Goal: Task Accomplishment & Management: Complete application form

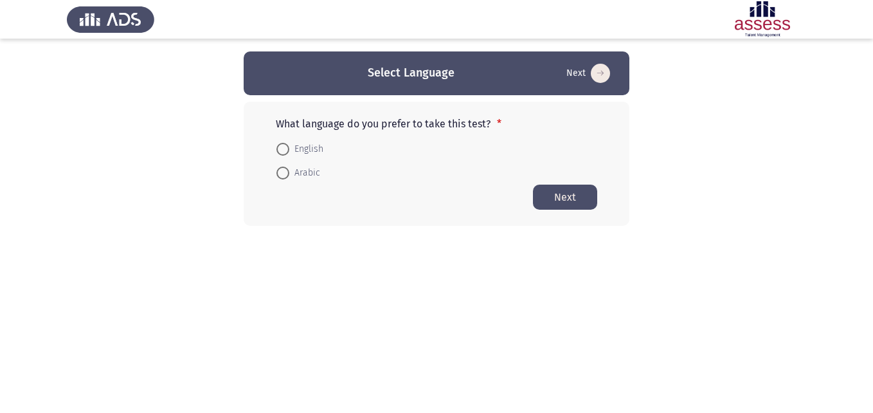
click at [287, 170] on span at bounding box center [283, 173] width 13 height 13
click at [287, 170] on input "Arabic" at bounding box center [283, 173] width 13 height 13
radio input "true"
click at [571, 197] on button "Next" at bounding box center [565, 196] width 64 height 25
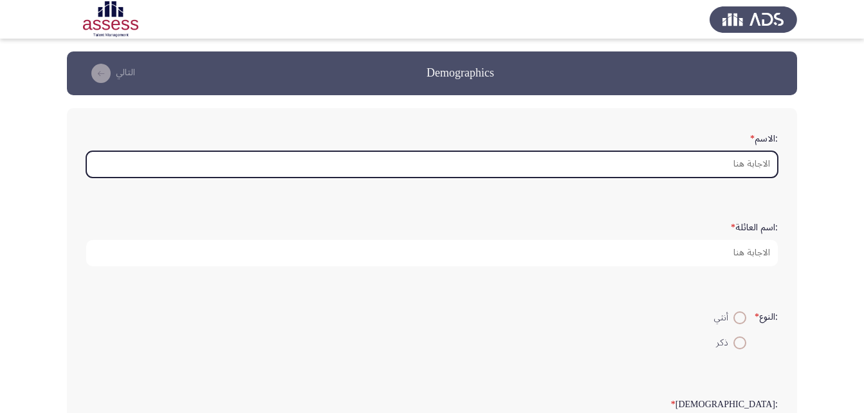
click at [679, 165] on input ":الاسم *" at bounding box center [431, 164] width 691 height 26
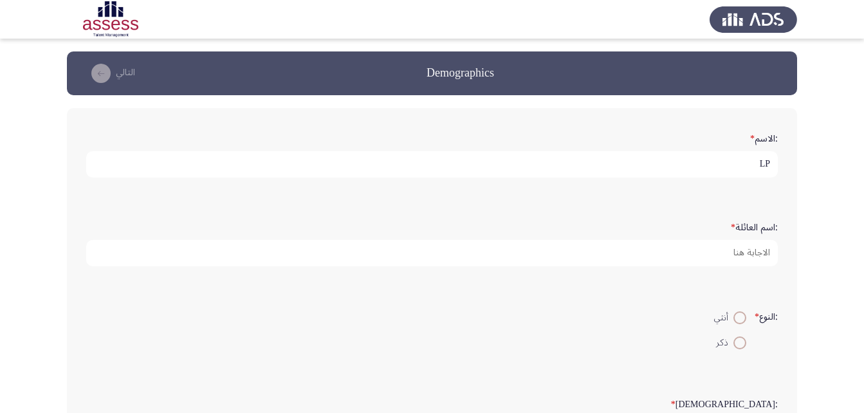
type input "L"
type input "[PERSON_NAME] [PERSON_NAME]"
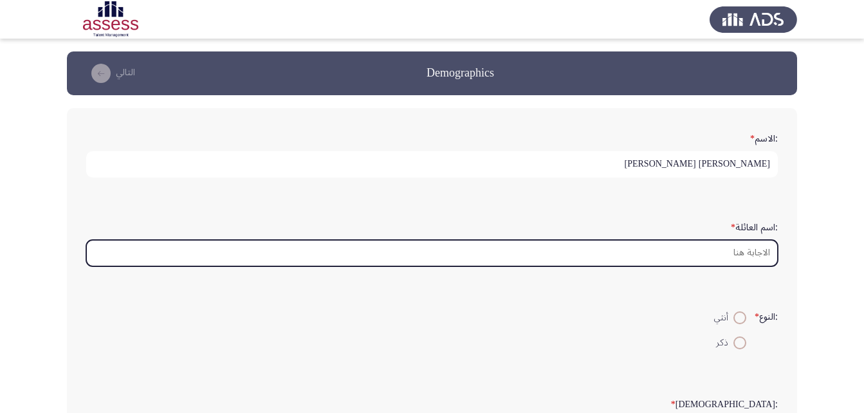
click at [731, 260] on input ":اسم العائلة *" at bounding box center [431, 253] width 691 height 26
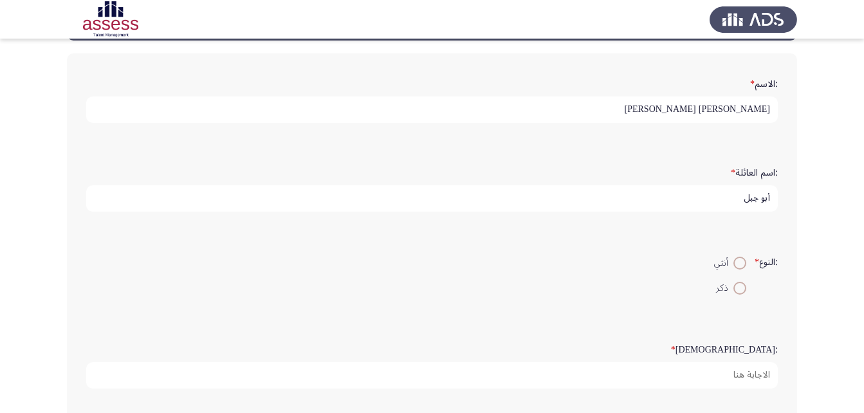
scroll to position [129, 0]
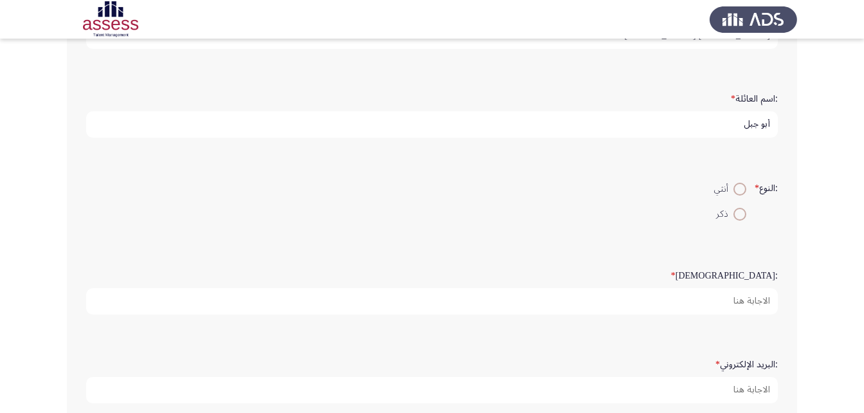
type input "أبو جبل"
click at [734, 212] on span at bounding box center [739, 214] width 13 height 13
click at [734, 212] on input "ذكر" at bounding box center [739, 214] width 13 height 13
radio input "true"
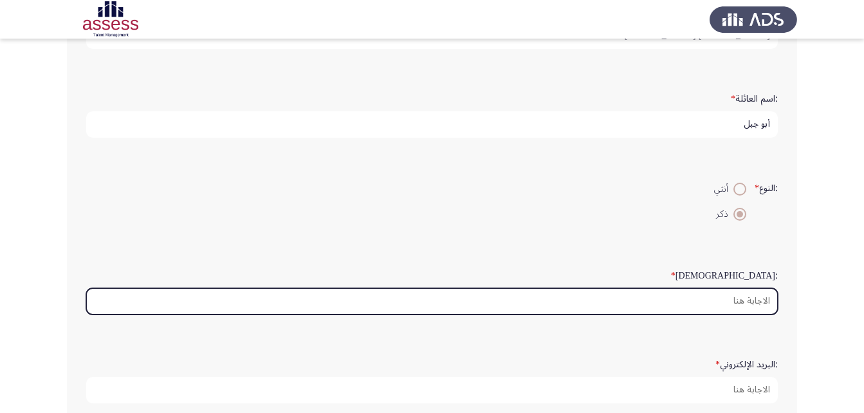
click at [745, 307] on input ":السن *" at bounding box center [431, 301] width 691 height 26
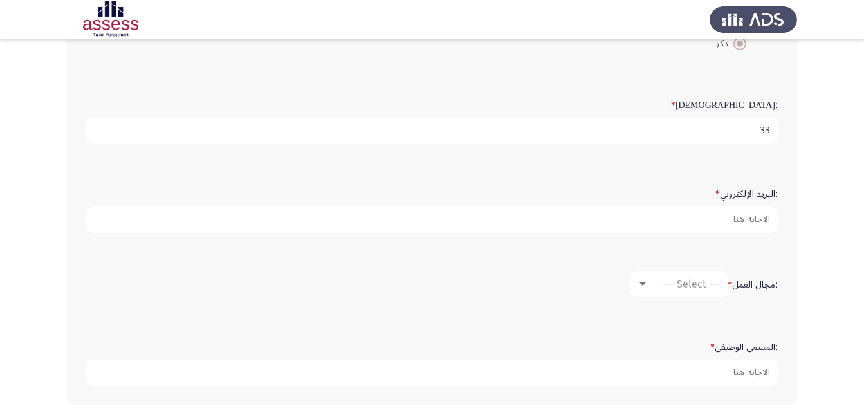
scroll to position [322, 0]
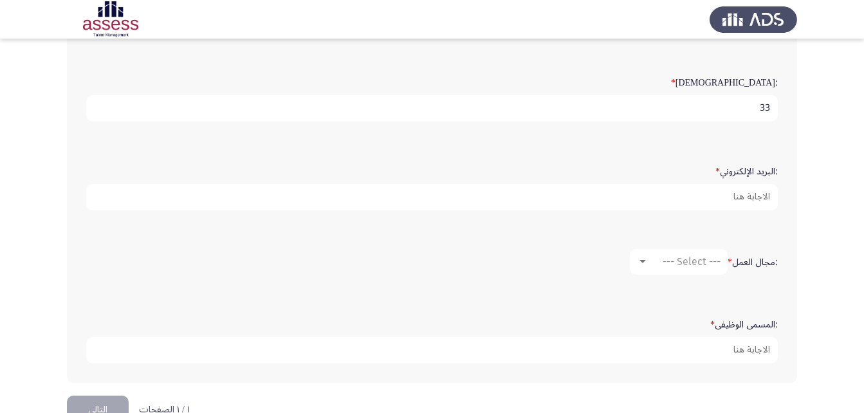
type input "33"
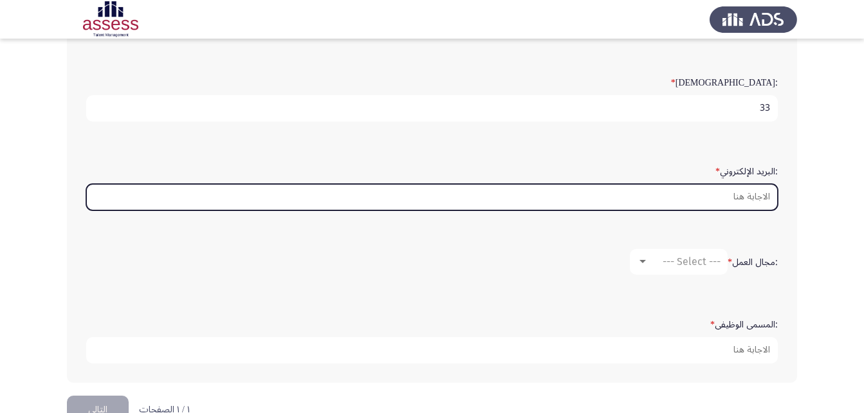
click at [709, 194] on input ":البريد الإلكتروني *" at bounding box center [431, 197] width 691 height 26
type input "ة"
type input "L"
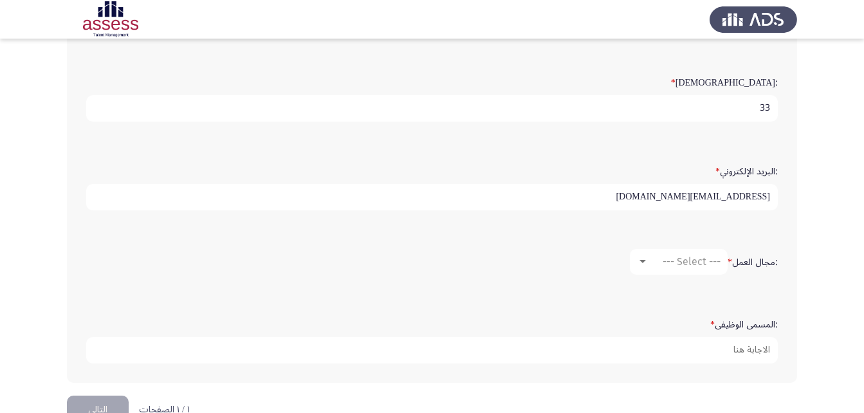
type input "[EMAIL_ADDRESS][DOMAIN_NAME]"
click at [683, 262] on span "--- Select ---" at bounding box center [691, 261] width 58 height 12
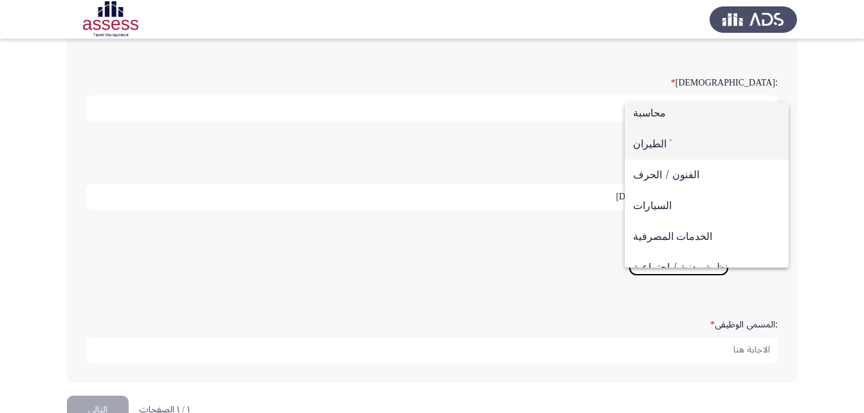
scroll to position [0, 0]
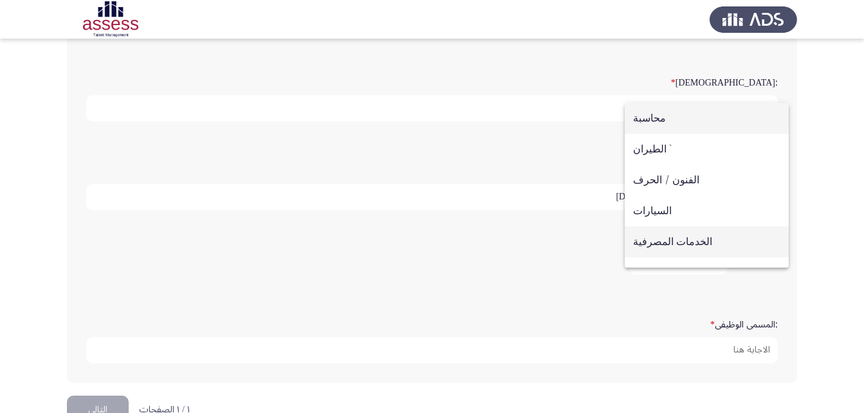
click at [680, 246] on span "الخدمات المصرفية" at bounding box center [706, 241] width 147 height 31
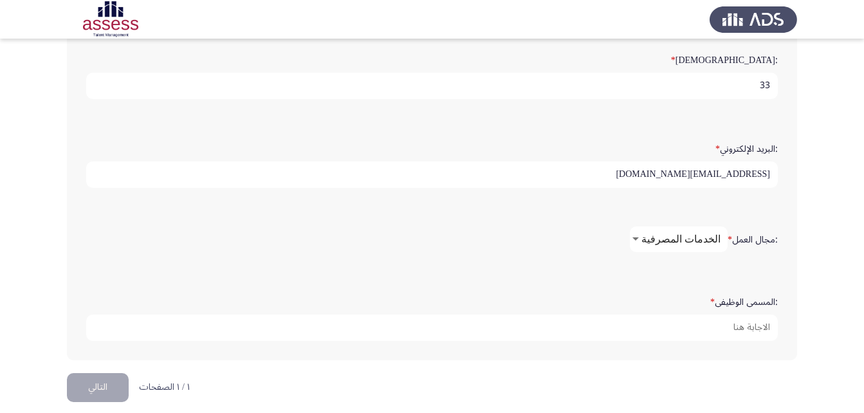
scroll to position [356, 0]
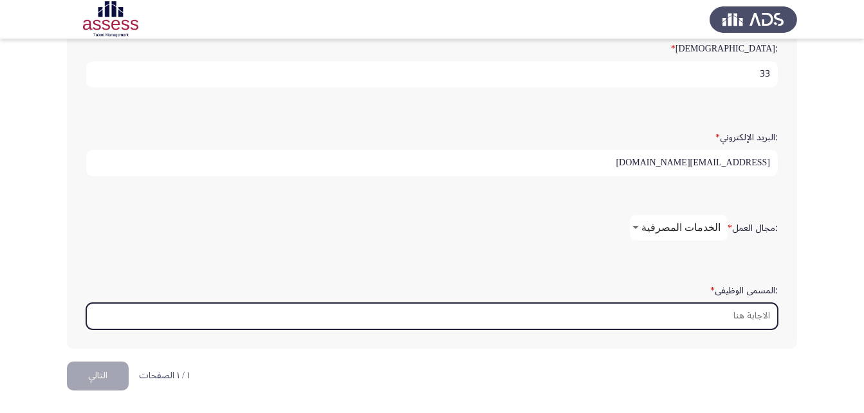
click at [721, 316] on input ":المسمى الوظيفى *" at bounding box center [431, 316] width 691 height 26
type input "h"
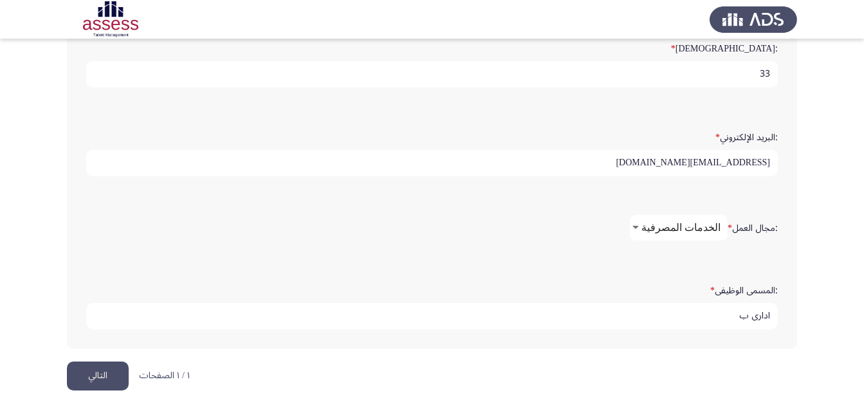
scroll to position [3, 0]
type input "ادارى ب"
click at [111, 377] on button "التالي" at bounding box center [98, 375] width 62 height 29
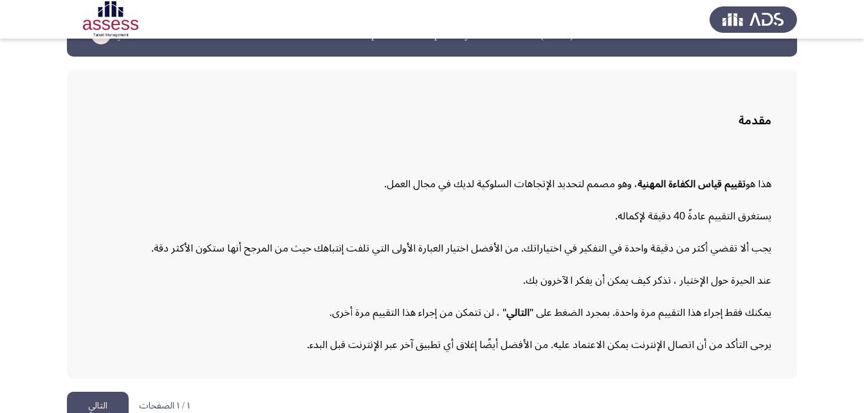
scroll to position [59, 0]
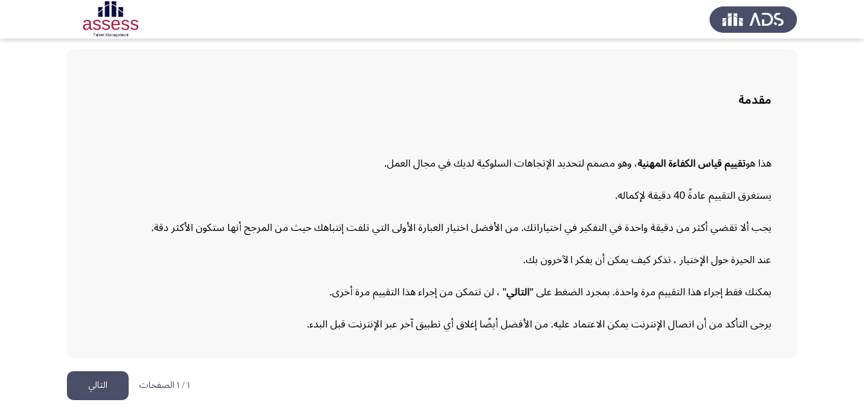
click at [165, 383] on p "١ / ١ الصفحات" at bounding box center [164, 385] width 51 height 11
click at [98, 377] on button "التالي" at bounding box center [98, 385] width 62 height 29
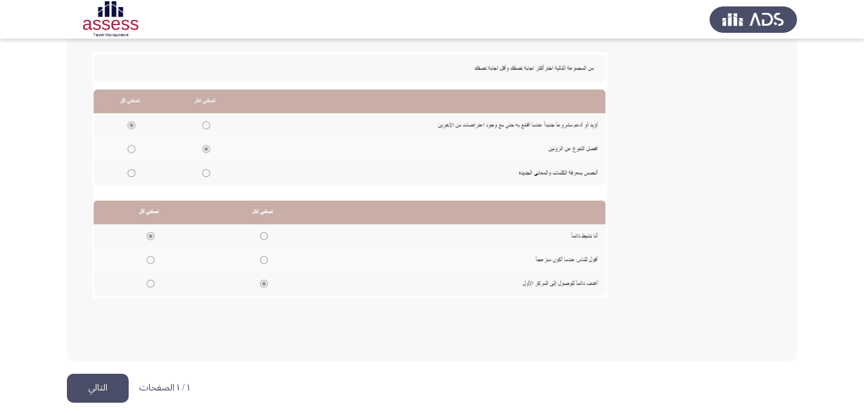
scroll to position [279, 0]
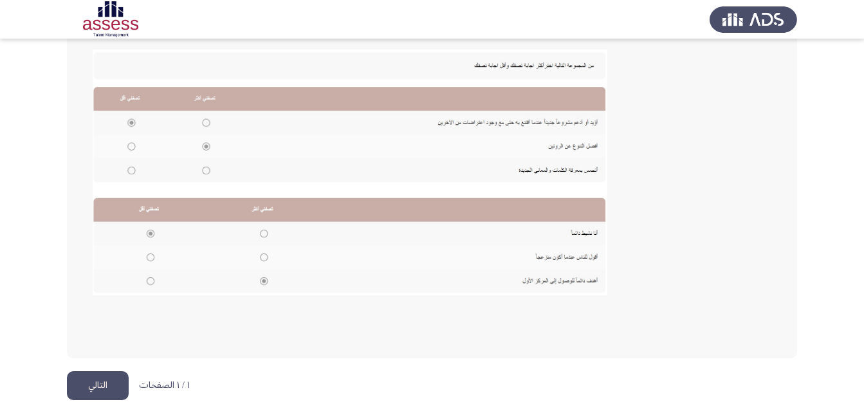
click at [107, 383] on button "التالي" at bounding box center [98, 385] width 62 height 29
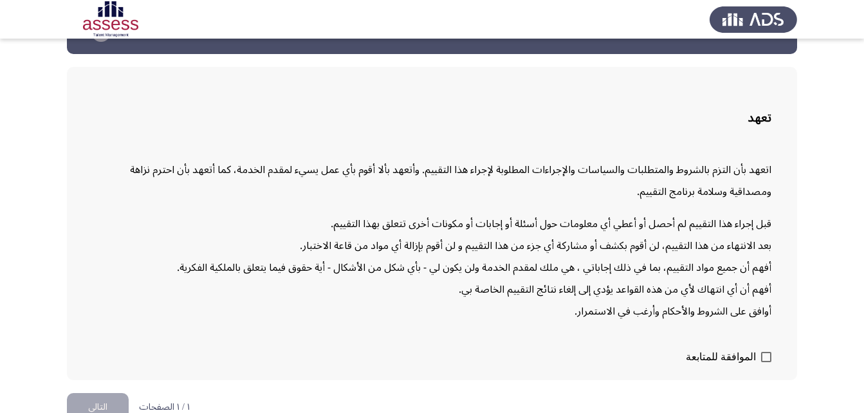
scroll to position [63, 0]
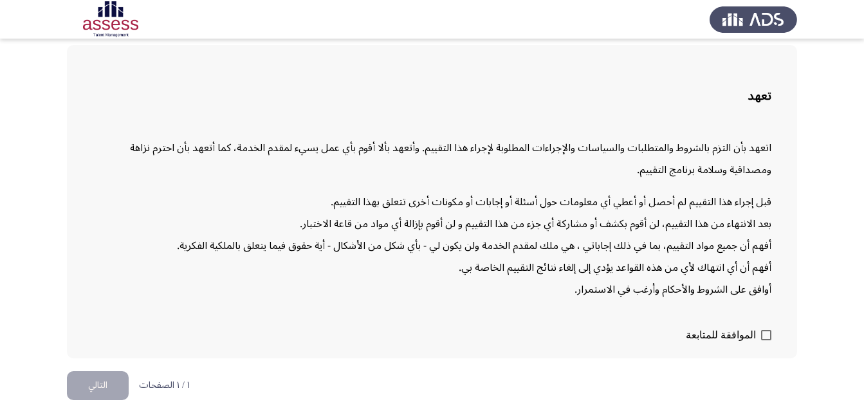
click at [765, 332] on span at bounding box center [766, 335] width 10 height 10
click at [765, 340] on input "الموافقة للمتابعة" at bounding box center [765, 340] width 1 height 1
checkbox input "true"
click at [104, 387] on button "التالي" at bounding box center [98, 385] width 62 height 29
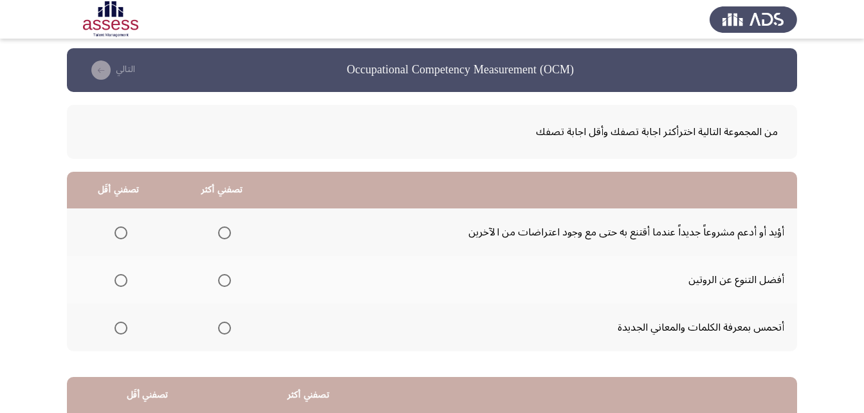
scroll to position [0, 0]
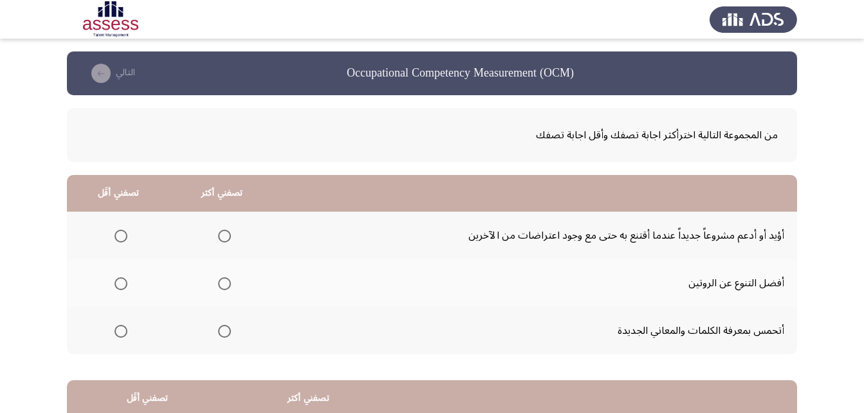
click at [115, 237] on span "Select an option" at bounding box center [120, 236] width 13 height 13
click at [115, 237] on input "Select an option" at bounding box center [120, 236] width 13 height 13
click at [223, 329] on span "Select an option" at bounding box center [224, 331] width 13 height 13
click at [223, 329] on input "Select an option" at bounding box center [224, 331] width 13 height 13
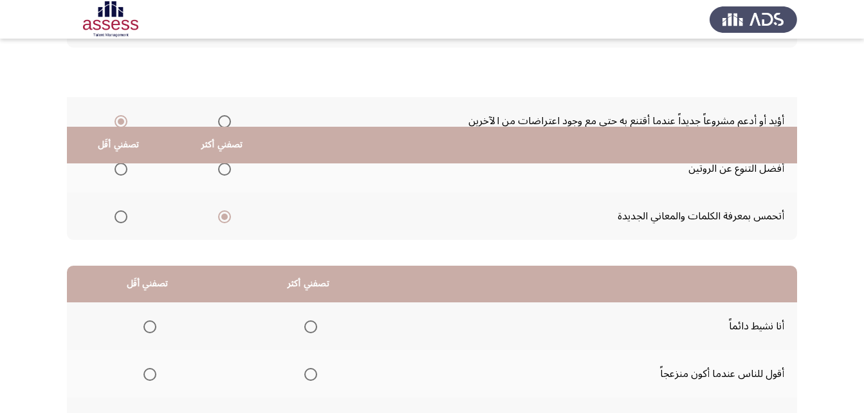
scroll to position [237, 0]
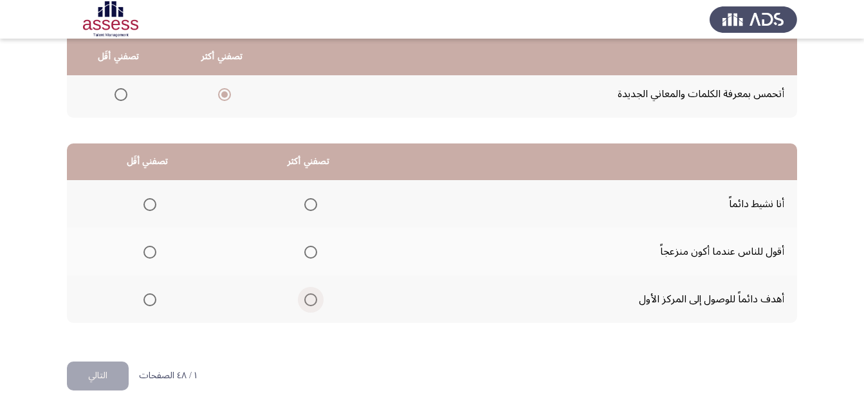
click at [308, 299] on span "Select an option" at bounding box center [310, 299] width 13 height 13
click at [308, 299] on input "Select an option" at bounding box center [310, 299] width 13 height 13
click at [147, 253] on span "Select an option" at bounding box center [149, 252] width 13 height 13
click at [147, 253] on input "Select an option" at bounding box center [149, 252] width 13 height 13
click at [109, 372] on button "التالي" at bounding box center [98, 375] width 62 height 29
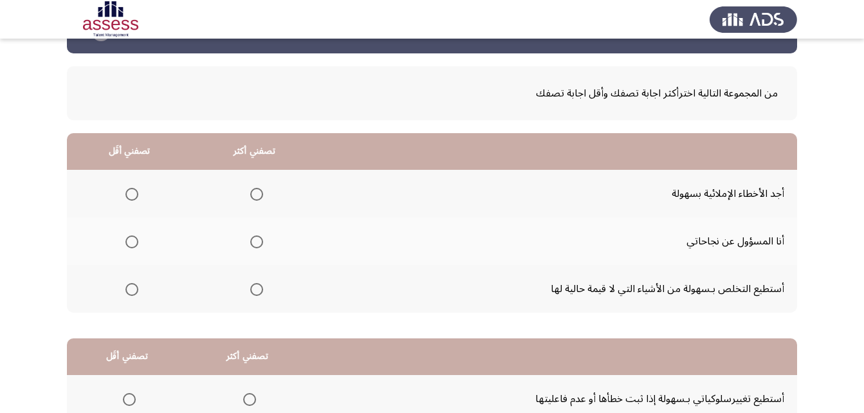
scroll to position [64, 0]
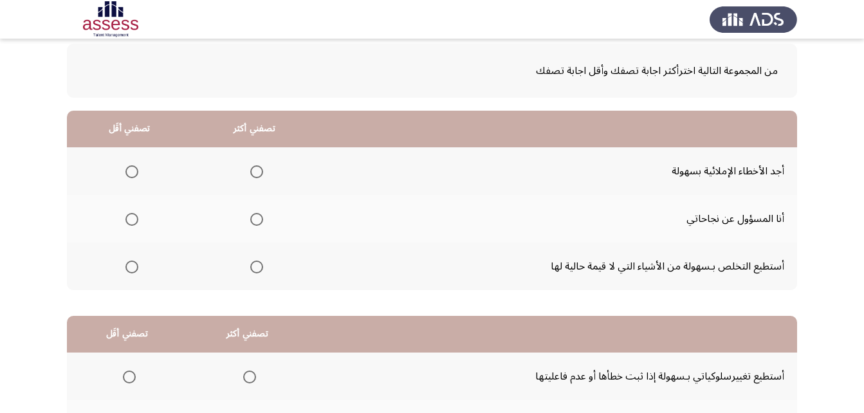
click at [256, 223] on span "Select an option" at bounding box center [256, 219] width 13 height 13
click at [256, 223] on input "Select an option" at bounding box center [256, 219] width 13 height 13
click at [136, 168] on span "Select an option" at bounding box center [131, 171] width 13 height 13
click at [136, 168] on input "Select an option" at bounding box center [131, 171] width 13 height 13
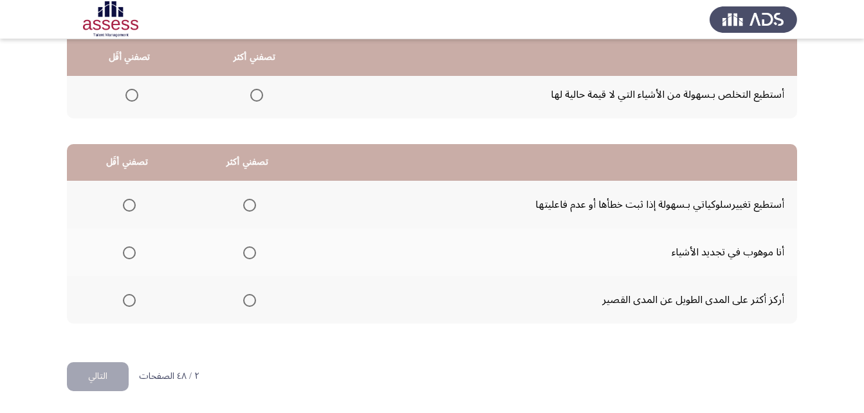
scroll to position [237, 0]
click at [244, 251] on span "Select an option" at bounding box center [249, 252] width 13 height 13
click at [244, 251] on input "Select an option" at bounding box center [249, 252] width 13 height 13
click at [123, 297] on span "Select an option" at bounding box center [129, 299] width 13 height 13
click at [123, 297] on input "Select an option" at bounding box center [129, 299] width 13 height 13
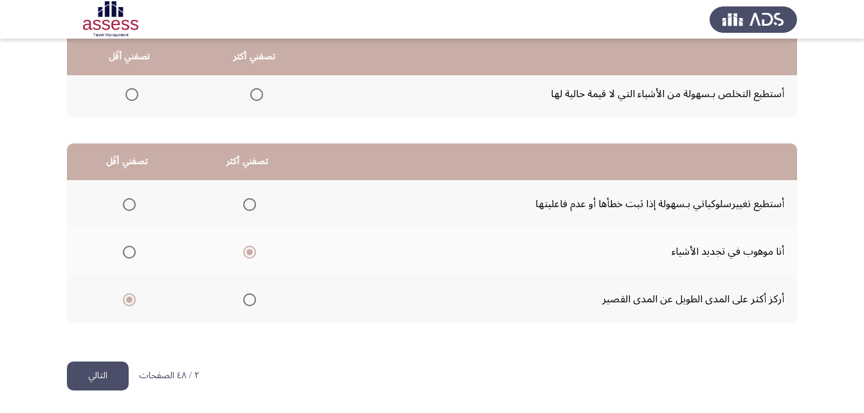
click at [111, 382] on button "التالي" at bounding box center [98, 375] width 62 height 29
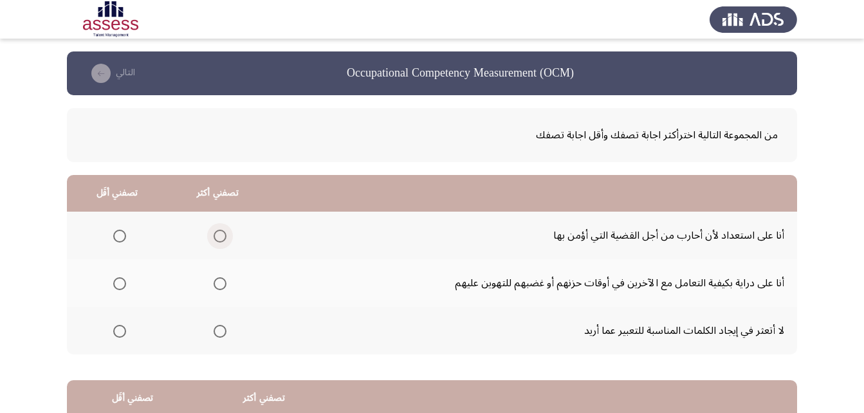
click at [221, 236] on span "Select an option" at bounding box center [219, 236] width 13 height 13
click at [221, 236] on input "Select an option" at bounding box center [219, 236] width 13 height 13
click at [121, 289] on span "Select an option" at bounding box center [119, 283] width 13 height 13
click at [121, 289] on input "Select an option" at bounding box center [119, 283] width 13 height 13
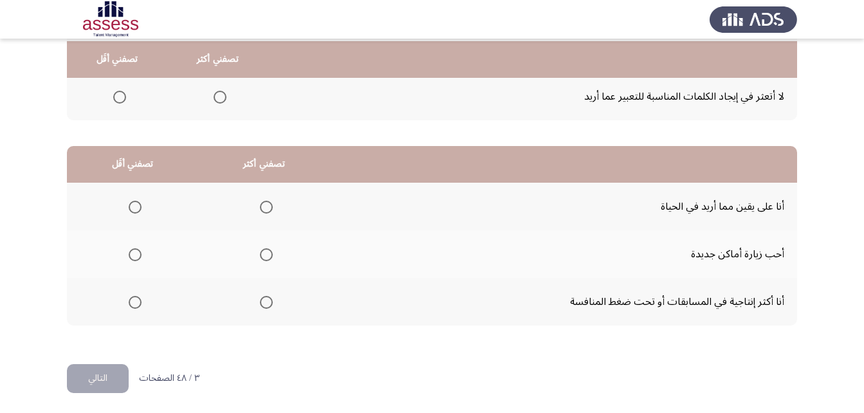
scroll to position [237, 0]
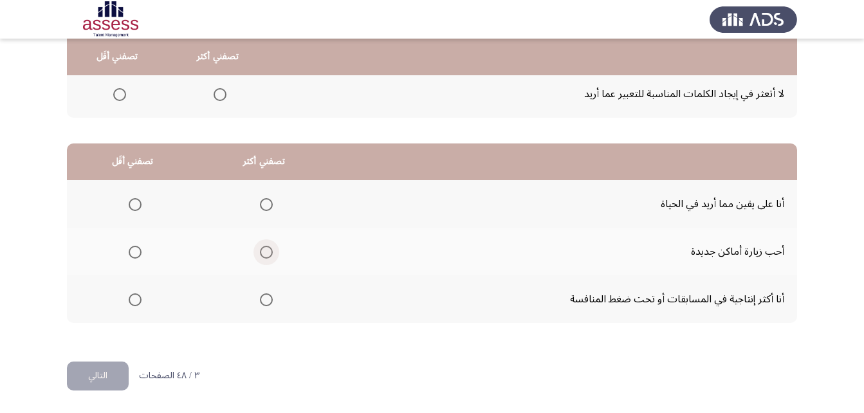
click at [266, 251] on span "Select an option" at bounding box center [266, 252] width 13 height 13
click at [266, 251] on input "Select an option" at bounding box center [266, 252] width 13 height 13
click at [131, 296] on span "Select an option" at bounding box center [135, 299] width 13 height 13
click at [131, 296] on input "Select an option" at bounding box center [135, 299] width 13 height 13
click at [96, 381] on button "التالي" at bounding box center [98, 375] width 62 height 29
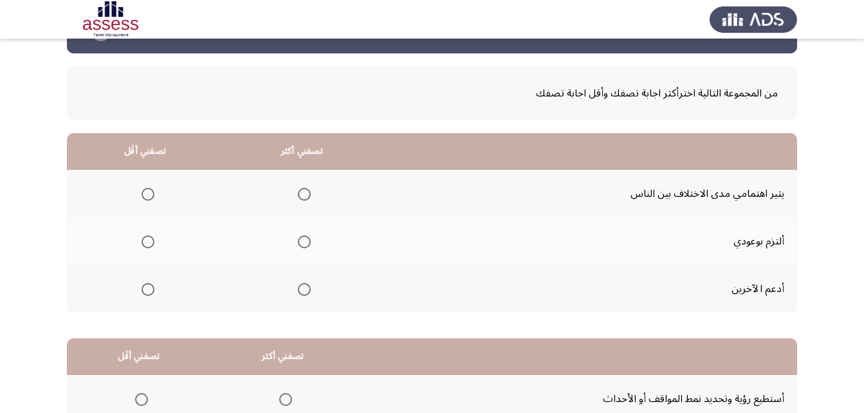
scroll to position [64, 0]
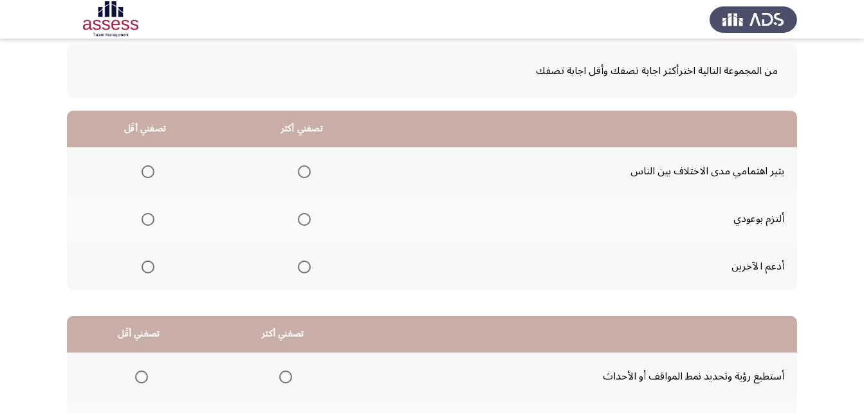
click at [304, 219] on span "Select an option" at bounding box center [304, 219] width 0 height 0
click at [301, 219] on input "Select an option" at bounding box center [304, 219] width 13 height 13
click at [147, 170] on span "Select an option" at bounding box center [147, 171] width 13 height 13
click at [147, 170] on input "Select an option" at bounding box center [147, 171] width 13 height 13
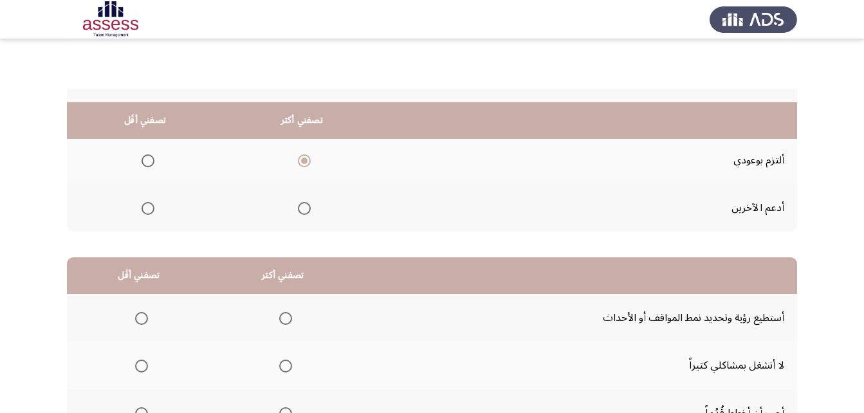
scroll to position [237, 0]
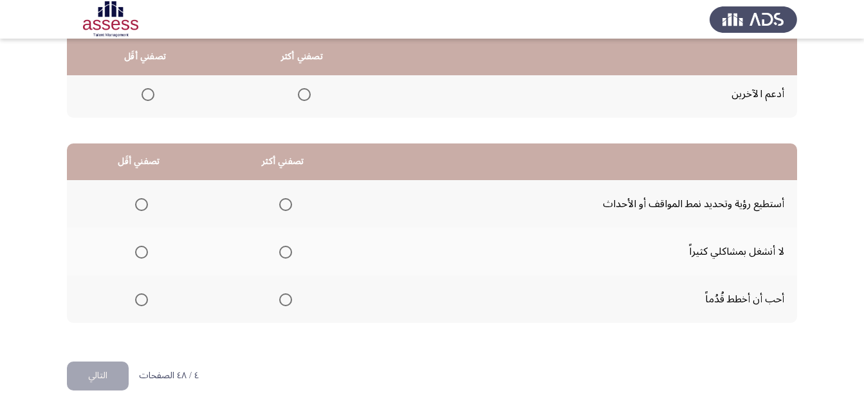
click at [143, 248] on span "Select an option" at bounding box center [141, 252] width 13 height 13
click at [143, 248] on input "Select an option" at bounding box center [141, 252] width 13 height 13
click at [284, 300] on span "Select an option" at bounding box center [285, 299] width 13 height 13
click at [284, 300] on input "Select an option" at bounding box center [285, 299] width 13 height 13
click at [83, 382] on button "التالي" at bounding box center [98, 375] width 62 height 29
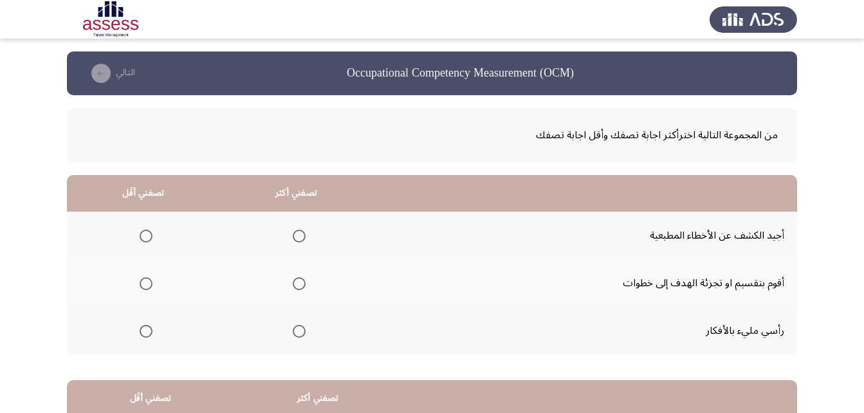
scroll to position [64, 0]
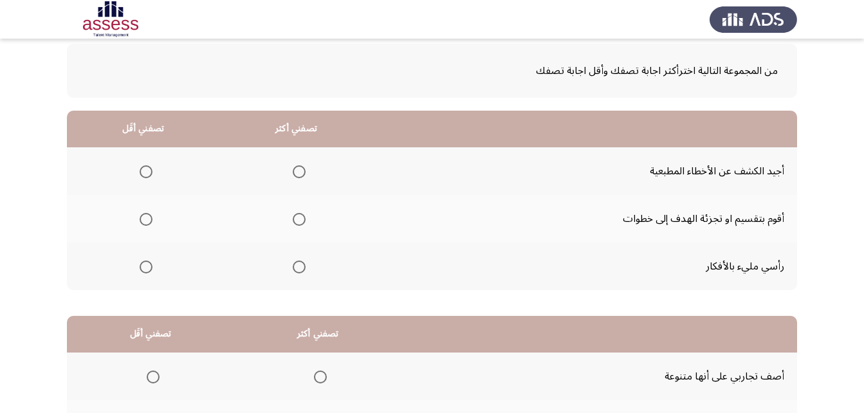
click at [298, 217] on span "Select an option" at bounding box center [299, 219] width 13 height 13
click at [298, 217] on input "Select an option" at bounding box center [299, 219] width 13 height 13
click at [147, 176] on span "Select an option" at bounding box center [146, 171] width 13 height 13
click at [147, 176] on input "Select an option" at bounding box center [146, 171] width 13 height 13
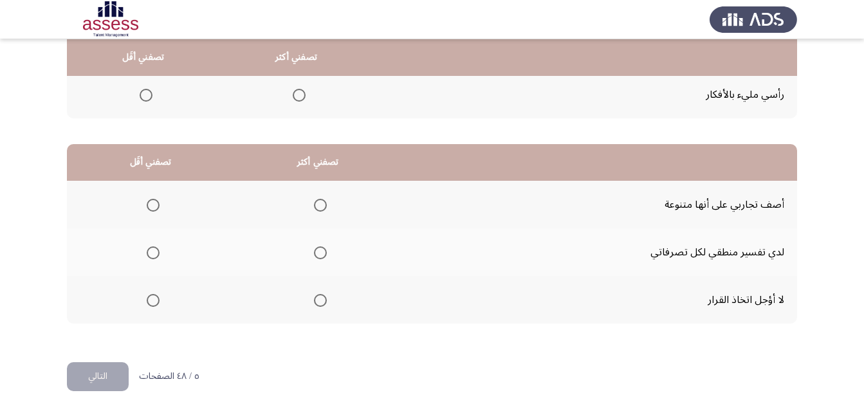
scroll to position [237, 0]
click at [320, 300] on span "Select an option" at bounding box center [320, 300] width 0 height 0
click at [320, 300] on input "Select an option" at bounding box center [320, 299] width 13 height 13
click at [148, 251] on span "Select an option" at bounding box center [153, 252] width 13 height 13
click at [148, 251] on input "Select an option" at bounding box center [153, 252] width 13 height 13
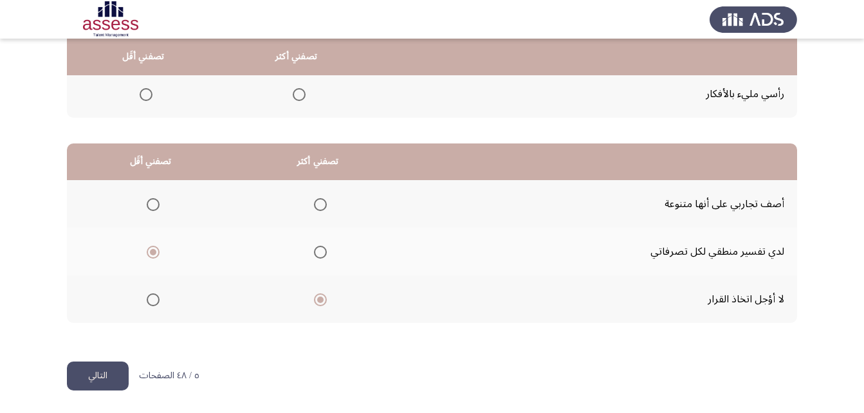
click at [88, 380] on button "التالي" at bounding box center [98, 375] width 62 height 29
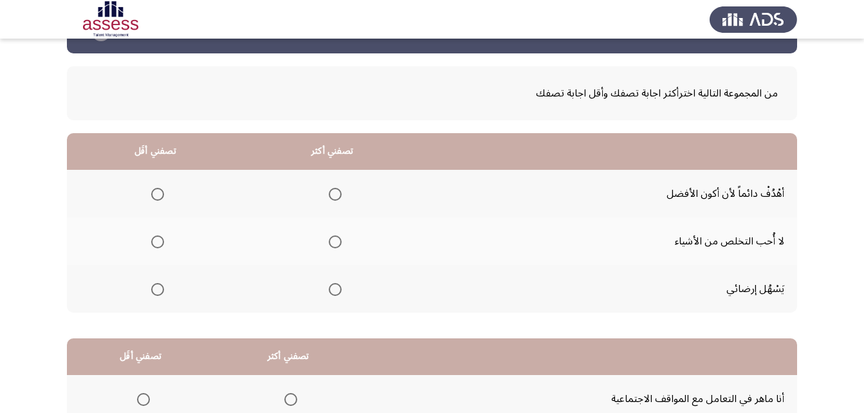
scroll to position [64, 0]
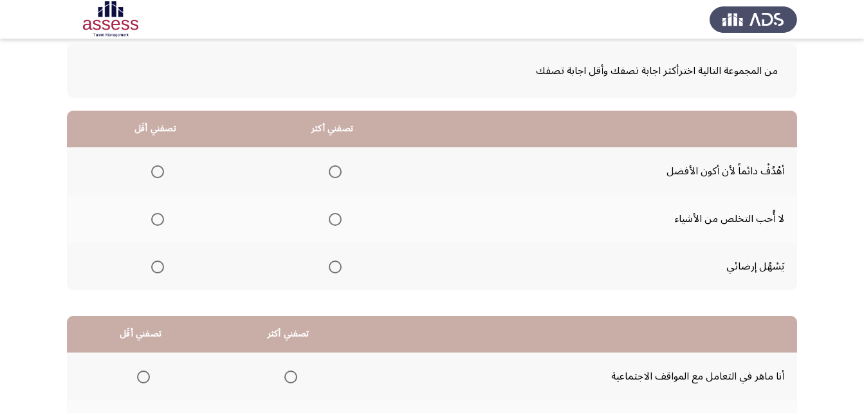
click at [331, 170] on span "Select an option" at bounding box center [335, 171] width 13 height 13
click at [331, 170] on input "Select an option" at bounding box center [335, 171] width 13 height 13
click at [158, 217] on span "Select an option" at bounding box center [157, 219] width 13 height 13
click at [158, 217] on input "Select an option" at bounding box center [157, 219] width 13 height 13
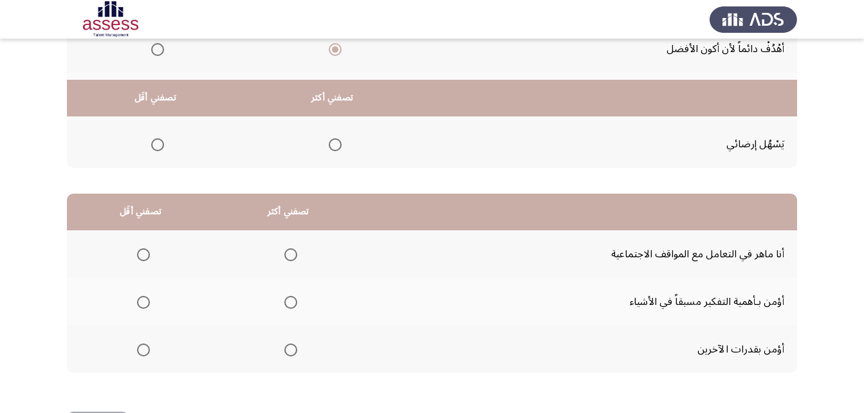
scroll to position [237, 0]
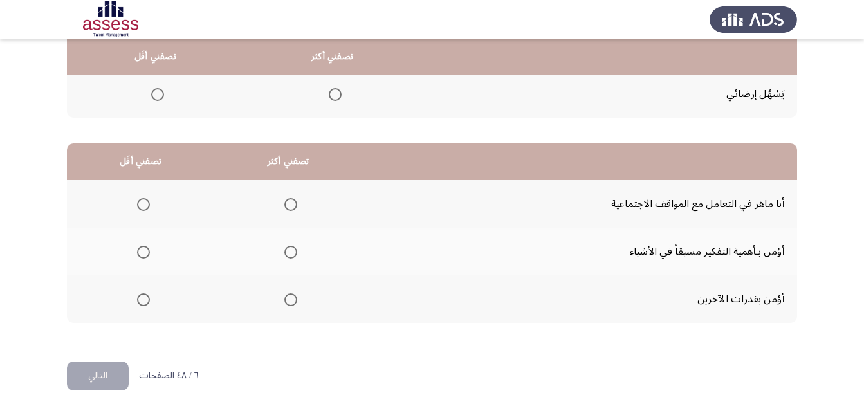
click at [289, 254] on span "Select an option" at bounding box center [290, 252] width 13 height 13
click at [289, 254] on input "Select an option" at bounding box center [290, 252] width 13 height 13
click at [146, 256] on span "Select an option" at bounding box center [143, 252] width 13 height 13
click at [146, 256] on input "Select an option" at bounding box center [143, 252] width 13 height 13
click at [137, 302] on span "Select an option" at bounding box center [143, 299] width 13 height 13
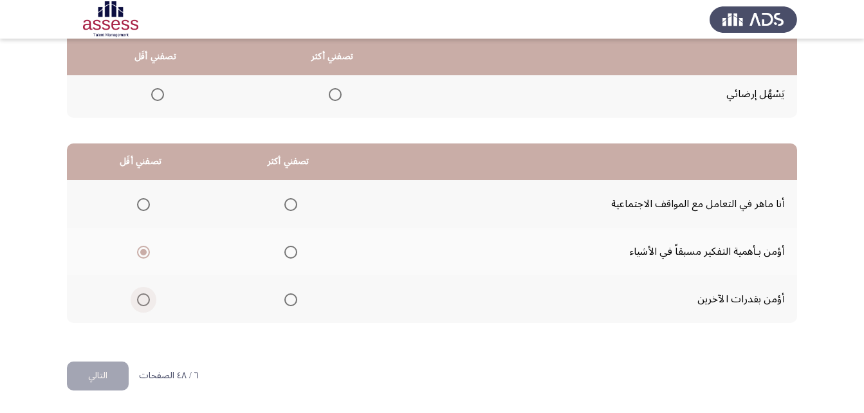
click at [137, 302] on input "Select an option" at bounding box center [143, 299] width 13 height 13
click at [293, 251] on span "Select an option" at bounding box center [290, 252] width 13 height 13
click at [293, 251] on input "Select an option" at bounding box center [290, 252] width 13 height 13
click at [111, 376] on button "التالي" at bounding box center [98, 375] width 62 height 29
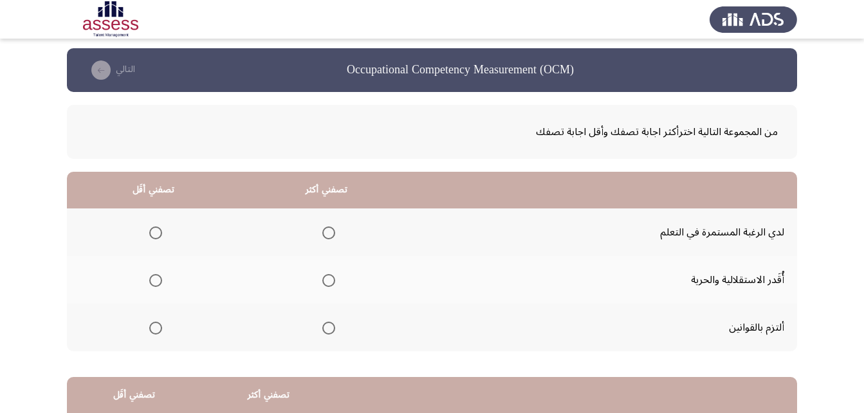
scroll to position [0, 0]
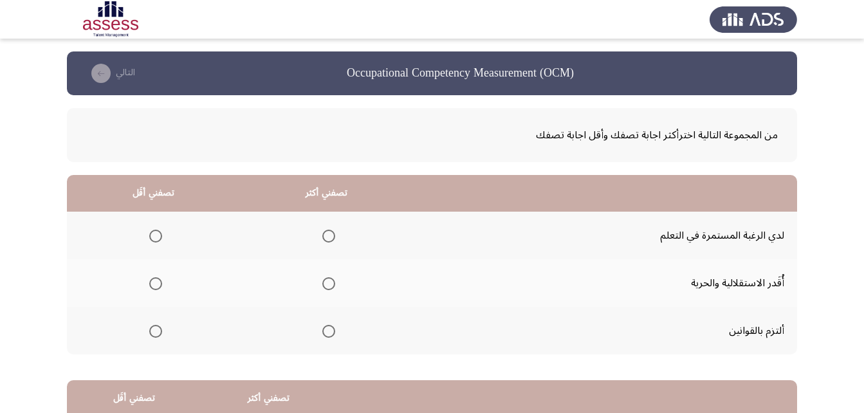
click at [325, 331] on span "Select an option" at bounding box center [328, 331] width 13 height 13
click at [325, 331] on input "Select an option" at bounding box center [328, 331] width 13 height 13
click at [156, 282] on span "Select an option" at bounding box center [155, 283] width 13 height 13
click at [156, 282] on input "Select an option" at bounding box center [155, 283] width 13 height 13
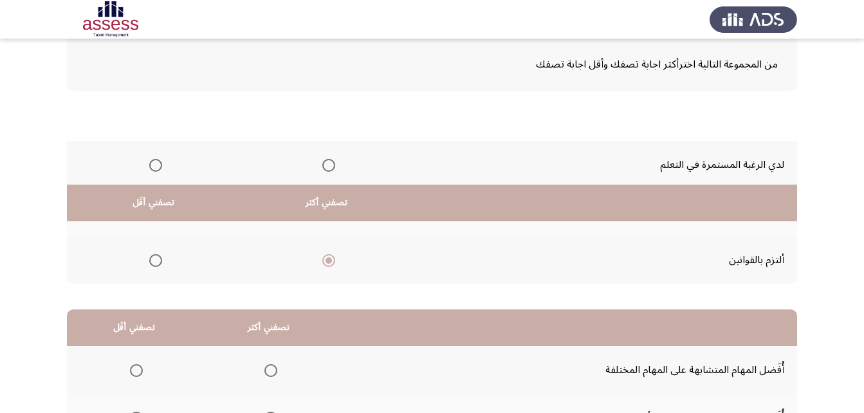
scroll to position [237, 0]
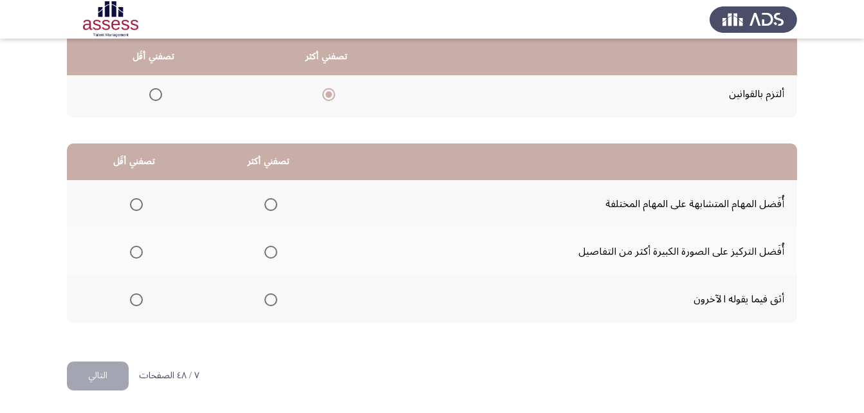
click at [135, 204] on span "Select an option" at bounding box center [136, 204] width 13 height 13
click at [135, 204] on input "Select an option" at bounding box center [136, 204] width 13 height 13
click at [138, 251] on span "Select an option" at bounding box center [136, 252] width 13 height 13
click at [138, 251] on input "Select an option" at bounding box center [136, 252] width 13 height 13
click at [273, 302] on span "Select an option" at bounding box center [270, 299] width 13 height 13
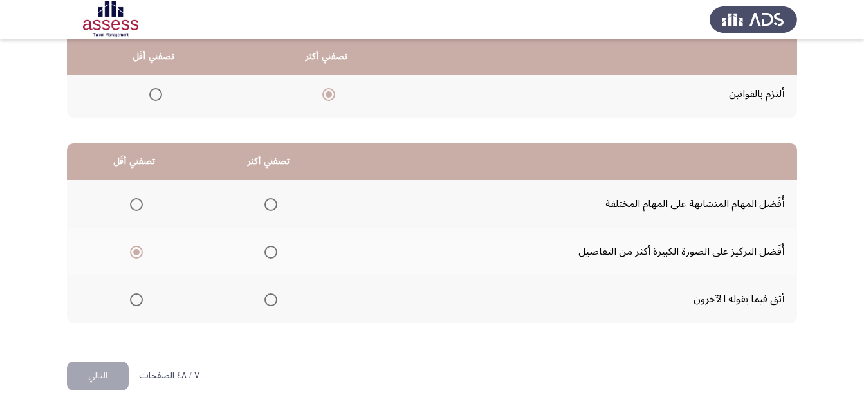
click at [273, 302] on input "Select an option" at bounding box center [270, 299] width 13 height 13
click at [97, 371] on button "التالي" at bounding box center [98, 375] width 62 height 29
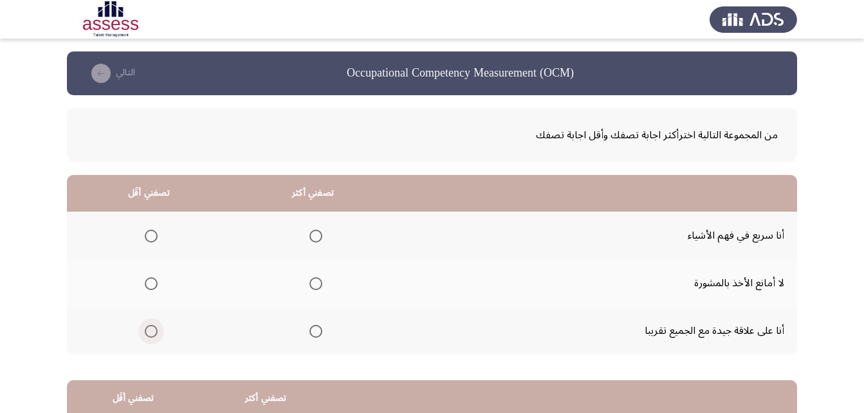
click at [148, 336] on span "Select an option" at bounding box center [151, 331] width 13 height 13
click at [148, 336] on input "Select an option" at bounding box center [151, 331] width 13 height 13
click at [313, 284] on span "Select an option" at bounding box center [315, 283] width 13 height 13
click at [313, 284] on input "Select an option" at bounding box center [315, 283] width 13 height 13
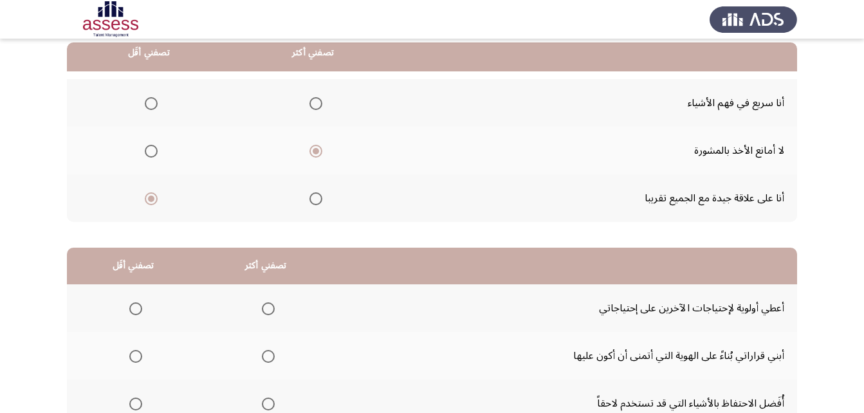
scroll to position [237, 0]
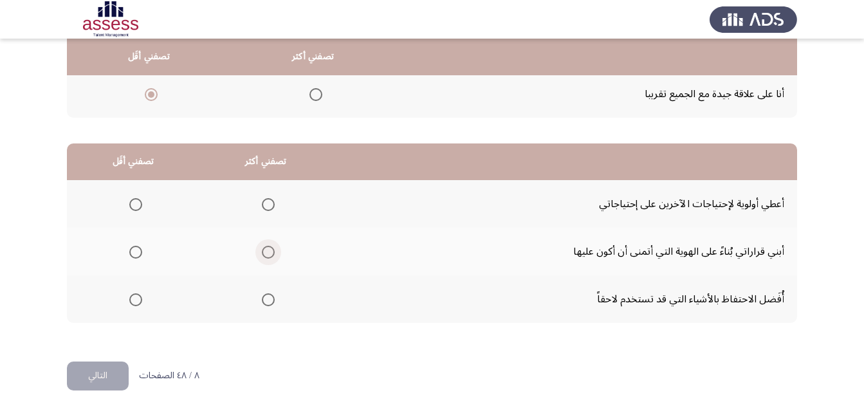
click at [267, 255] on span "Select an option" at bounding box center [268, 252] width 13 height 13
click at [267, 255] on input "Select an option" at bounding box center [268, 252] width 13 height 13
click at [136, 206] on span "Select an option" at bounding box center [135, 204] width 13 height 13
click at [136, 206] on input "Select an option" at bounding box center [135, 204] width 13 height 13
click at [104, 372] on button "التالي" at bounding box center [98, 375] width 62 height 29
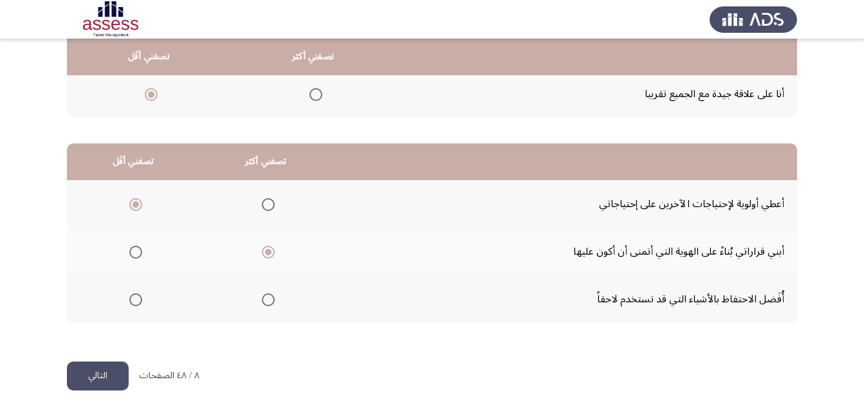
scroll to position [0, 0]
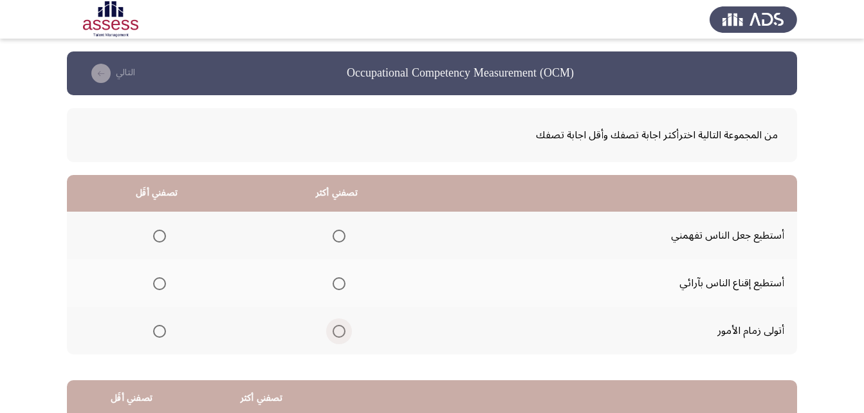
click at [336, 330] on span "Select an option" at bounding box center [338, 331] width 13 height 13
click at [336, 330] on input "Select an option" at bounding box center [338, 331] width 13 height 13
click at [332, 286] on span "Select an option" at bounding box center [338, 283] width 13 height 13
click at [332, 286] on input "Select an option" at bounding box center [338, 283] width 13 height 13
click at [336, 331] on span "Select an option" at bounding box center [338, 331] width 13 height 13
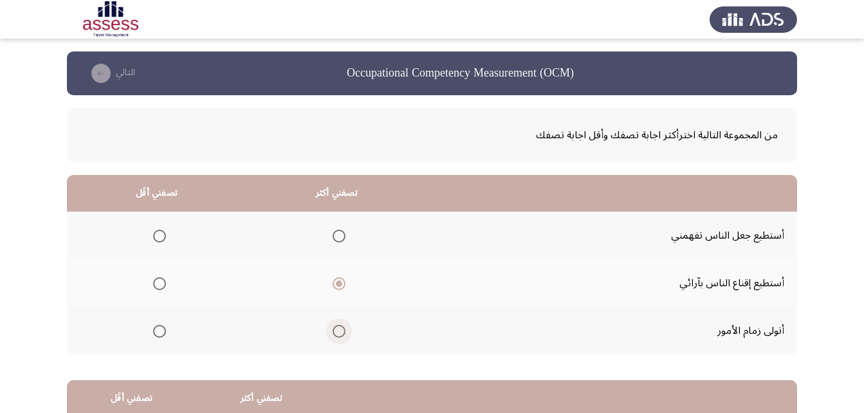
click at [336, 331] on input "Select an option" at bounding box center [338, 331] width 13 height 13
click at [157, 236] on span "Select an option" at bounding box center [159, 236] width 13 height 13
click at [157, 236] on input "Select an option" at bounding box center [159, 236] width 13 height 13
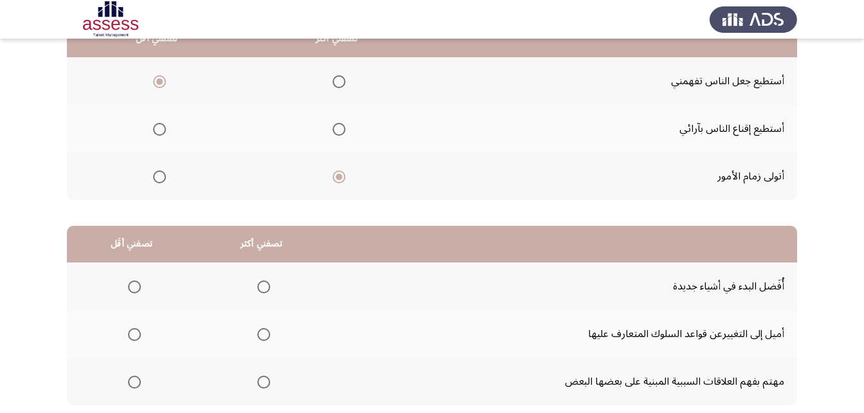
scroll to position [44, 0]
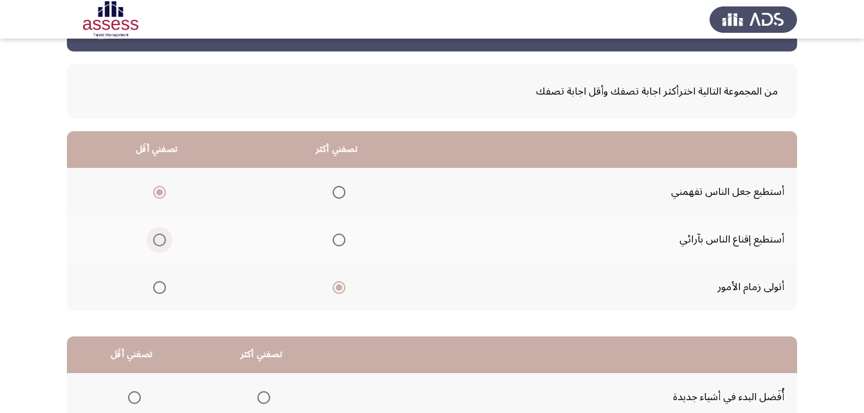
click at [156, 240] on span "Select an option" at bounding box center [159, 239] width 13 height 13
click at [156, 240] on input "Select an option" at bounding box center [159, 239] width 13 height 13
click at [158, 188] on span "Select an option" at bounding box center [159, 192] width 13 height 13
click at [158, 188] on input "Select an option" at bounding box center [159, 192] width 13 height 13
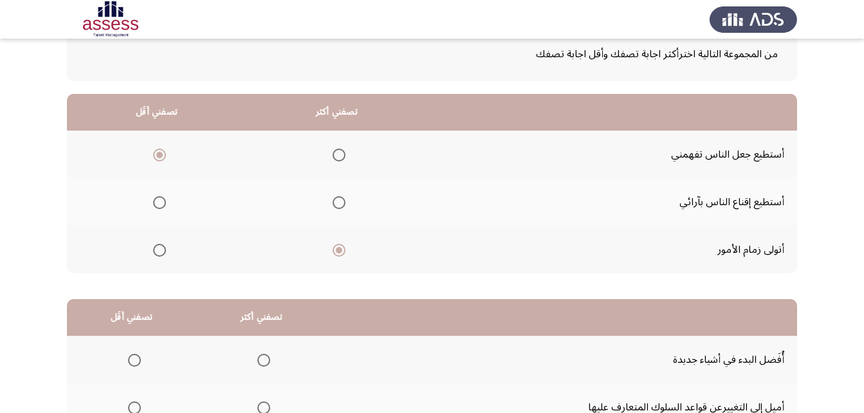
scroll to position [237, 0]
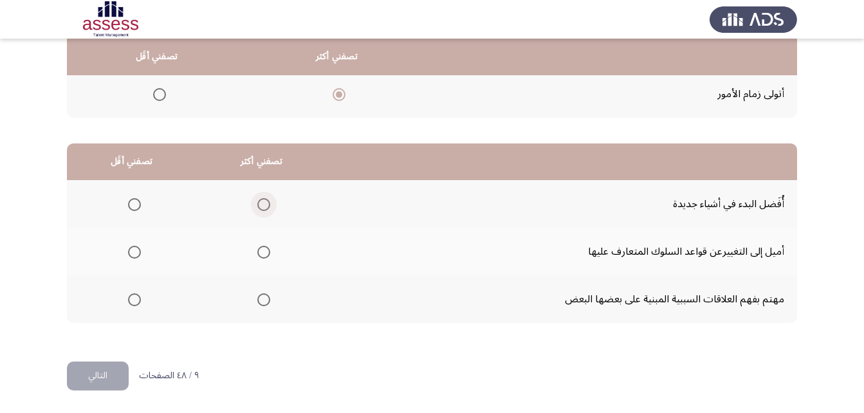
click at [264, 206] on span "Select an option" at bounding box center [263, 204] width 13 height 13
click at [264, 206] on input "Select an option" at bounding box center [263, 204] width 13 height 13
click at [129, 253] on span "Select an option" at bounding box center [134, 252] width 13 height 13
click at [129, 253] on input "Select an option" at bounding box center [134, 252] width 13 height 13
click at [100, 378] on button "التالي" at bounding box center [98, 375] width 62 height 29
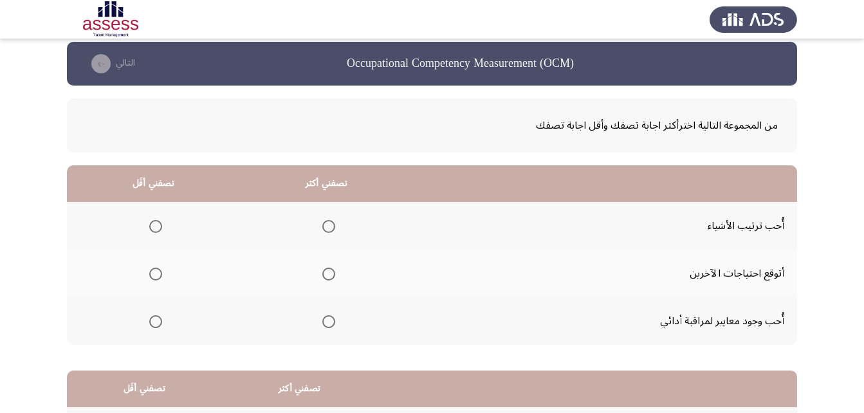
scroll to position [64, 0]
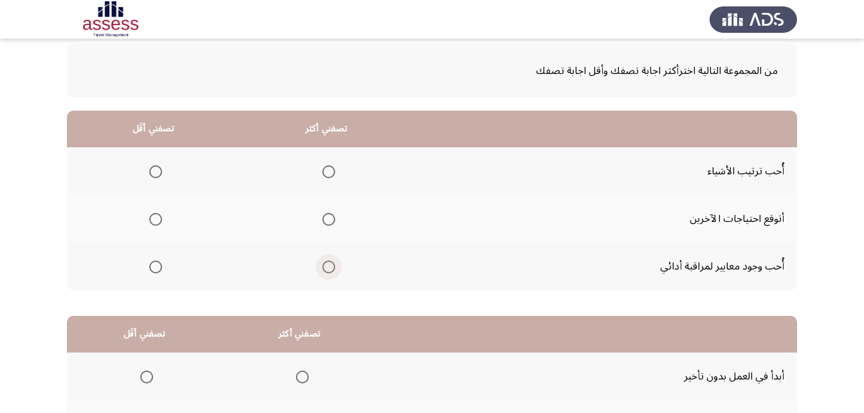
click at [323, 266] on span "Select an option" at bounding box center [328, 266] width 13 height 13
click at [323, 266] on input "Select an option" at bounding box center [328, 266] width 13 height 13
click at [153, 217] on span "Select an option" at bounding box center [155, 219] width 13 height 13
click at [153, 217] on input "Select an option" at bounding box center [155, 219] width 13 height 13
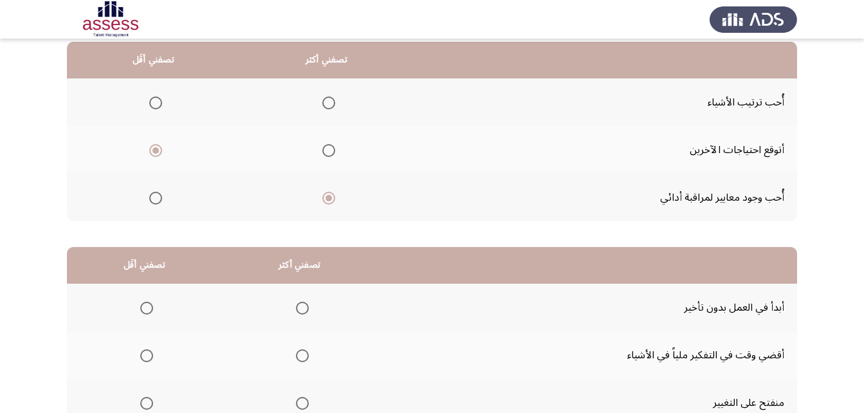
scroll to position [237, 0]
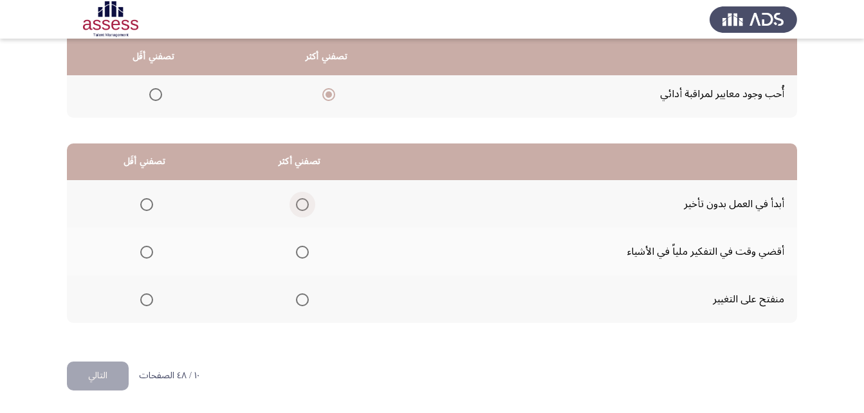
click at [302, 206] on span "Select an option" at bounding box center [302, 204] width 13 height 13
click at [302, 206] on input "Select an option" at bounding box center [302, 204] width 13 height 13
click at [145, 253] on span "Select an option" at bounding box center [146, 252] width 13 height 13
click at [145, 253] on input "Select an option" at bounding box center [146, 252] width 13 height 13
click at [107, 369] on button "التالي" at bounding box center [98, 375] width 62 height 29
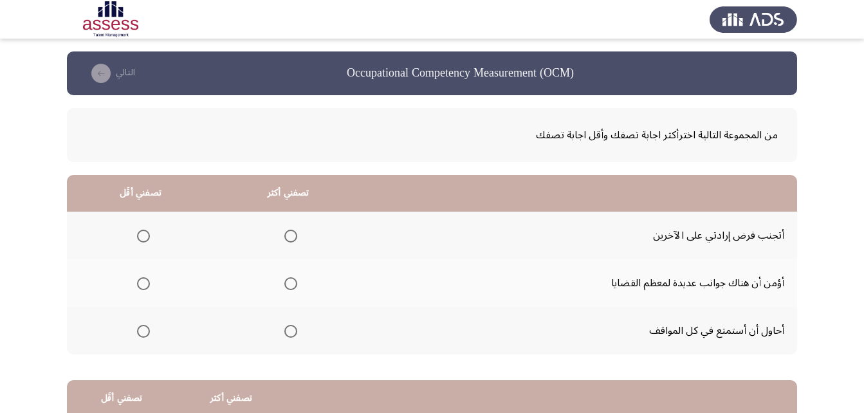
scroll to position [64, 0]
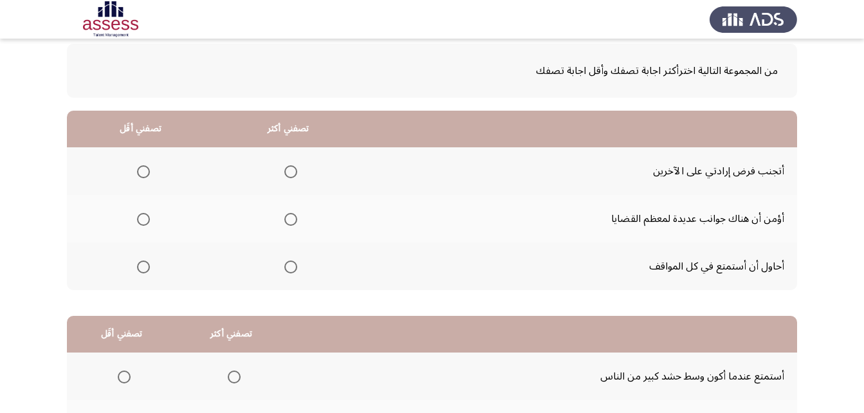
click at [144, 267] on span "Select an option" at bounding box center [143, 266] width 13 height 13
click at [144, 267] on input "Select an option" at bounding box center [143, 266] width 13 height 13
click at [287, 217] on span "Select an option" at bounding box center [290, 219] width 13 height 13
click at [287, 217] on input "Select an option" at bounding box center [290, 219] width 13 height 13
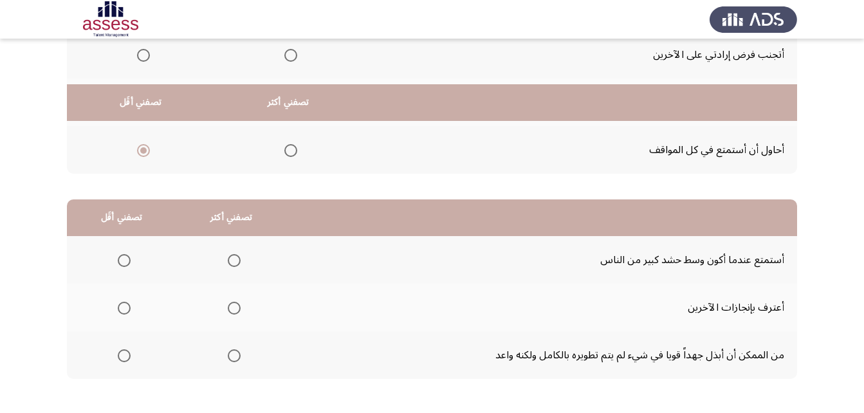
scroll to position [237, 0]
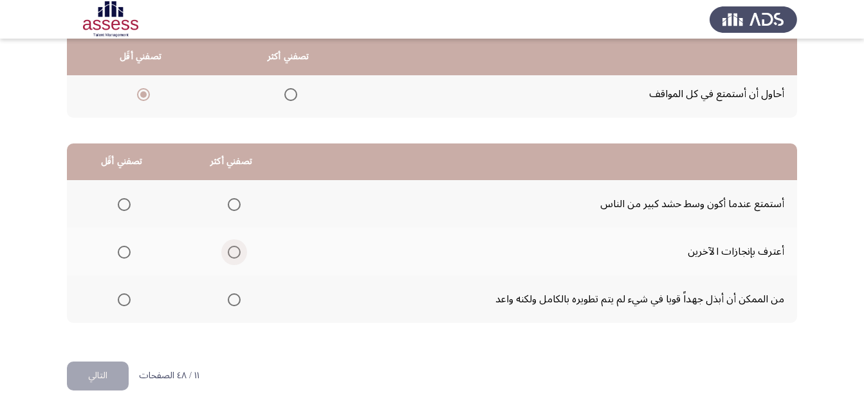
click at [229, 252] on span "Select an option" at bounding box center [234, 252] width 13 height 13
click at [229, 252] on input "Select an option" at bounding box center [234, 252] width 13 height 13
click at [120, 299] on span "Select an option" at bounding box center [124, 299] width 13 height 13
click at [120, 299] on input "Select an option" at bounding box center [124, 299] width 13 height 13
click at [98, 372] on button "التالي" at bounding box center [98, 375] width 62 height 29
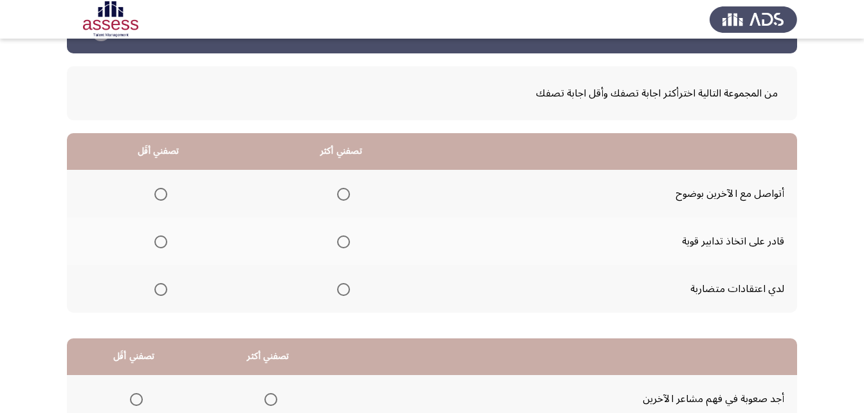
scroll to position [64, 0]
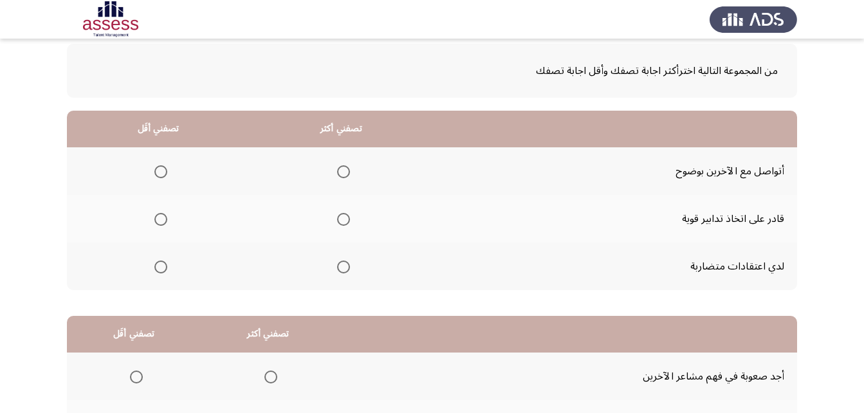
click at [341, 219] on span "Select an option" at bounding box center [343, 219] width 13 height 13
click at [341, 219] on input "Select an option" at bounding box center [343, 219] width 13 height 13
click at [158, 265] on span "Select an option" at bounding box center [160, 266] width 13 height 13
click at [158, 265] on input "Select an option" at bounding box center [160, 266] width 13 height 13
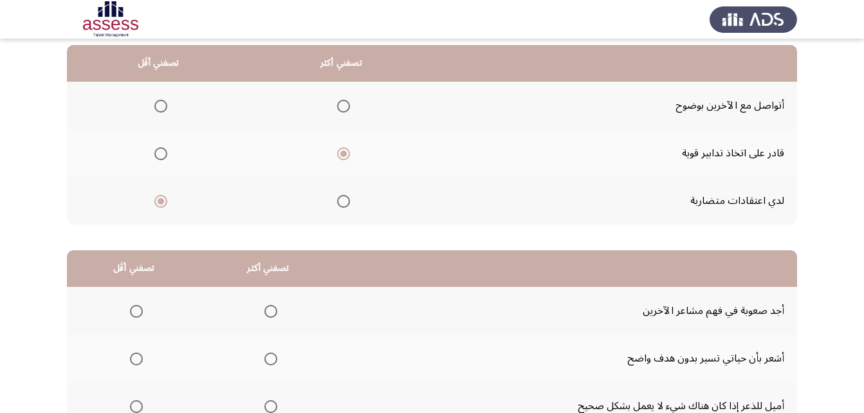
scroll to position [237, 0]
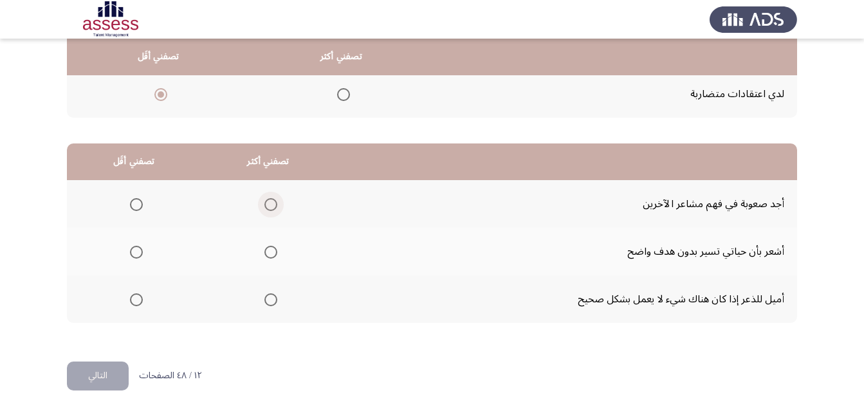
click at [268, 205] on span "Select an option" at bounding box center [270, 204] width 13 height 13
click at [268, 205] on input "Select an option" at bounding box center [270, 204] width 13 height 13
click at [140, 300] on span "Select an option" at bounding box center [136, 299] width 13 height 13
click at [140, 300] on input "Select an option" at bounding box center [136, 299] width 13 height 13
click at [105, 379] on button "التالي" at bounding box center [98, 375] width 62 height 29
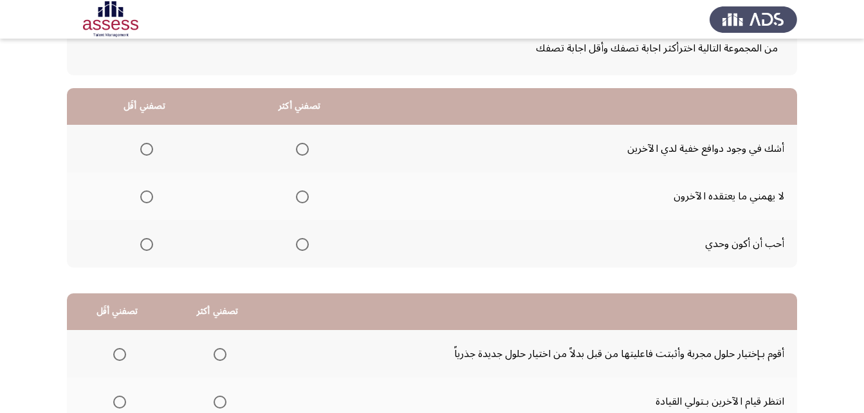
scroll to position [64, 0]
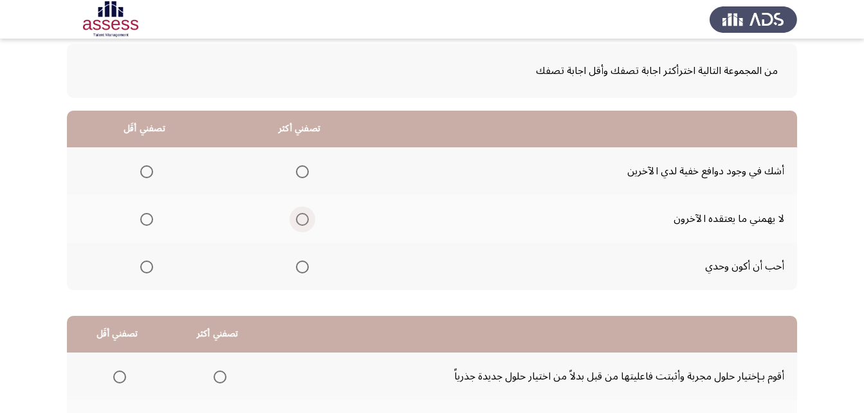
click at [302, 215] on span "Select an option" at bounding box center [302, 219] width 13 height 13
click at [302, 215] on input "Select an option" at bounding box center [302, 219] width 13 height 13
click at [149, 270] on span "Select an option" at bounding box center [146, 266] width 13 height 13
click at [149, 270] on input "Select an option" at bounding box center [146, 266] width 13 height 13
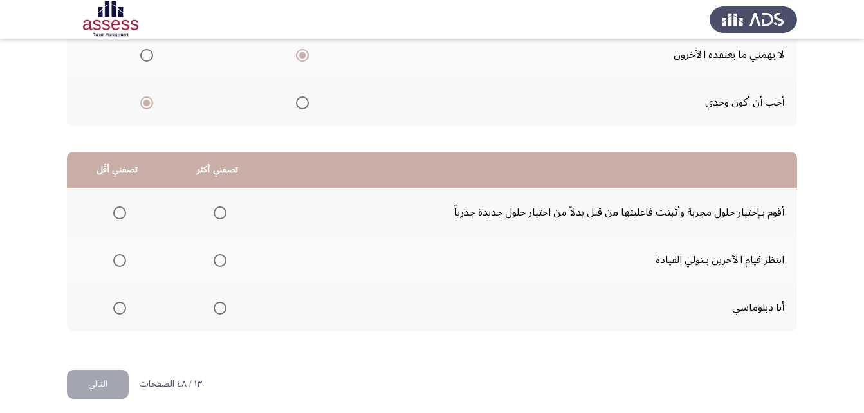
scroll to position [237, 0]
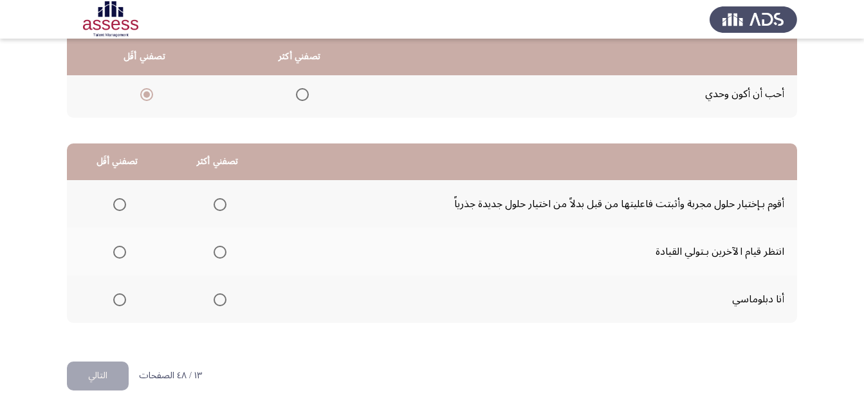
click at [219, 302] on span "Select an option" at bounding box center [219, 299] width 13 height 13
click at [219, 302] on input "Select an option" at bounding box center [219, 299] width 13 height 13
click at [122, 254] on span "Select an option" at bounding box center [119, 252] width 13 height 13
click at [122, 254] on input "Select an option" at bounding box center [119, 252] width 13 height 13
click at [100, 372] on button "التالي" at bounding box center [98, 375] width 62 height 29
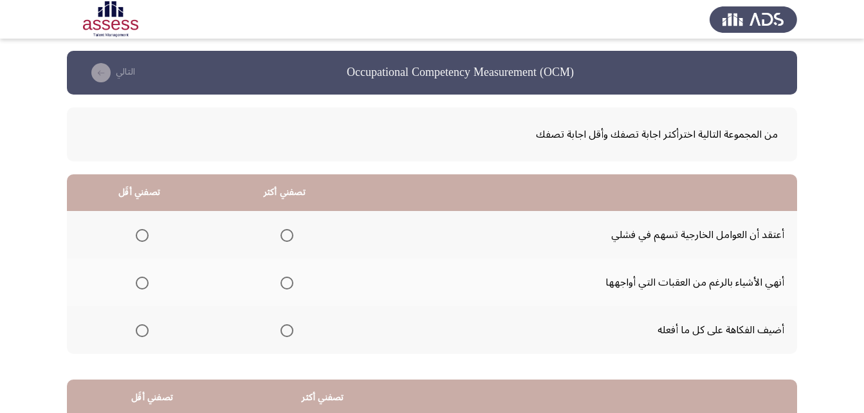
scroll to position [0, 0]
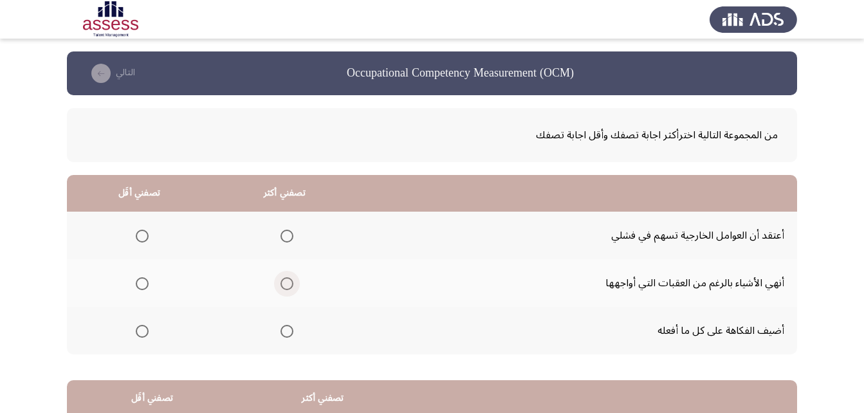
click at [286, 282] on span "Select an option" at bounding box center [286, 283] width 13 height 13
click at [286, 282] on input "Select an option" at bounding box center [286, 283] width 13 height 13
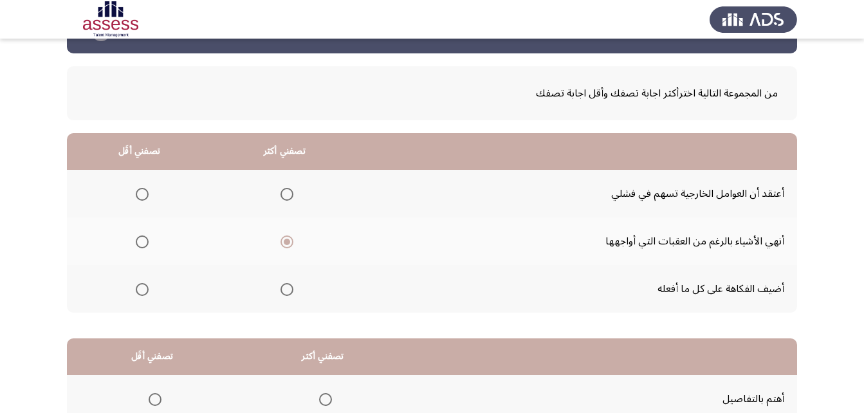
scroll to position [64, 0]
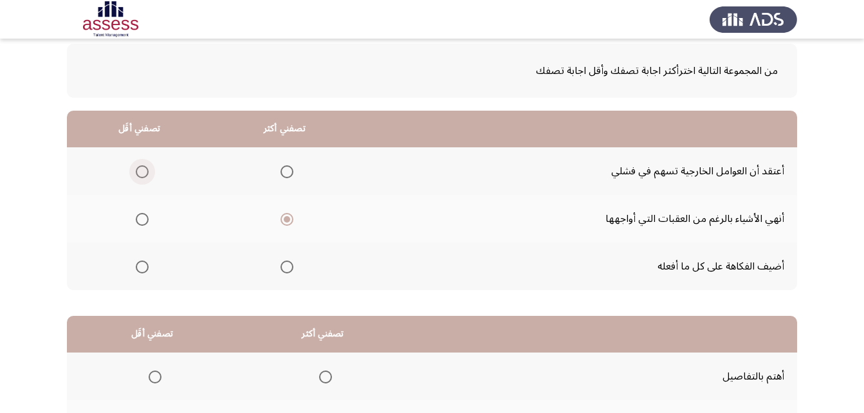
click at [140, 172] on span "Select an option" at bounding box center [142, 171] width 13 height 13
click at [140, 172] on input "Select an option" at bounding box center [142, 171] width 13 height 13
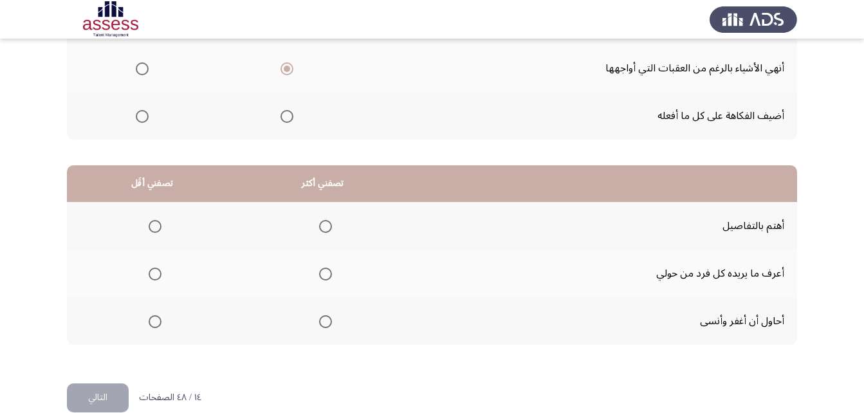
scroll to position [237, 0]
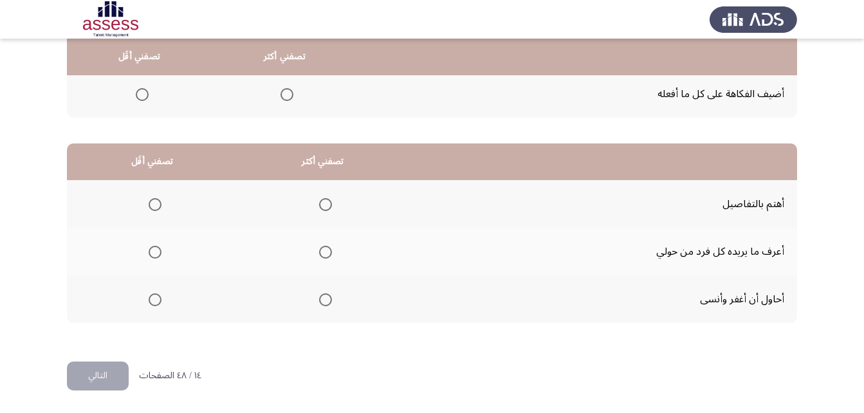
click at [323, 254] on span "Select an option" at bounding box center [325, 252] width 13 height 13
click at [323, 254] on input "Select an option" at bounding box center [325, 252] width 13 height 13
click at [153, 253] on span "Select an option" at bounding box center [155, 252] width 13 height 13
click at [153, 253] on input "Select an option" at bounding box center [155, 252] width 13 height 13
click at [323, 207] on span "Select an option" at bounding box center [325, 204] width 13 height 13
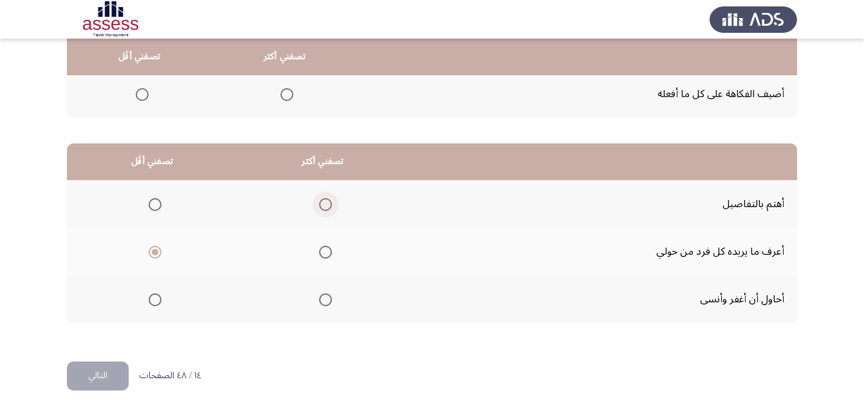
click at [323, 207] on input "Select an option" at bounding box center [325, 204] width 13 height 13
click at [94, 370] on button "التالي" at bounding box center [98, 375] width 62 height 29
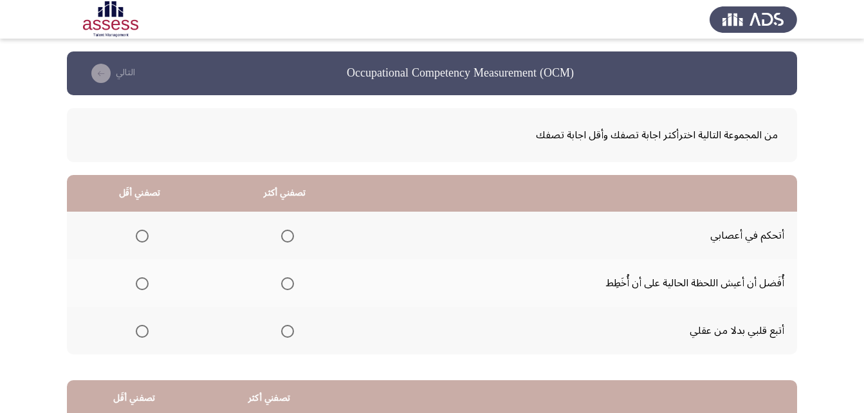
scroll to position [64, 0]
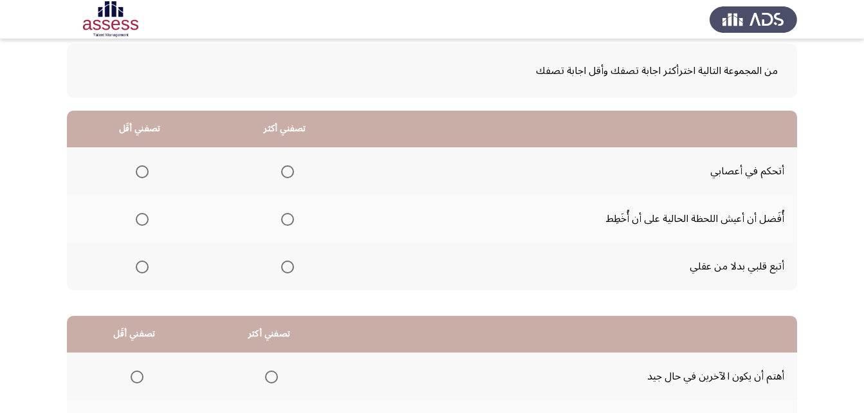
click at [138, 267] on span "Select an option" at bounding box center [142, 266] width 13 height 13
click at [138, 267] on input "Select an option" at bounding box center [142, 266] width 13 height 13
click at [286, 174] on span "Select an option" at bounding box center [287, 171] width 13 height 13
click at [286, 174] on input "Select an option" at bounding box center [287, 171] width 13 height 13
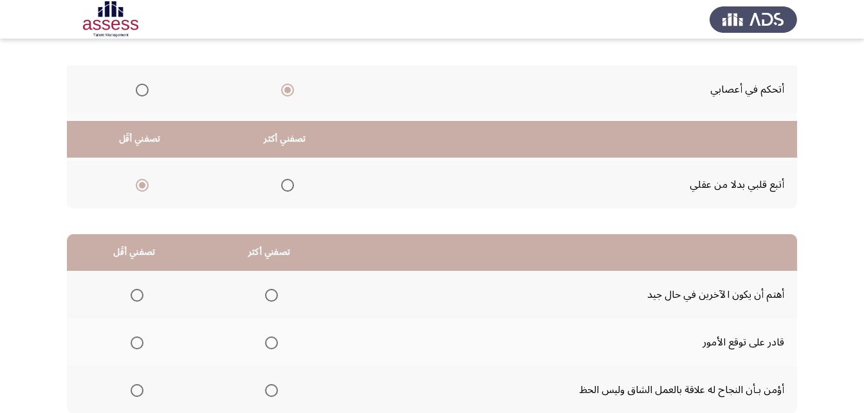
scroll to position [237, 0]
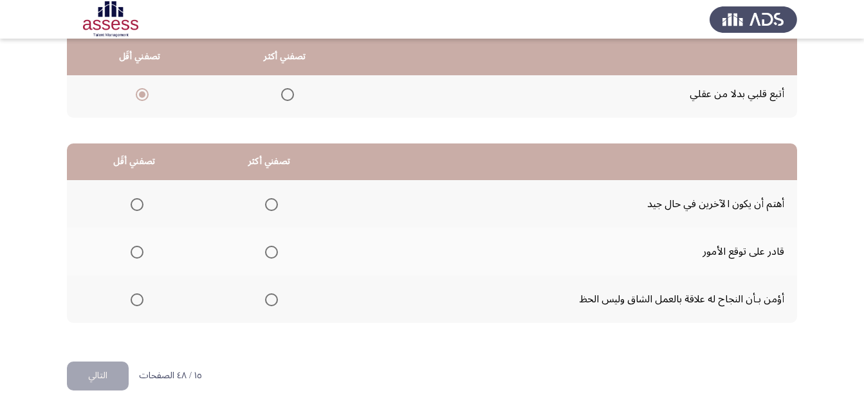
click at [265, 302] on span "Select an option" at bounding box center [271, 299] width 13 height 13
click at [265, 302] on input "Select an option" at bounding box center [271, 299] width 13 height 13
click at [131, 257] on span "Select an option" at bounding box center [137, 252] width 13 height 13
click at [131, 257] on input "Select an option" at bounding box center [137, 252] width 13 height 13
click at [138, 210] on span "Select an option" at bounding box center [137, 204] width 13 height 13
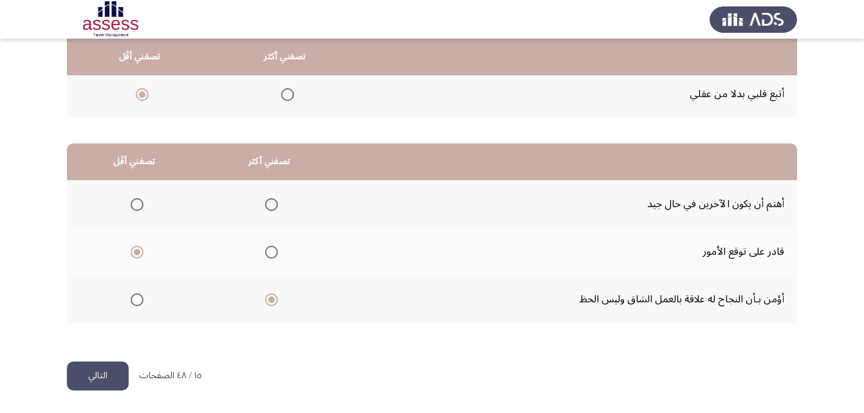
click at [138, 210] on input "Select an option" at bounding box center [137, 204] width 13 height 13
click at [105, 371] on button "التالي" at bounding box center [98, 375] width 62 height 29
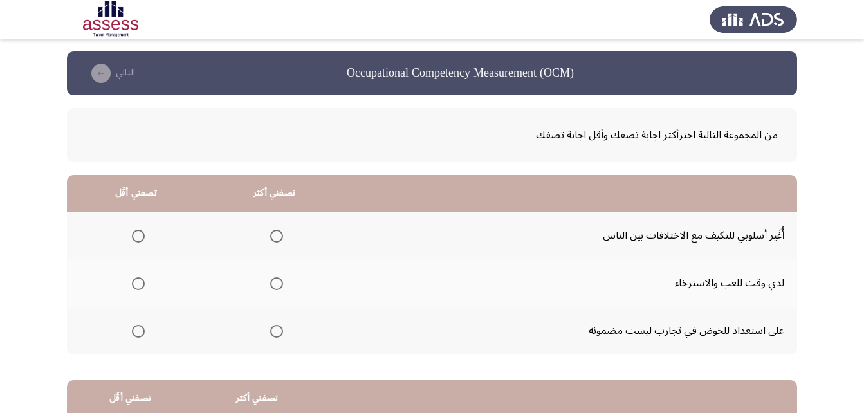
scroll to position [64, 0]
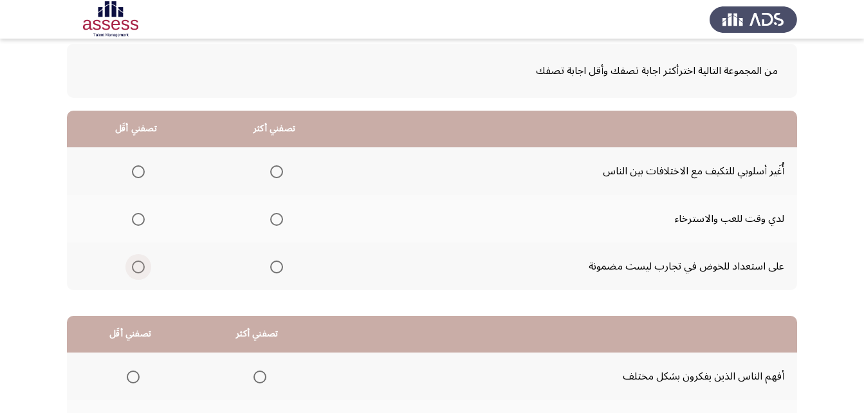
click at [139, 269] on span "Select an option" at bounding box center [138, 266] width 13 height 13
click at [139, 269] on input "Select an option" at bounding box center [138, 266] width 13 height 13
click at [273, 175] on span "Select an option" at bounding box center [276, 171] width 13 height 13
click at [273, 175] on input "Select an option" at bounding box center [276, 171] width 13 height 13
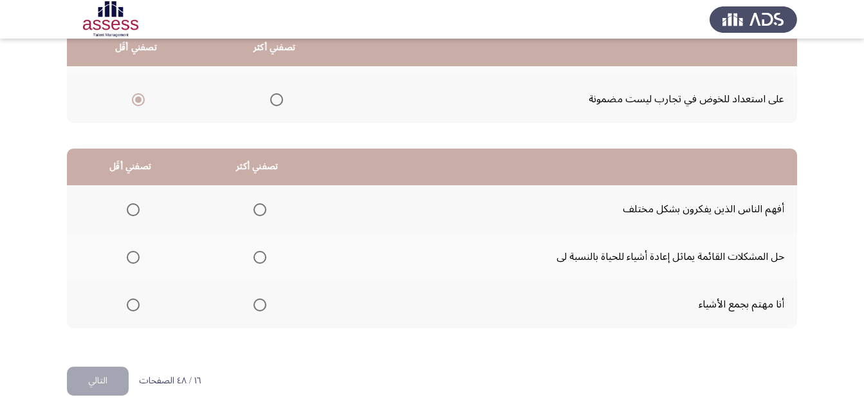
scroll to position [237, 0]
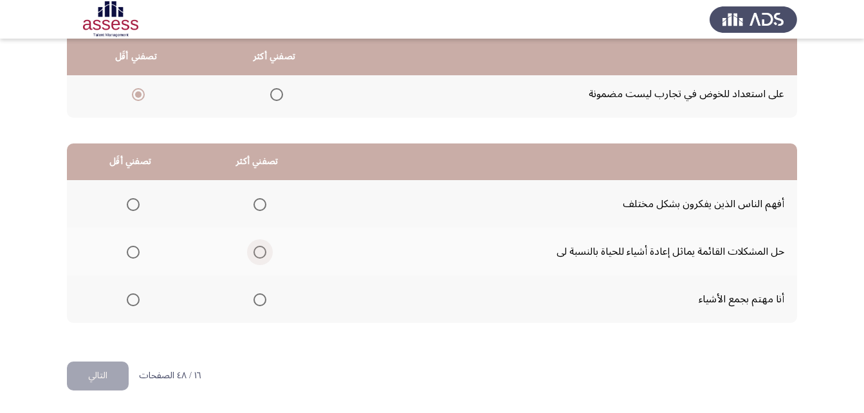
click at [253, 256] on span "Select an option" at bounding box center [259, 252] width 13 height 13
click at [253, 256] on input "Select an option" at bounding box center [259, 252] width 13 height 13
click at [132, 207] on span "Select an option" at bounding box center [133, 204] width 13 height 13
click at [132, 207] on input "Select an option" at bounding box center [133, 204] width 13 height 13
click at [116, 372] on button "التالي" at bounding box center [98, 375] width 62 height 29
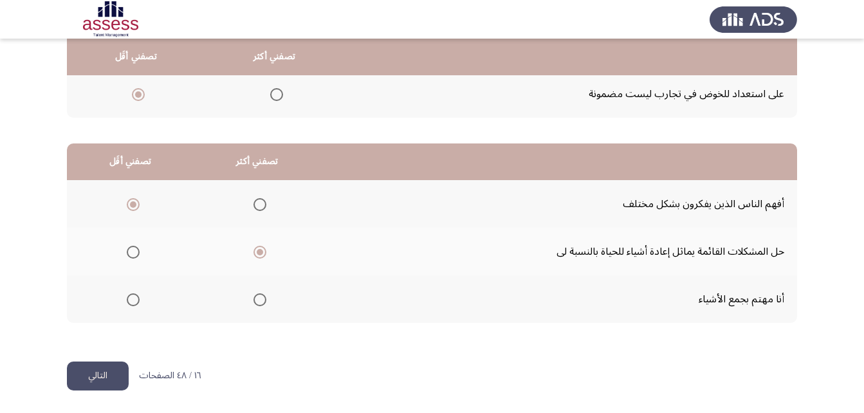
scroll to position [0, 0]
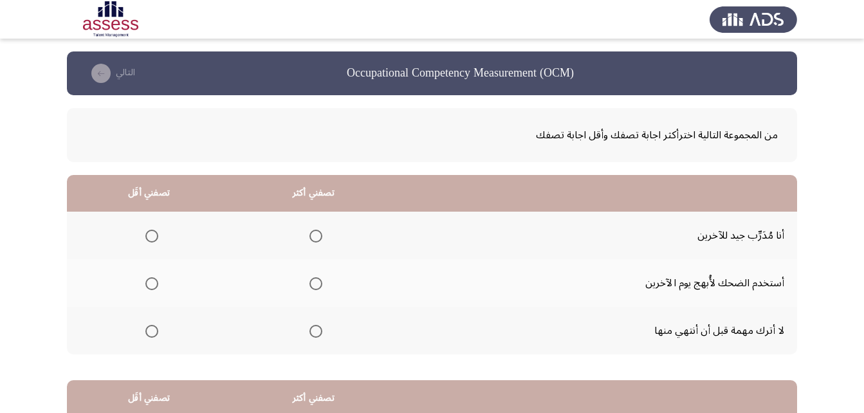
click at [314, 331] on span "Select an option" at bounding box center [315, 331] width 13 height 13
click at [314, 331] on input "Select an option" at bounding box center [315, 331] width 13 height 13
click at [152, 282] on span "Select an option" at bounding box center [151, 283] width 13 height 13
click at [152, 282] on input "Select an option" at bounding box center [151, 283] width 13 height 13
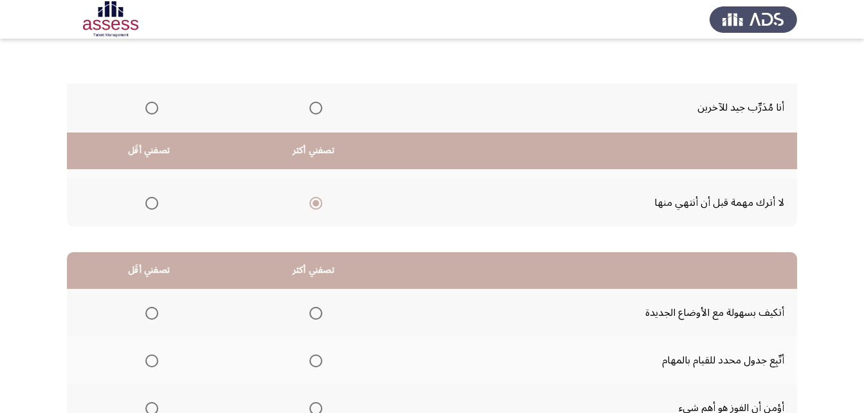
scroll to position [237, 0]
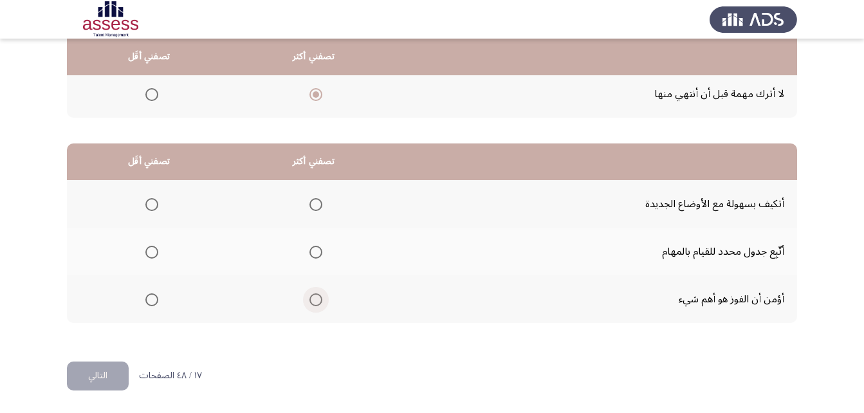
click at [313, 298] on span "Select an option" at bounding box center [315, 299] width 13 height 13
click at [313, 298] on input "Select an option" at bounding box center [315, 299] width 13 height 13
click at [150, 203] on span "Select an option" at bounding box center [151, 204] width 13 height 13
click at [150, 203] on input "Select an option" at bounding box center [151, 204] width 13 height 13
click at [113, 363] on button "التالي" at bounding box center [98, 375] width 62 height 29
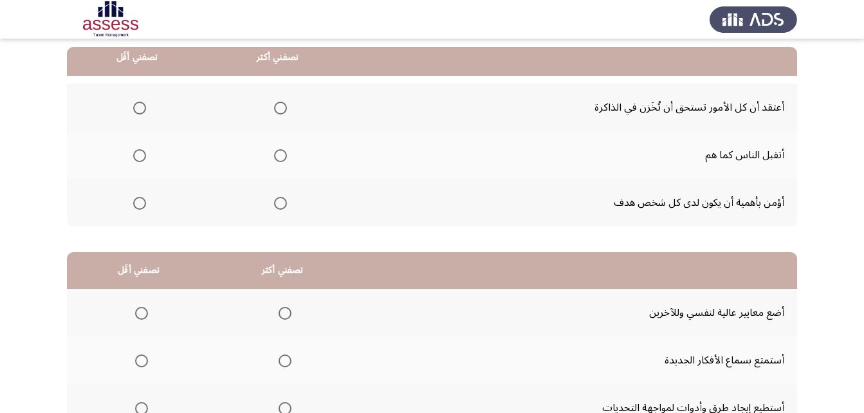
scroll to position [129, 0]
click at [277, 200] on span "Select an option" at bounding box center [280, 202] width 13 height 13
click at [277, 200] on input "Select an option" at bounding box center [280, 202] width 13 height 13
click at [139, 105] on span "Select an option" at bounding box center [139, 107] width 13 height 13
click at [139, 105] on input "Select an option" at bounding box center [139, 107] width 13 height 13
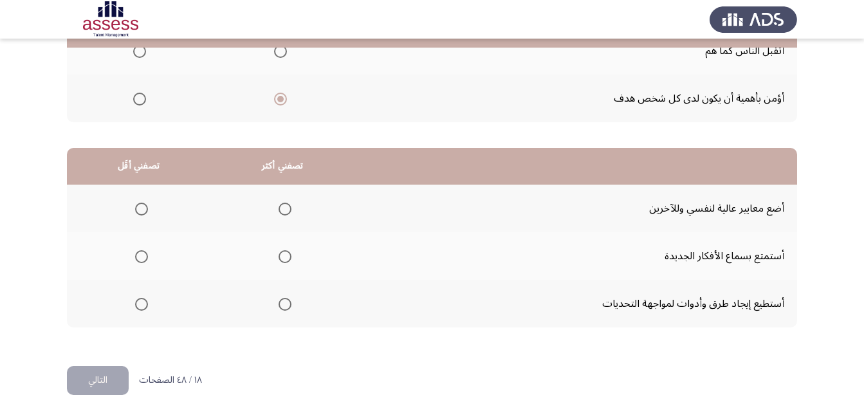
scroll to position [237, 0]
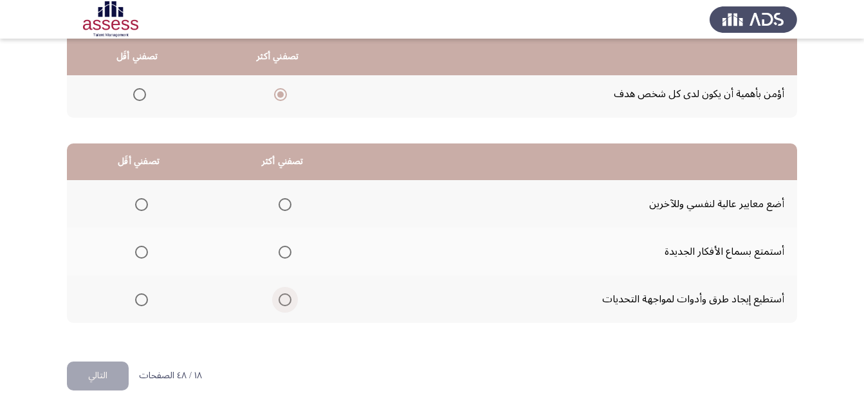
click at [279, 300] on span "Select an option" at bounding box center [284, 299] width 13 height 13
click at [279, 300] on input "Select an option" at bounding box center [284, 299] width 13 height 13
click at [142, 201] on span "Select an option" at bounding box center [141, 204] width 13 height 13
click at [142, 201] on input "Select an option" at bounding box center [141, 204] width 13 height 13
click at [105, 361] on button "التالي" at bounding box center [98, 375] width 62 height 29
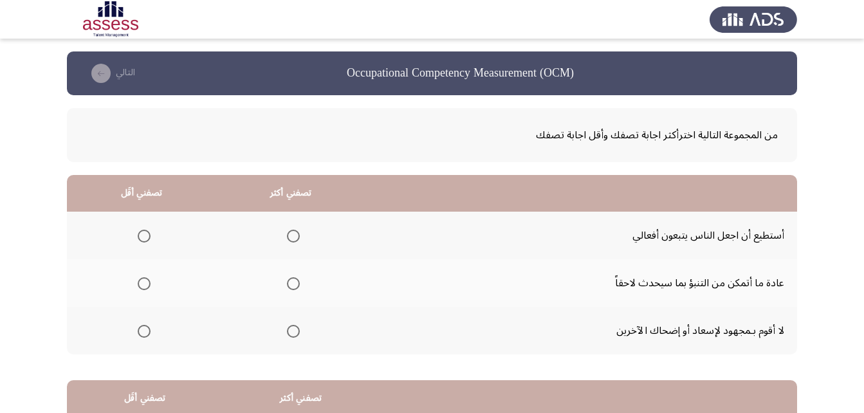
scroll to position [64, 0]
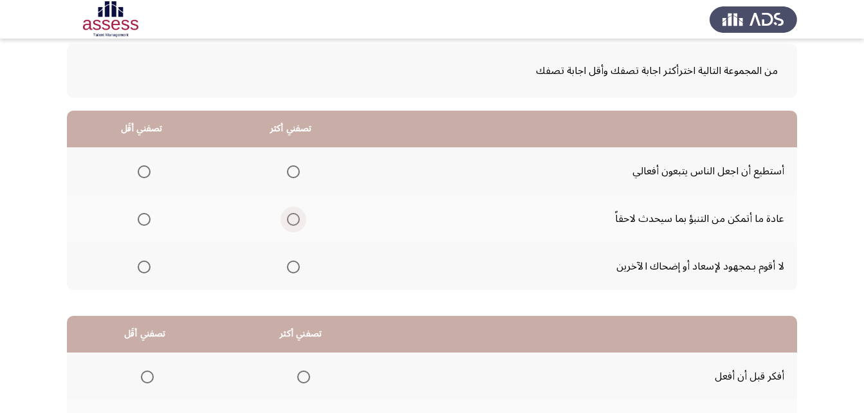
click at [290, 222] on span "Select an option" at bounding box center [293, 219] width 13 height 13
click at [290, 222] on input "Select an option" at bounding box center [293, 219] width 13 height 13
click at [143, 263] on span "Select an option" at bounding box center [144, 266] width 13 height 13
click at [143, 263] on input "Select an option" at bounding box center [144, 266] width 13 height 13
click at [141, 176] on span "Select an option" at bounding box center [144, 171] width 13 height 13
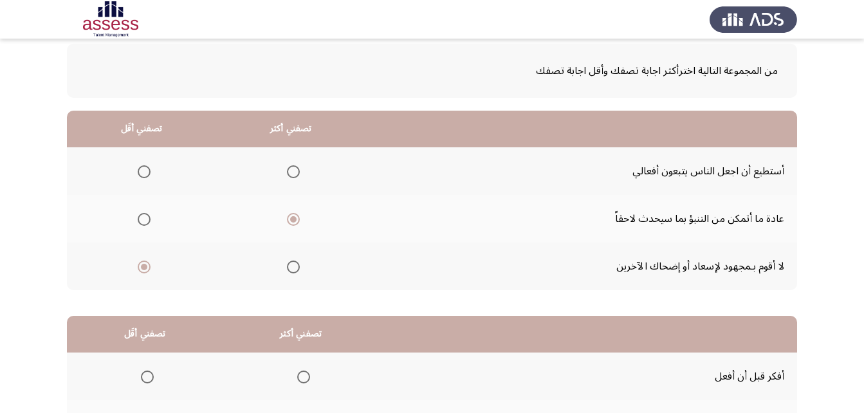
click at [141, 176] on input "Select an option" at bounding box center [144, 171] width 13 height 13
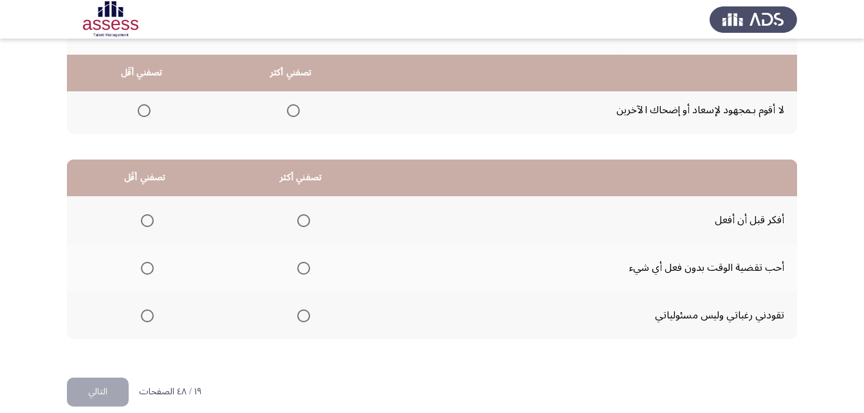
scroll to position [237, 0]
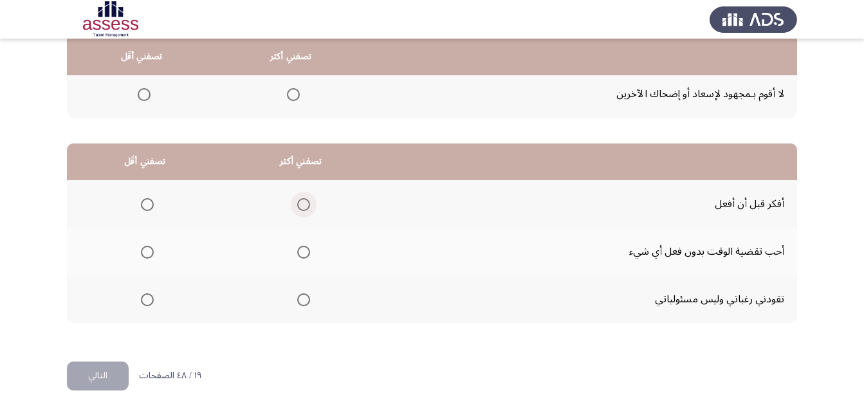
click at [304, 204] on span "Select an option" at bounding box center [303, 204] width 13 height 13
click at [304, 204] on input "Select an option" at bounding box center [303, 204] width 13 height 13
click at [144, 251] on span "Select an option" at bounding box center [147, 252] width 13 height 13
click at [144, 251] on input "Select an option" at bounding box center [147, 252] width 13 height 13
click at [105, 369] on button "التالي" at bounding box center [98, 375] width 62 height 29
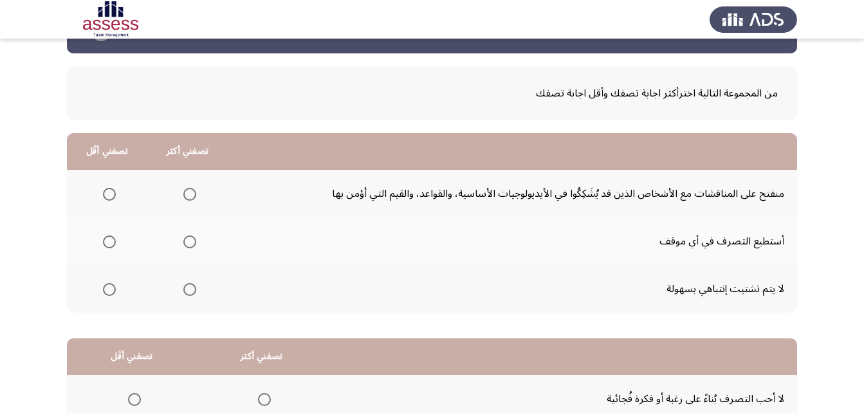
scroll to position [64, 0]
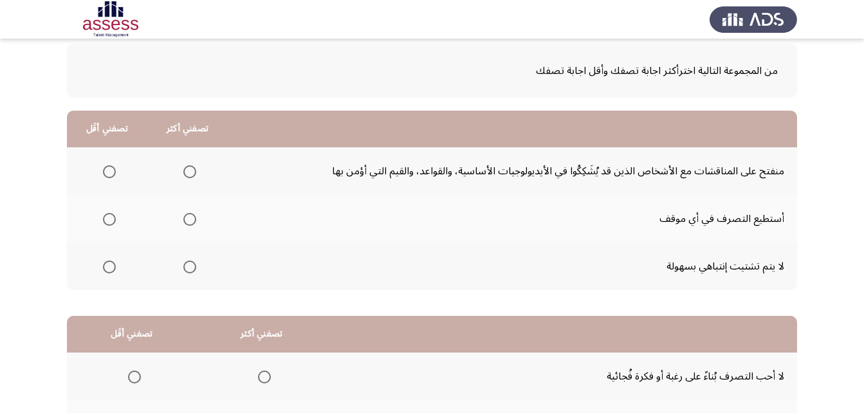
click at [190, 221] on span "Select an option" at bounding box center [189, 219] width 13 height 13
click at [190, 221] on input "Select an option" at bounding box center [189, 219] width 13 height 13
click at [105, 168] on span "Select an option" at bounding box center [109, 171] width 13 height 13
click at [105, 168] on input "Select an option" at bounding box center [109, 171] width 13 height 13
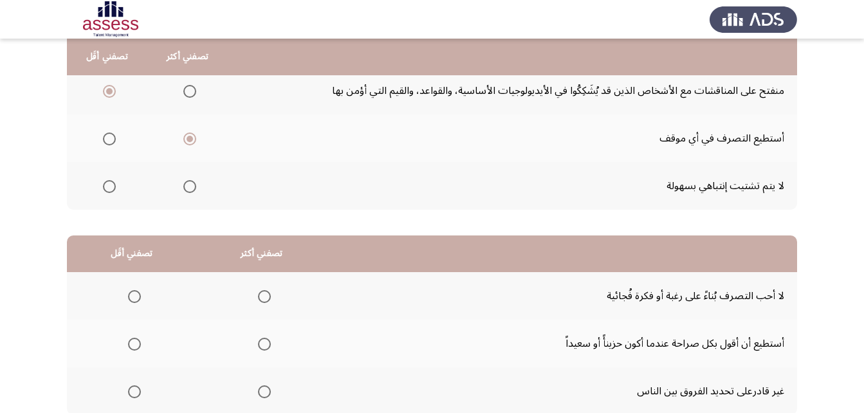
scroll to position [237, 0]
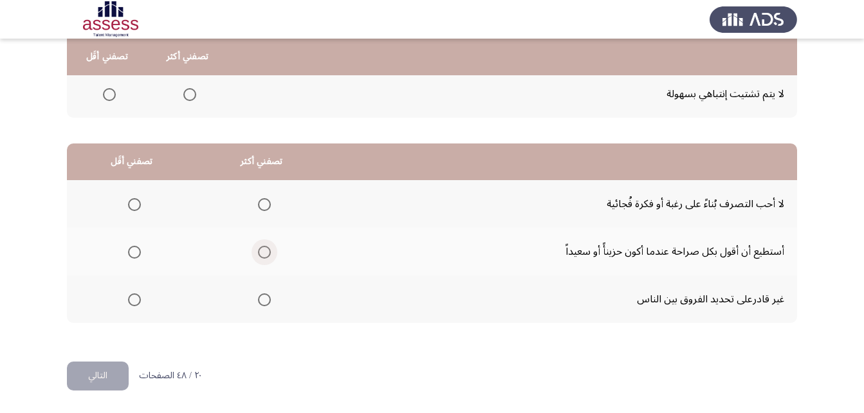
click at [264, 253] on span "Select an option" at bounding box center [264, 252] width 13 height 13
click at [264, 253] on input "Select an option" at bounding box center [264, 252] width 13 height 13
click at [128, 301] on span "Select an option" at bounding box center [134, 299] width 13 height 13
click at [128, 301] on input "Select an option" at bounding box center [134, 299] width 13 height 13
click at [80, 373] on button "التالي" at bounding box center [98, 375] width 62 height 29
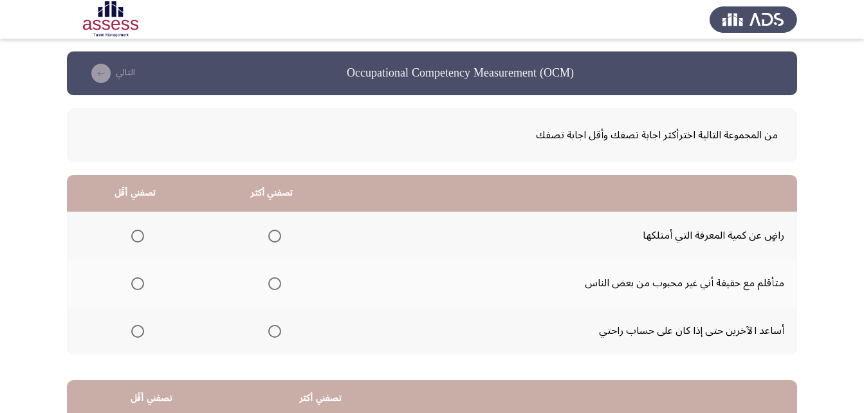
scroll to position [64, 0]
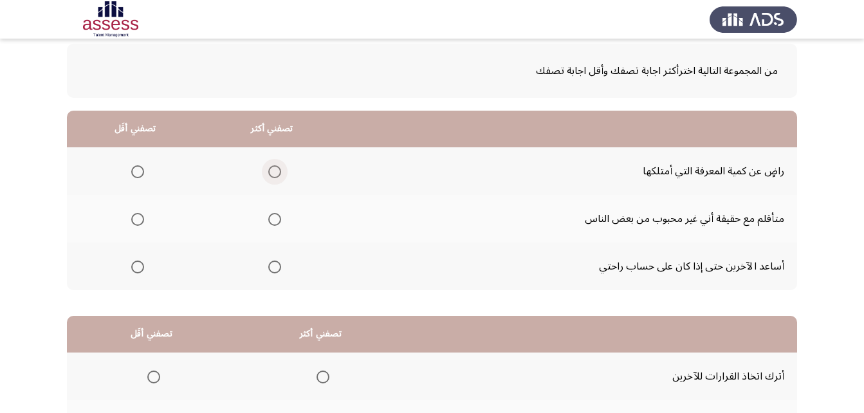
click at [268, 174] on span "Select an option" at bounding box center [274, 171] width 13 height 13
click at [268, 174] on input "Select an option" at bounding box center [274, 171] width 13 height 13
click at [138, 264] on span "Select an option" at bounding box center [137, 266] width 13 height 13
click at [138, 264] on input "Select an option" at bounding box center [137, 266] width 13 height 13
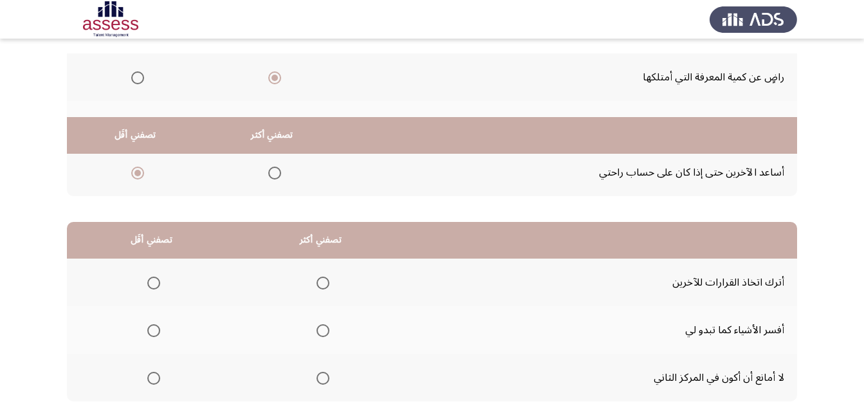
scroll to position [237, 0]
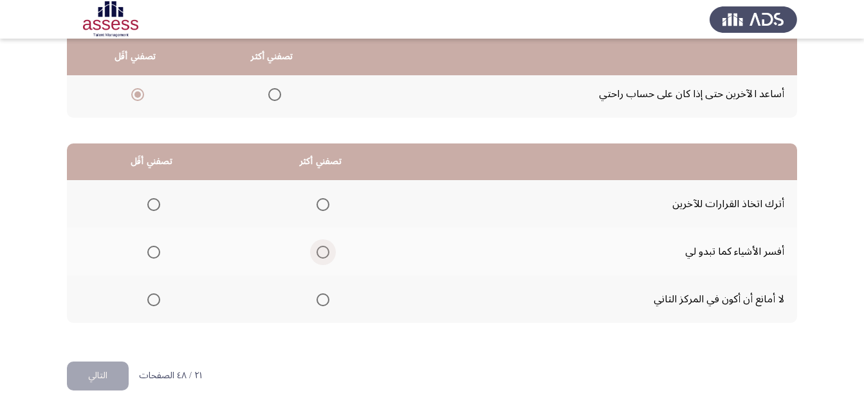
click at [320, 251] on span "Select an option" at bounding box center [322, 252] width 13 height 13
click at [320, 251] on input "Select an option" at bounding box center [322, 252] width 13 height 13
click at [155, 299] on span "Select an option" at bounding box center [153, 299] width 13 height 13
click at [155, 299] on input "Select an option" at bounding box center [153, 299] width 13 height 13
click at [93, 375] on button "التالي" at bounding box center [98, 375] width 62 height 29
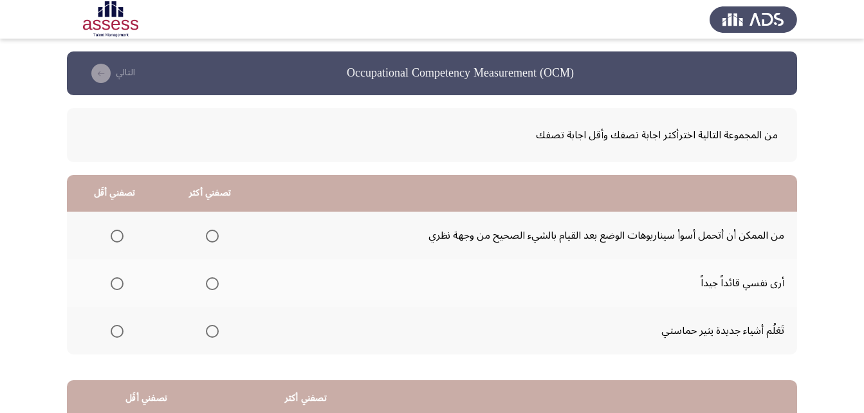
scroll to position [64, 0]
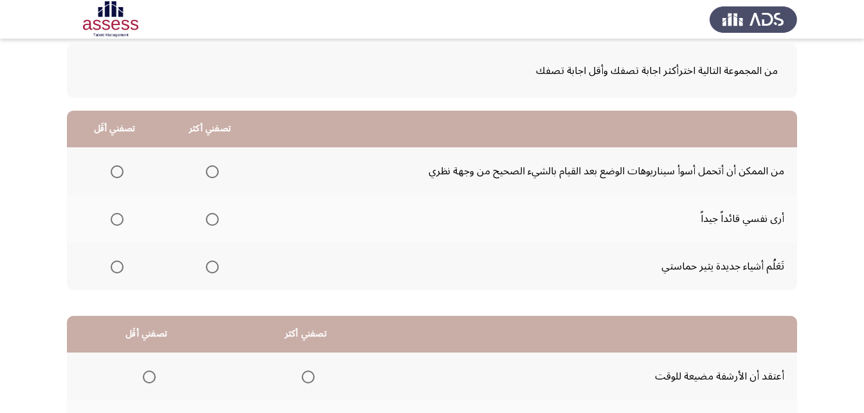
click at [206, 218] on span "Select an option" at bounding box center [212, 219] width 13 height 13
click at [206, 218] on input "Select an option" at bounding box center [212, 219] width 13 height 13
click at [114, 171] on span "Select an option" at bounding box center [117, 171] width 13 height 13
click at [114, 171] on input "Select an option" at bounding box center [117, 171] width 13 height 13
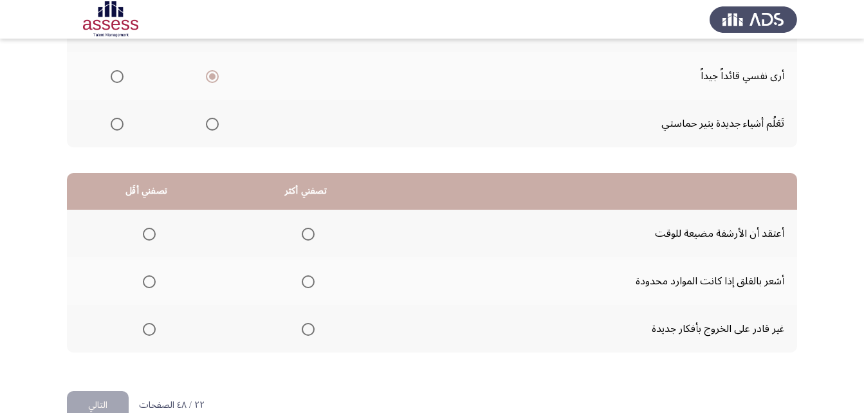
scroll to position [237, 0]
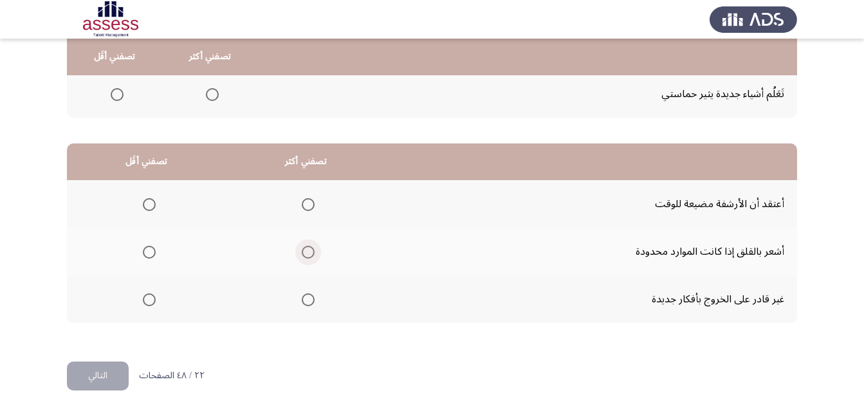
click at [310, 253] on span "Select an option" at bounding box center [308, 252] width 13 height 13
click at [310, 253] on input "Select an option" at bounding box center [308, 252] width 13 height 13
click at [145, 296] on span "Select an option" at bounding box center [149, 299] width 13 height 13
click at [145, 296] on input "Select an option" at bounding box center [149, 299] width 13 height 13
click at [85, 375] on button "التالي" at bounding box center [98, 375] width 62 height 29
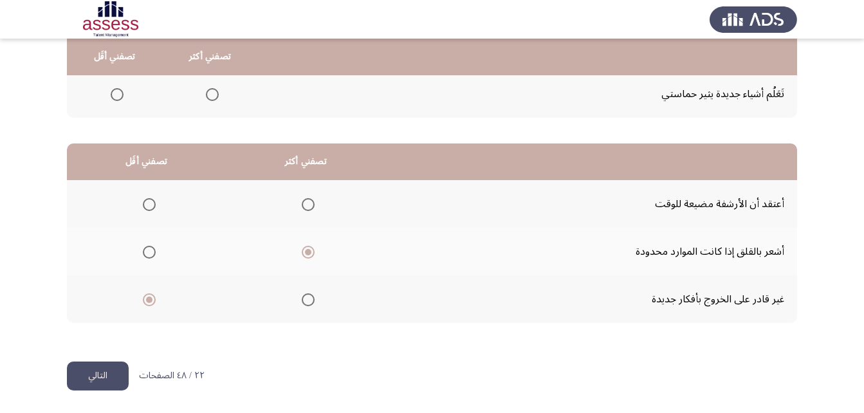
scroll to position [0, 0]
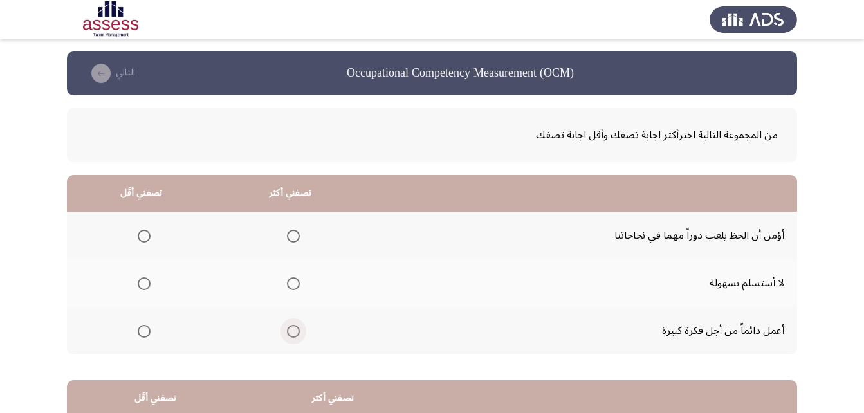
click at [291, 333] on span "Select an option" at bounding box center [293, 331] width 13 height 13
click at [291, 333] on input "Select an option" at bounding box center [293, 331] width 13 height 13
click at [287, 282] on span "Select an option" at bounding box center [293, 283] width 13 height 13
click at [287, 282] on input "Select an option" at bounding box center [293, 283] width 13 height 13
click at [141, 239] on span "Select an option" at bounding box center [144, 236] width 13 height 13
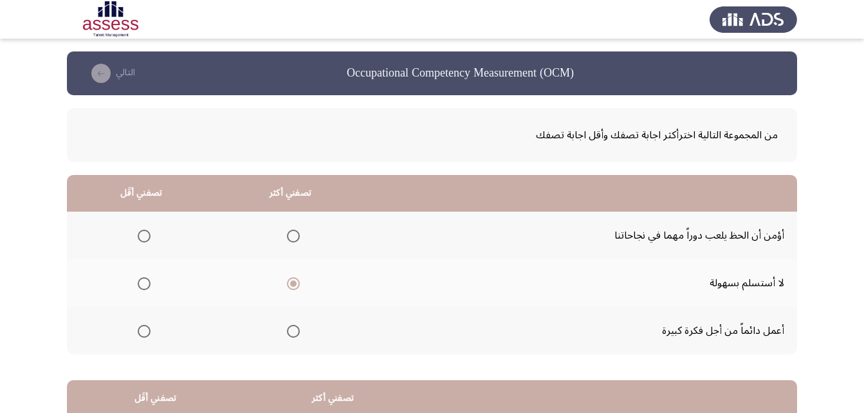
click at [141, 239] on input "Select an option" at bounding box center [144, 236] width 13 height 13
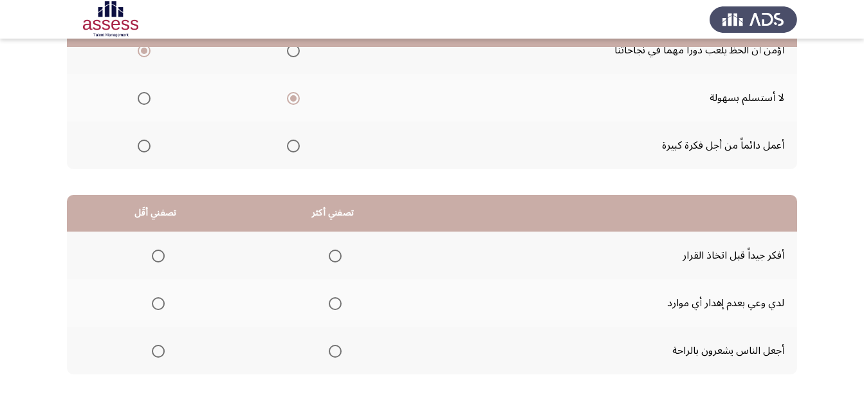
scroll to position [237, 0]
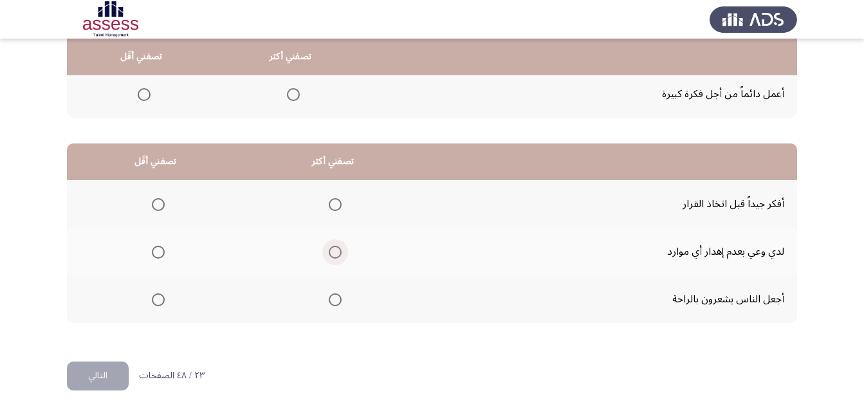
click at [331, 250] on span "Select an option" at bounding box center [335, 252] width 13 height 13
click at [331, 250] on input "Select an option" at bounding box center [335, 252] width 13 height 13
click at [333, 206] on span "Select an option" at bounding box center [335, 204] width 13 height 13
click at [333, 206] on input "Select an option" at bounding box center [335, 204] width 13 height 13
click at [147, 300] on label "Select an option" at bounding box center [156, 299] width 18 height 13
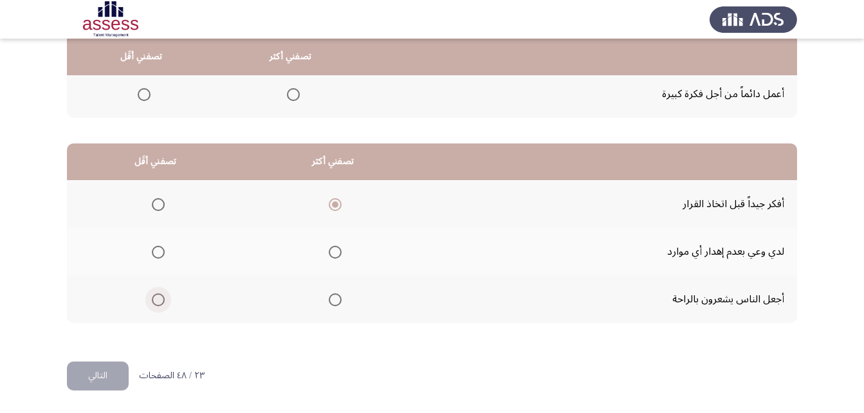
click at [152, 300] on input "Select an option" at bounding box center [158, 299] width 13 height 13
click at [100, 379] on button "التالي" at bounding box center [98, 375] width 62 height 29
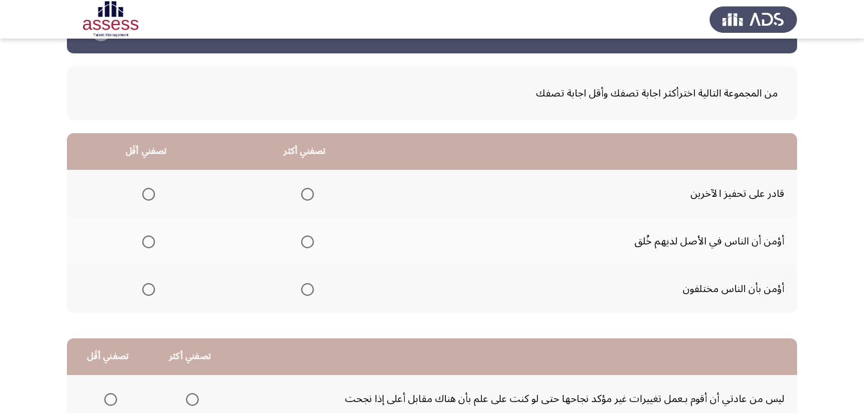
scroll to position [64, 0]
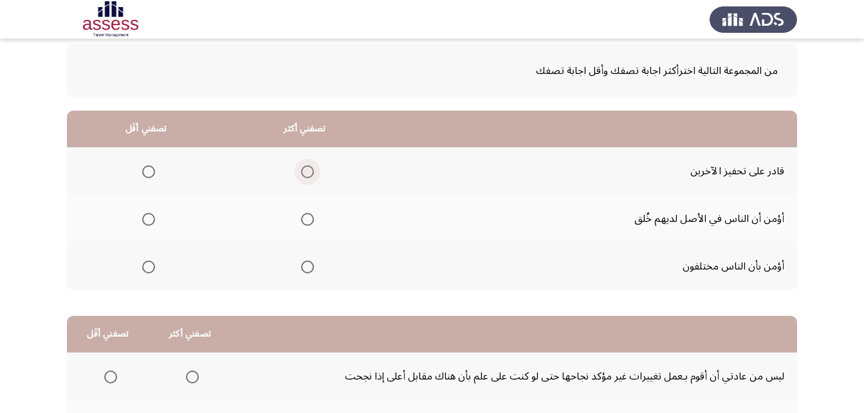
click at [311, 170] on span "Select an option" at bounding box center [307, 171] width 13 height 13
click at [311, 170] on input "Select an option" at bounding box center [307, 171] width 13 height 13
click at [146, 266] on span "Select an option" at bounding box center [148, 266] width 13 height 13
click at [146, 266] on input "Select an option" at bounding box center [148, 266] width 13 height 13
click at [145, 222] on span "Select an option" at bounding box center [148, 219] width 13 height 13
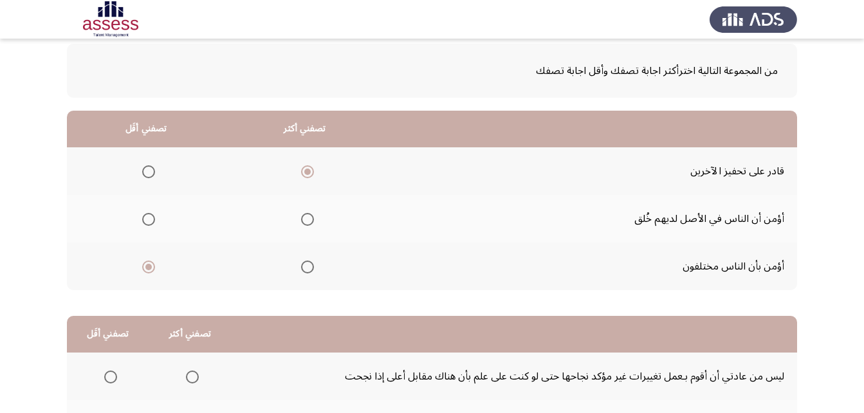
click at [145, 222] on input "Select an option" at bounding box center [148, 219] width 13 height 13
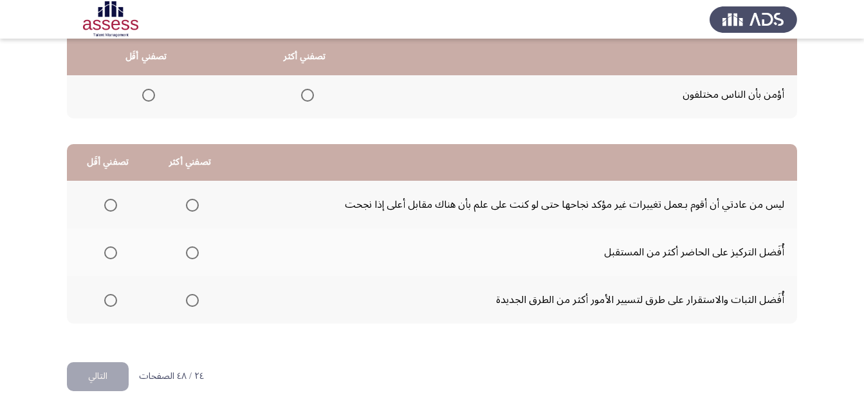
scroll to position [237, 0]
click at [107, 206] on span "Select an option" at bounding box center [110, 204] width 13 height 13
click at [107, 206] on input "Select an option" at bounding box center [110, 204] width 13 height 13
click at [187, 257] on span "Select an option" at bounding box center [192, 252] width 13 height 13
click at [187, 257] on input "Select an option" at bounding box center [192, 252] width 13 height 13
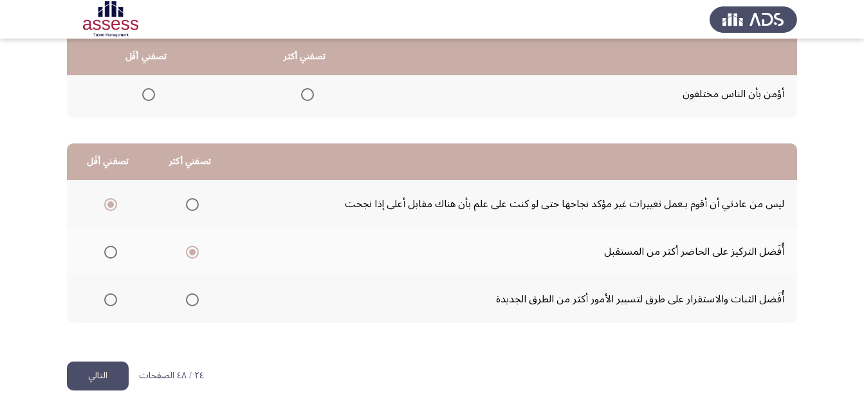
click at [103, 371] on button "التالي" at bounding box center [98, 375] width 62 height 29
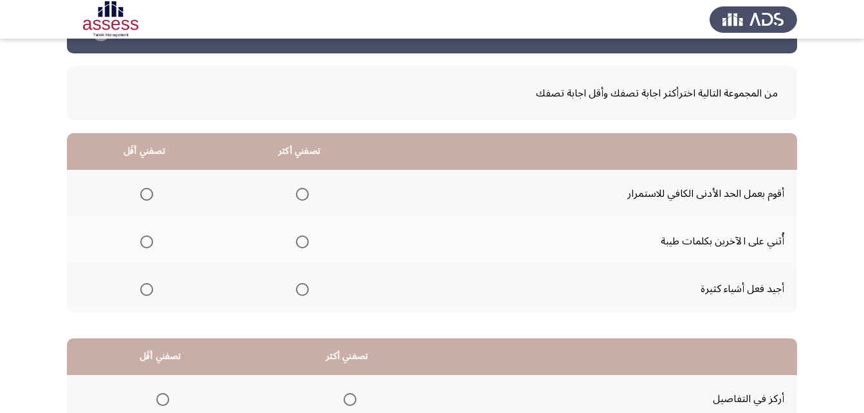
scroll to position [64, 0]
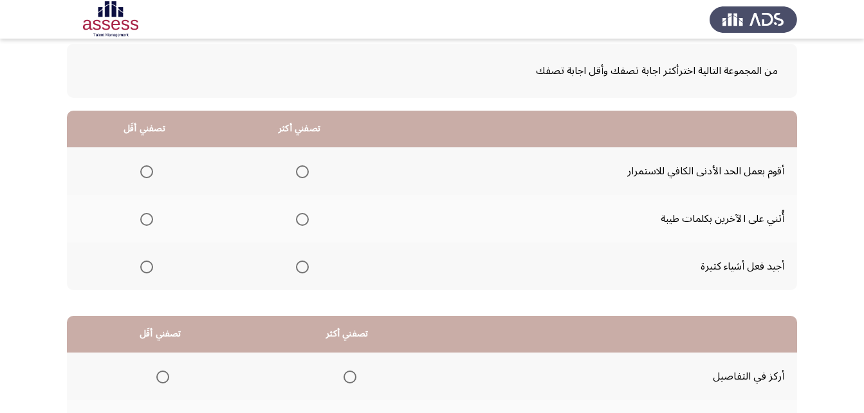
click at [300, 269] on span "Select an option" at bounding box center [302, 266] width 13 height 13
click at [300, 269] on input "Select an option" at bounding box center [302, 266] width 13 height 13
click at [149, 219] on span "Select an option" at bounding box center [146, 219] width 13 height 13
click at [149, 219] on input "Select an option" at bounding box center [146, 219] width 13 height 13
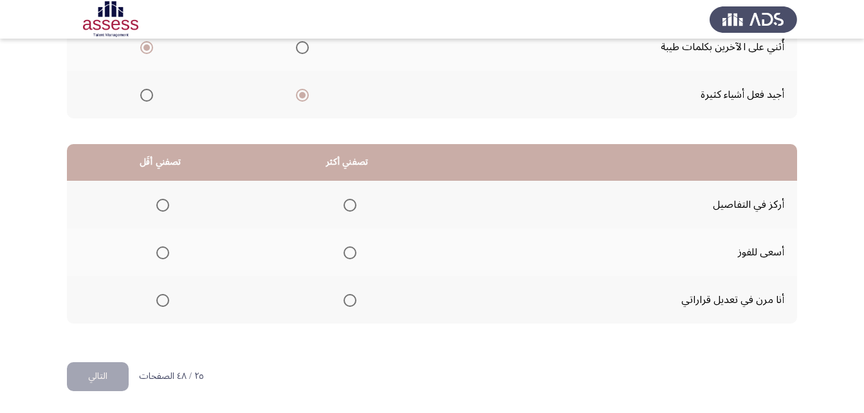
scroll to position [237, 0]
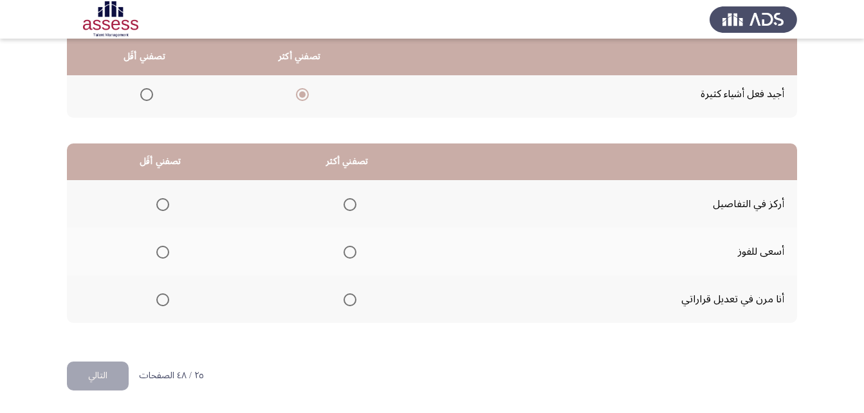
click at [347, 257] on span "Select an option" at bounding box center [349, 252] width 13 height 13
click at [347, 257] on input "Select an option" at bounding box center [349, 252] width 13 height 13
click at [162, 295] on span "Select an option" at bounding box center [162, 299] width 13 height 13
click at [162, 295] on input "Select an option" at bounding box center [162, 299] width 13 height 13
click at [107, 373] on button "التالي" at bounding box center [98, 375] width 62 height 29
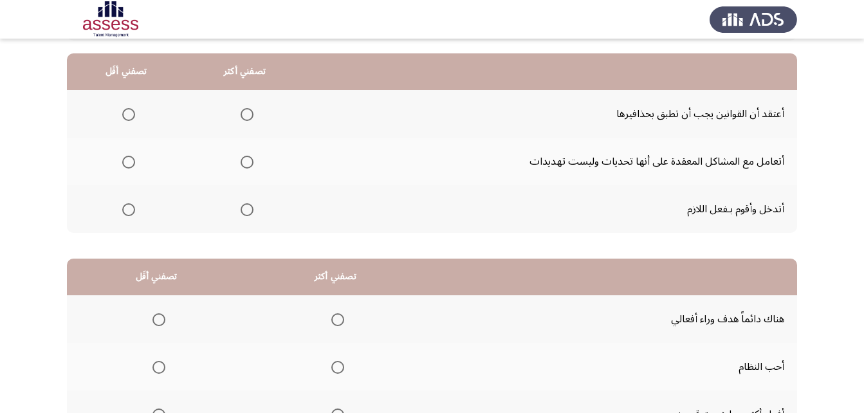
scroll to position [129, 0]
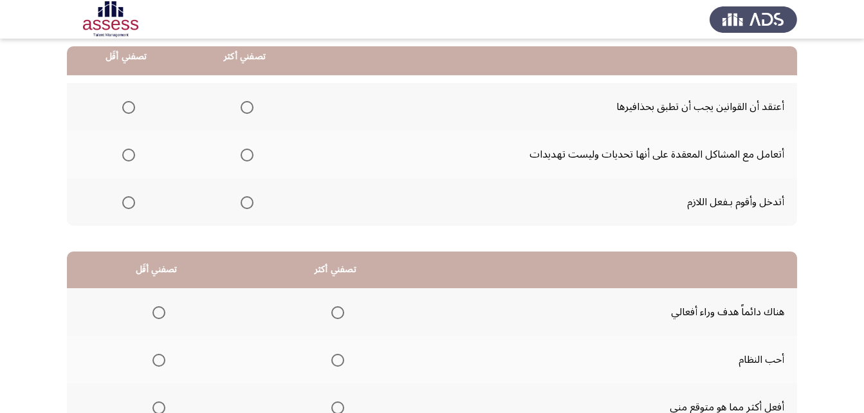
click at [245, 108] on span "Select an option" at bounding box center [247, 107] width 13 height 13
click at [245, 108] on input "Select an option" at bounding box center [247, 107] width 13 height 13
click at [126, 156] on span "Select an option" at bounding box center [128, 155] width 13 height 13
click at [126, 156] on input "Select an option" at bounding box center [128, 155] width 13 height 13
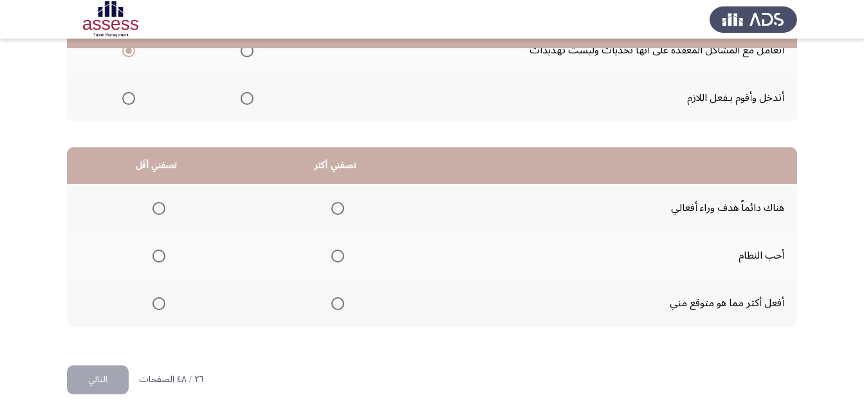
scroll to position [237, 0]
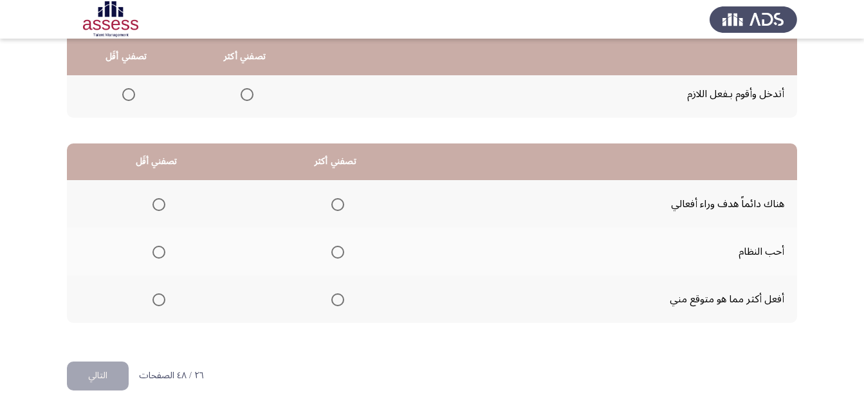
click at [339, 204] on span "Select an option" at bounding box center [337, 204] width 13 height 13
click at [339, 204] on input "Select an option" at bounding box center [337, 204] width 13 height 13
click at [157, 299] on span "Select an option" at bounding box center [158, 299] width 13 height 13
click at [157, 299] on input "Select an option" at bounding box center [158, 299] width 13 height 13
click at [105, 374] on button "التالي" at bounding box center [98, 375] width 62 height 29
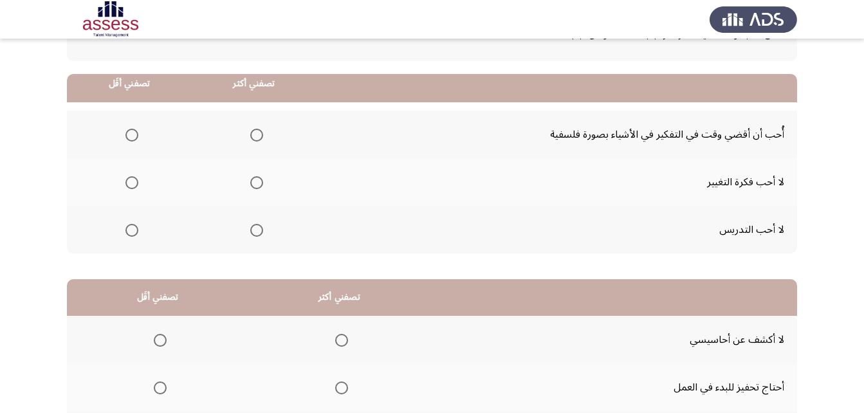
scroll to position [129, 0]
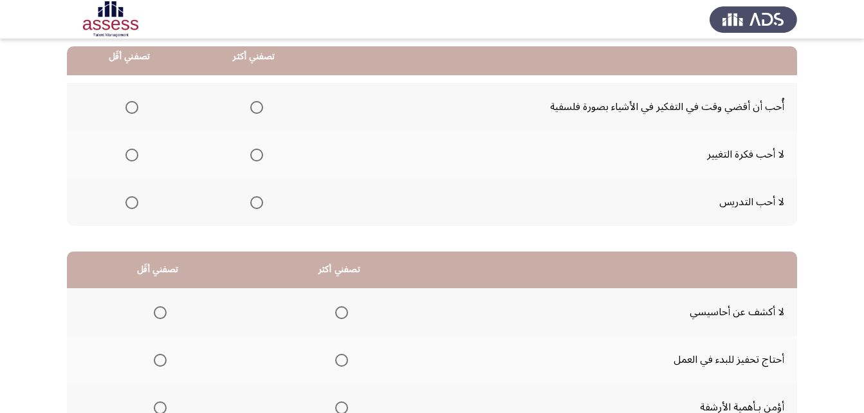
click at [253, 108] on span "Select an option" at bounding box center [256, 107] width 13 height 13
click at [253, 108] on input "Select an option" at bounding box center [256, 107] width 13 height 13
click at [137, 156] on span "Select an option" at bounding box center [131, 155] width 13 height 13
click at [137, 156] on input "Select an option" at bounding box center [131, 155] width 13 height 13
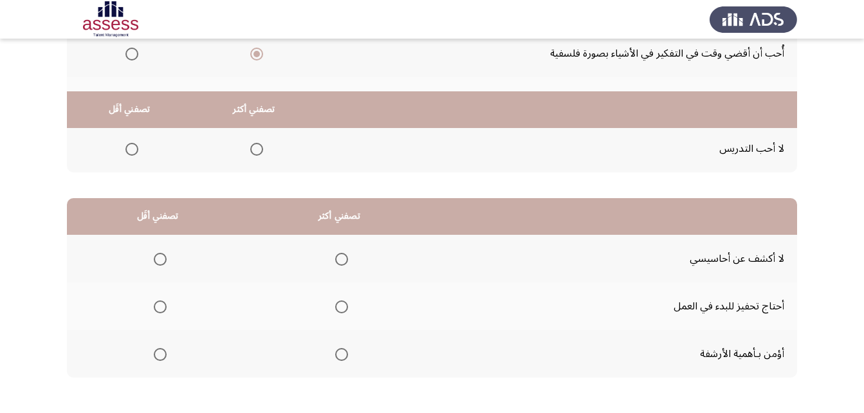
scroll to position [237, 0]
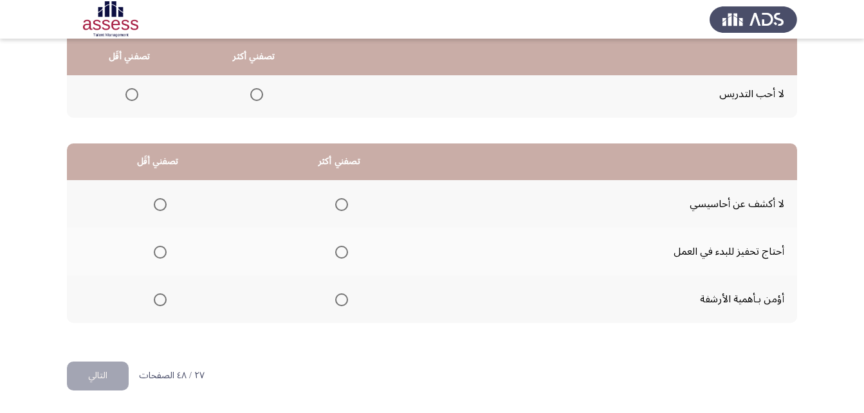
click at [340, 204] on span "Select an option" at bounding box center [341, 204] width 13 height 13
click at [340, 204] on input "Select an option" at bounding box center [341, 204] width 13 height 13
click at [156, 251] on span "Select an option" at bounding box center [160, 252] width 13 height 13
click at [156, 251] on input "Select an option" at bounding box center [160, 252] width 13 height 13
click at [95, 379] on button "التالي" at bounding box center [98, 375] width 62 height 29
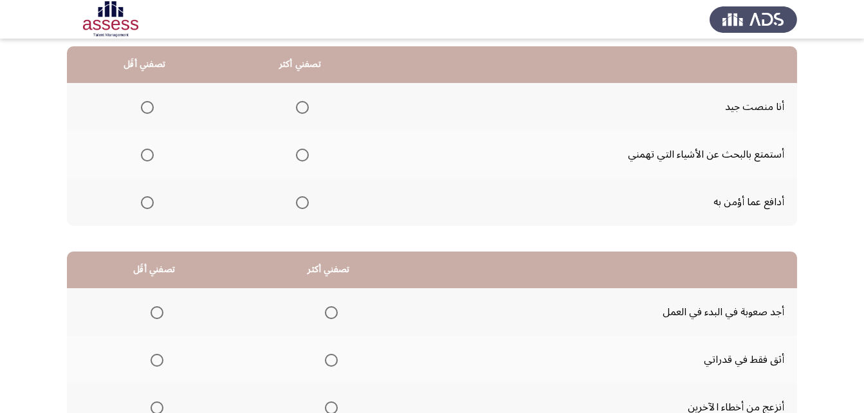
scroll to position [64, 0]
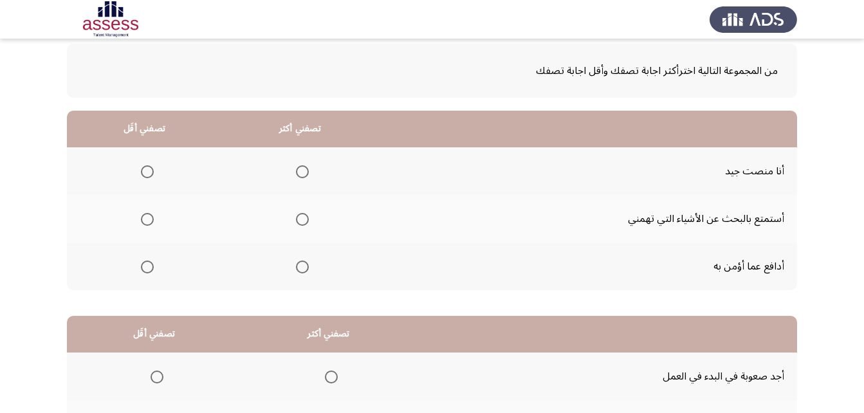
click at [305, 268] on span "Select an option" at bounding box center [302, 266] width 13 height 13
click at [305, 268] on input "Select an option" at bounding box center [302, 266] width 13 height 13
click at [149, 220] on span "Select an option" at bounding box center [147, 219] width 13 height 13
click at [149, 220] on input "Select an option" at bounding box center [147, 219] width 13 height 13
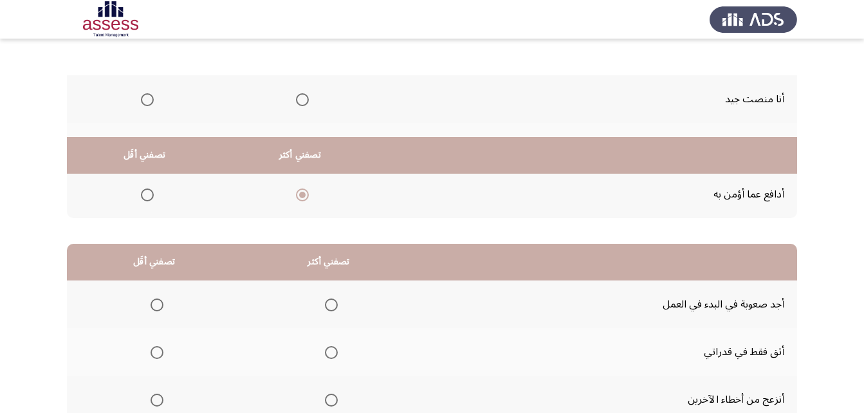
scroll to position [237, 0]
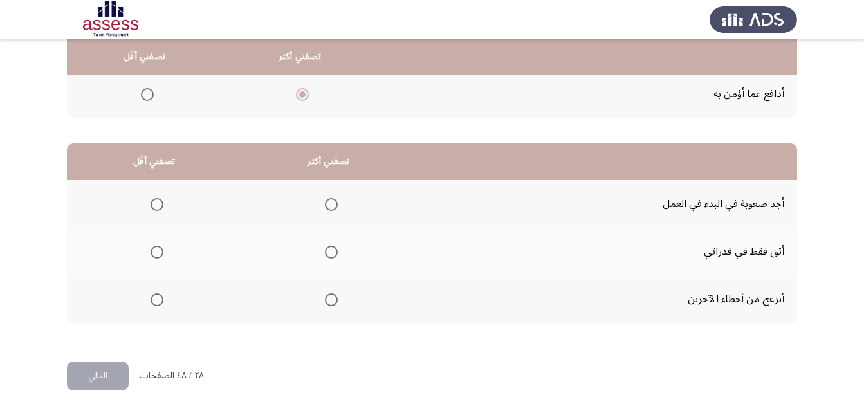
click at [155, 205] on span "Select an option" at bounding box center [156, 204] width 13 height 13
click at [155, 205] on input "Select an option" at bounding box center [156, 204] width 13 height 13
click at [330, 250] on span "Select an option" at bounding box center [331, 252] width 13 height 13
click at [330, 250] on input "Select an option" at bounding box center [331, 252] width 13 height 13
click at [114, 376] on button "التالي" at bounding box center [98, 375] width 62 height 29
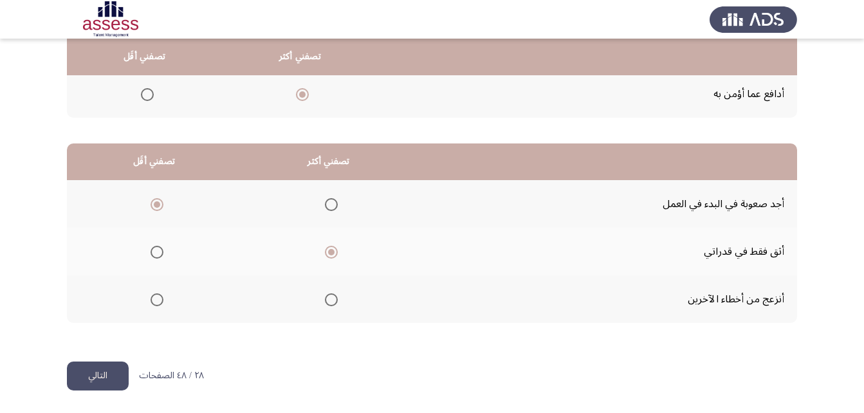
scroll to position [0, 0]
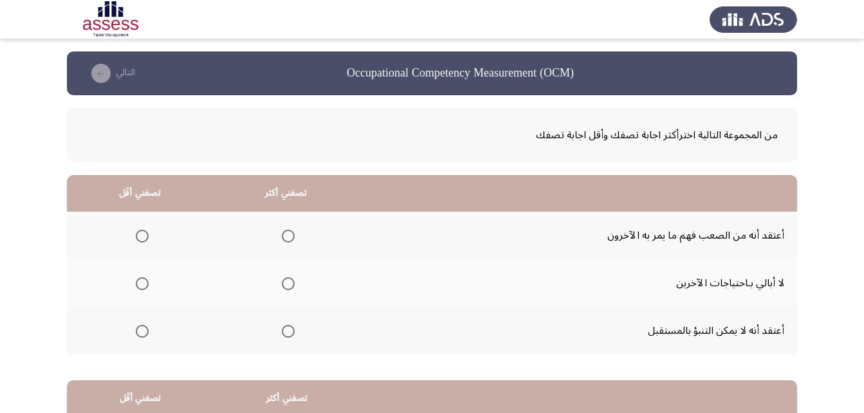
click at [141, 284] on span "Select an option" at bounding box center [142, 283] width 13 height 13
click at [141, 284] on input "Select an option" at bounding box center [142, 283] width 13 height 13
click at [288, 237] on span "Select an option" at bounding box center [288, 236] width 13 height 13
click at [288, 237] on input "Select an option" at bounding box center [288, 236] width 13 height 13
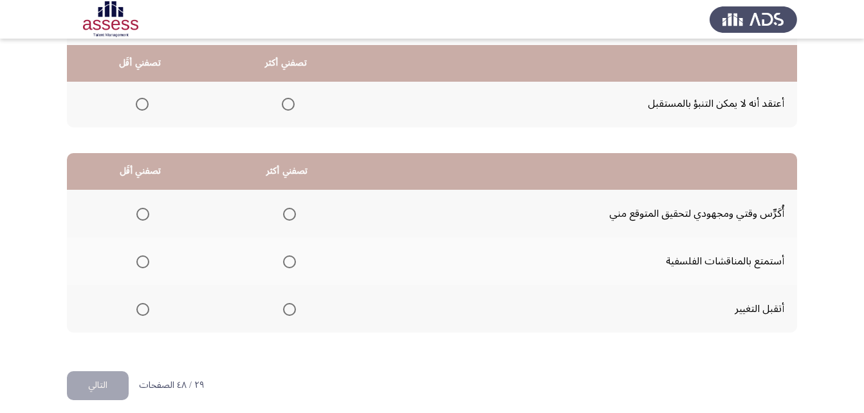
scroll to position [237, 0]
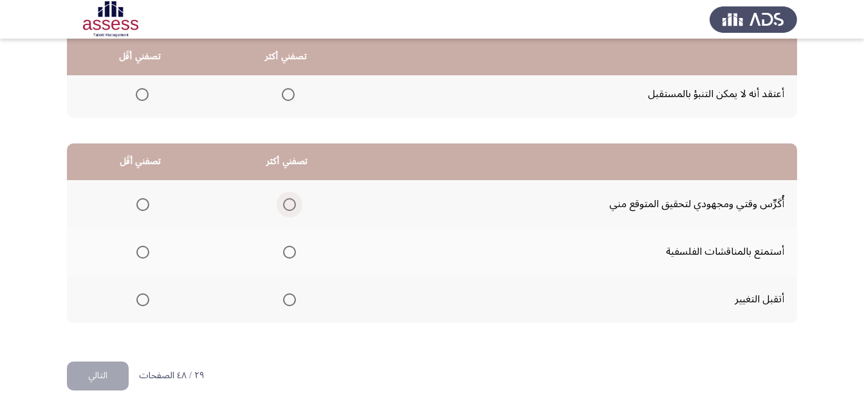
click at [283, 204] on span "Select an option" at bounding box center [289, 204] width 13 height 13
click at [283, 204] on input "Select an option" at bounding box center [289, 204] width 13 height 13
click at [141, 256] on span "Select an option" at bounding box center [142, 252] width 13 height 13
click at [141, 256] on input "Select an option" at bounding box center [142, 252] width 13 height 13
click at [98, 370] on button "التالي" at bounding box center [98, 375] width 62 height 29
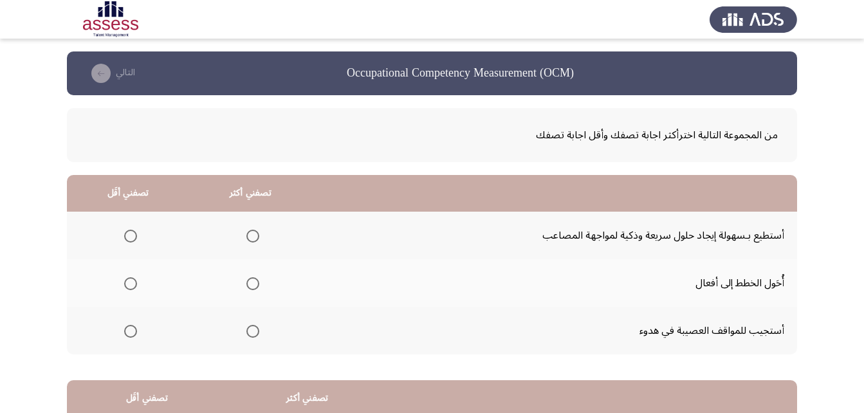
scroll to position [64, 0]
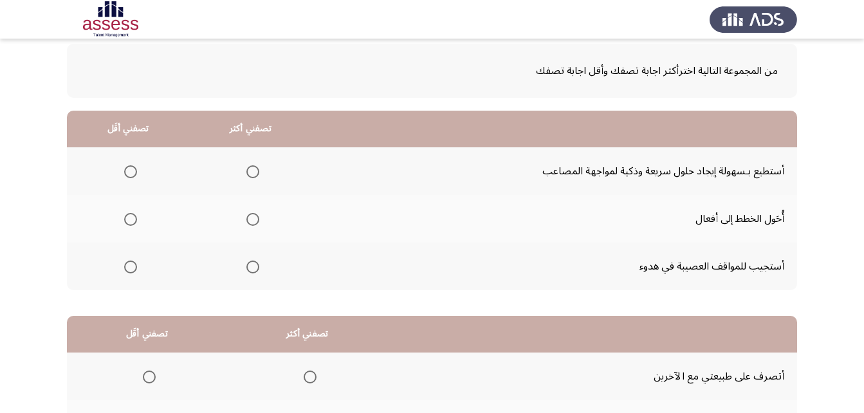
click at [249, 172] on span "Select an option" at bounding box center [252, 171] width 13 height 13
click at [249, 172] on input "Select an option" at bounding box center [252, 171] width 13 height 13
click at [131, 267] on span "Select an option" at bounding box center [131, 267] width 0 height 0
click at [129, 267] on input "Select an option" at bounding box center [130, 266] width 13 height 13
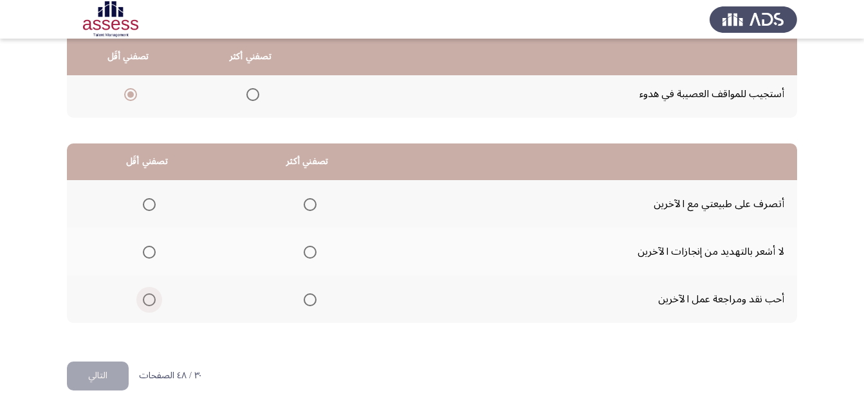
click at [152, 299] on span "Select an option" at bounding box center [149, 299] width 13 height 13
click at [152, 299] on input "Select an option" at bounding box center [149, 299] width 13 height 13
click at [312, 206] on span "Select an option" at bounding box center [310, 204] width 13 height 13
click at [312, 206] on input "Select an option" at bounding box center [310, 204] width 13 height 13
click at [122, 367] on button "التالي" at bounding box center [98, 375] width 62 height 29
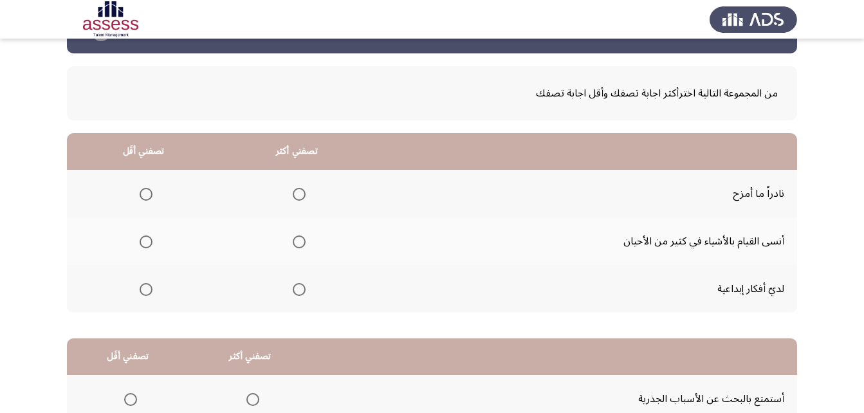
scroll to position [64, 0]
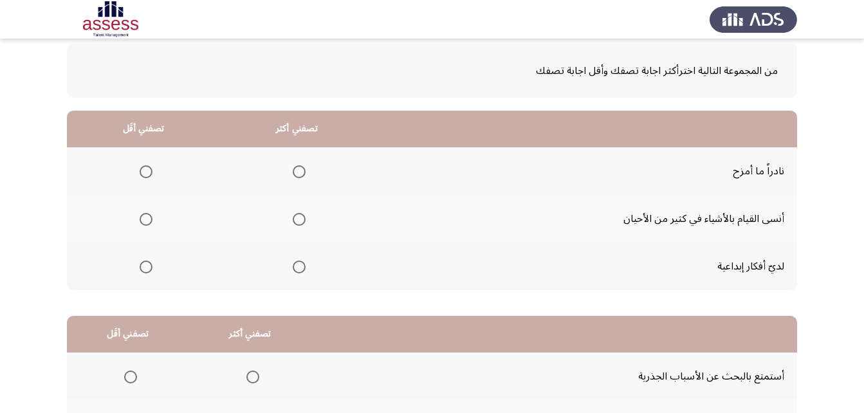
click at [300, 270] on span "Select an option" at bounding box center [299, 266] width 13 height 13
click at [300, 270] on input "Select an option" at bounding box center [299, 266] width 13 height 13
click at [145, 218] on span "Select an option" at bounding box center [146, 219] width 13 height 13
click at [145, 218] on input "Select an option" at bounding box center [146, 219] width 13 height 13
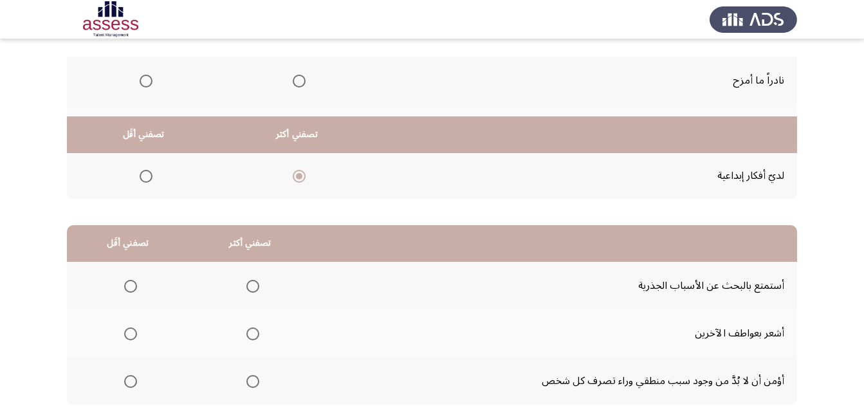
scroll to position [237, 0]
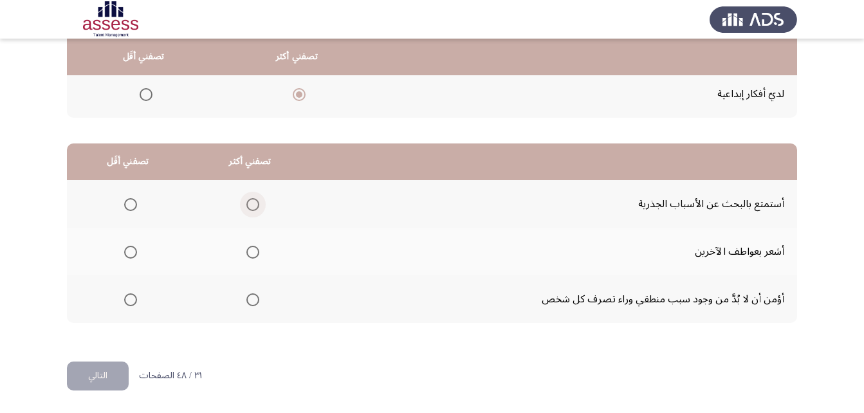
click at [252, 206] on span "Select an option" at bounding box center [252, 204] width 13 height 13
click at [252, 206] on input "Select an option" at bounding box center [252, 204] width 13 height 13
click at [133, 254] on span "Select an option" at bounding box center [130, 252] width 13 height 13
click at [133, 254] on input "Select an option" at bounding box center [130, 252] width 13 height 13
click at [91, 370] on button "التالي" at bounding box center [98, 375] width 62 height 29
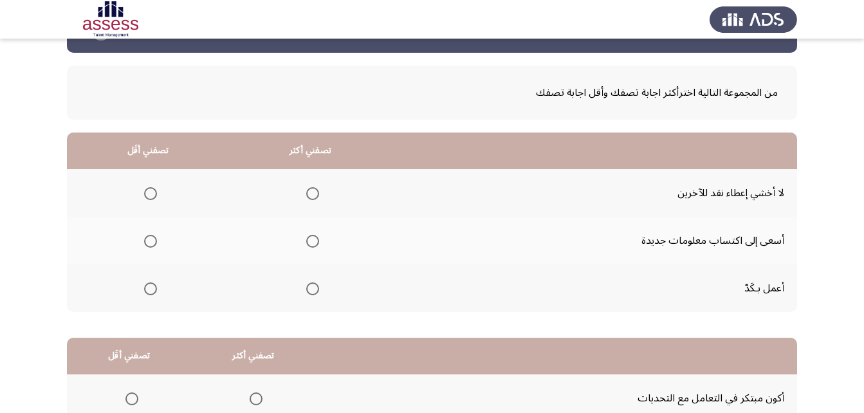
scroll to position [64, 0]
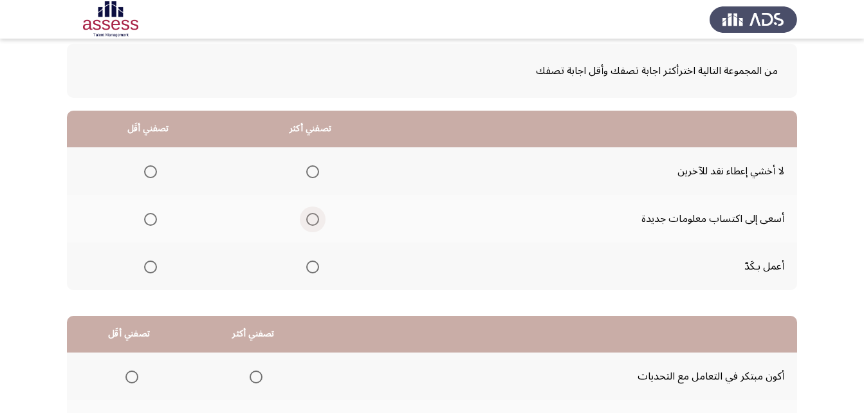
click at [309, 223] on span "Select an option" at bounding box center [312, 219] width 13 height 13
click at [309, 223] on input "Select an option" at bounding box center [312, 219] width 13 height 13
click at [146, 170] on span "Select an option" at bounding box center [150, 171] width 13 height 13
click at [146, 170] on input "Select an option" at bounding box center [150, 171] width 13 height 13
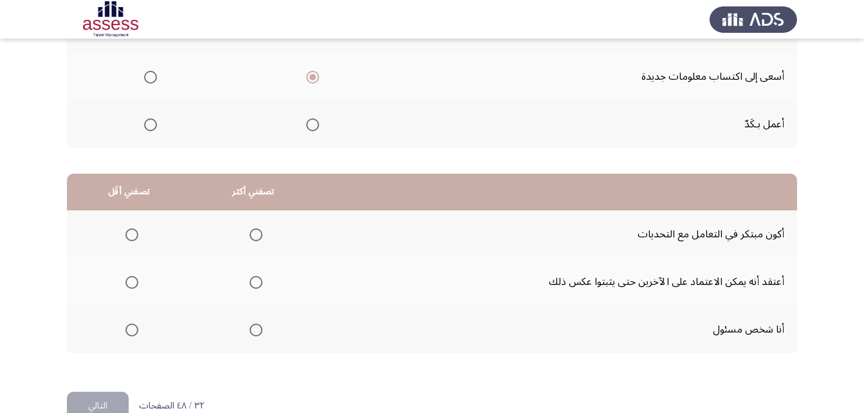
scroll to position [237, 0]
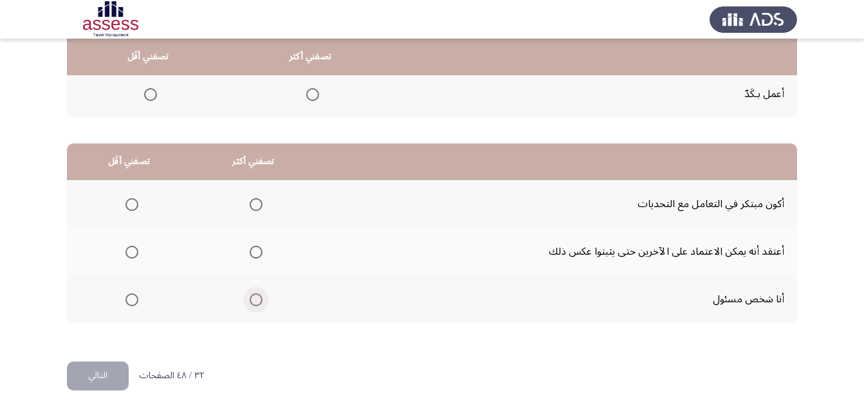
click at [255, 301] on span "Select an option" at bounding box center [256, 299] width 13 height 13
click at [255, 301] on input "Select an option" at bounding box center [256, 299] width 13 height 13
click at [138, 204] on th at bounding box center [129, 204] width 124 height 48
click at [131, 203] on span "Select an option" at bounding box center [131, 204] width 13 height 13
click at [131, 203] on input "Select an option" at bounding box center [131, 204] width 13 height 13
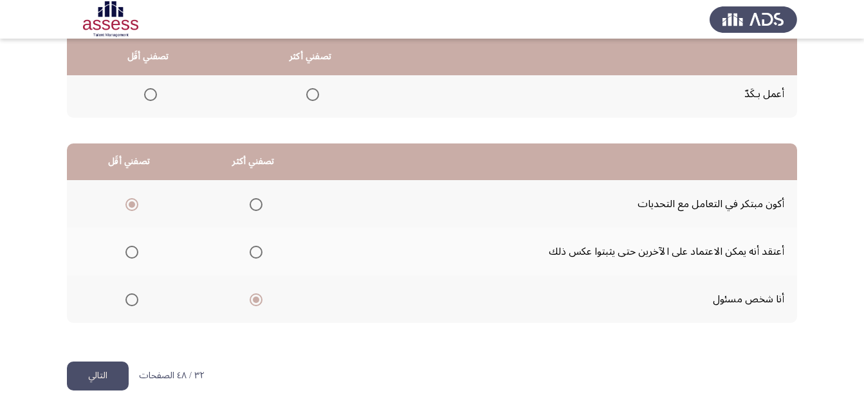
click at [107, 370] on button "التالي" at bounding box center [98, 375] width 62 height 29
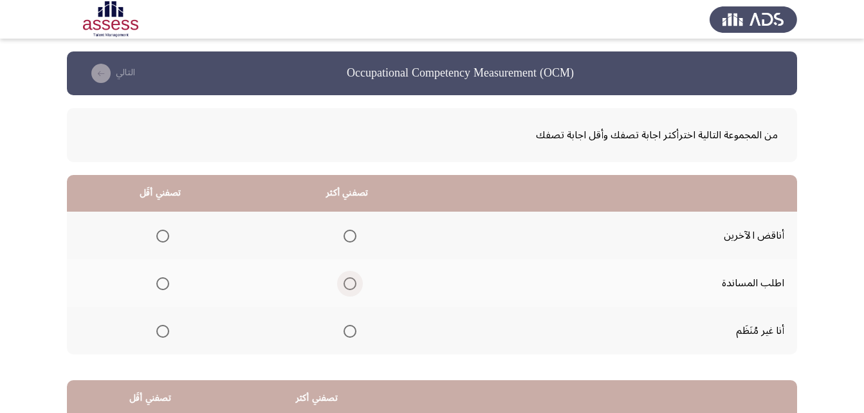
click at [349, 282] on span "Select an option" at bounding box center [349, 283] width 13 height 13
click at [349, 282] on input "Select an option" at bounding box center [349, 283] width 13 height 13
click at [161, 236] on span "Select an option" at bounding box center [162, 236] width 13 height 13
click at [161, 236] on input "Select an option" at bounding box center [162, 236] width 13 height 13
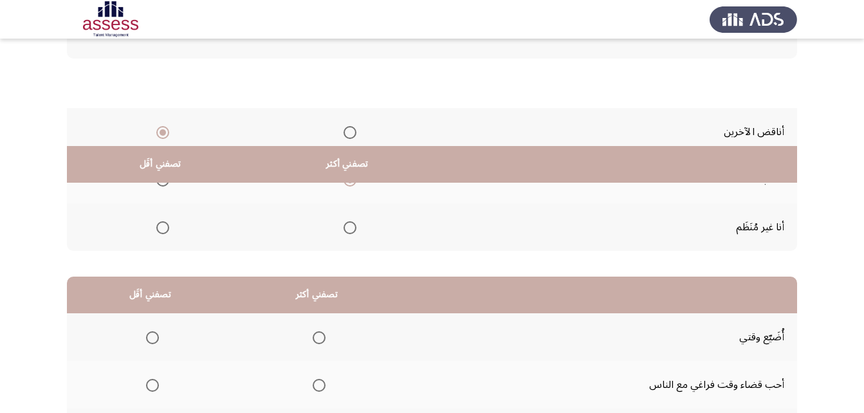
scroll to position [237, 0]
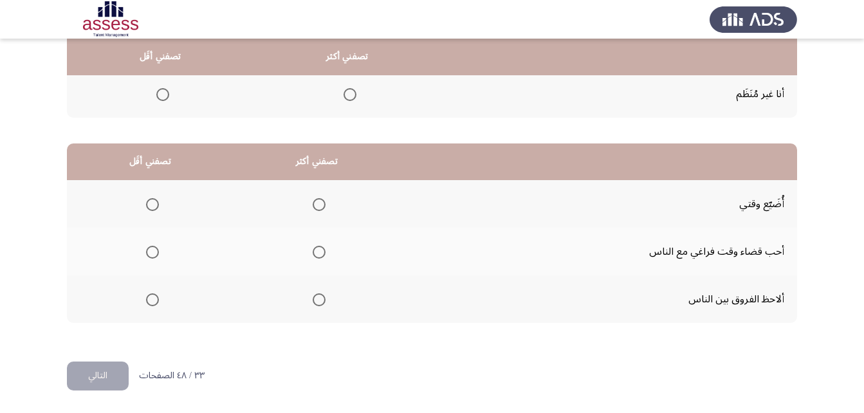
click at [321, 253] on span "Select an option" at bounding box center [319, 252] width 13 height 13
click at [321, 253] on input "Select an option" at bounding box center [319, 252] width 13 height 13
click at [150, 303] on span "Select an option" at bounding box center [152, 299] width 13 height 13
click at [150, 303] on input "Select an option" at bounding box center [152, 299] width 13 height 13
click at [86, 382] on button "التالي" at bounding box center [98, 375] width 62 height 29
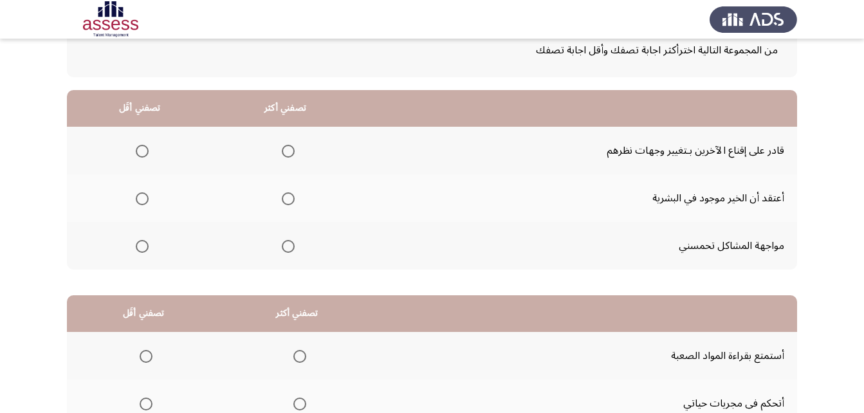
scroll to position [64, 0]
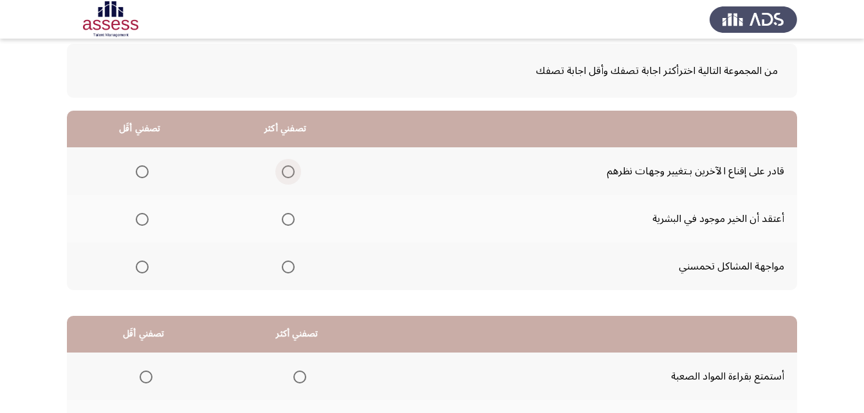
click at [282, 170] on span "Select an option" at bounding box center [288, 171] width 13 height 13
click at [282, 170] on input "Select an option" at bounding box center [288, 171] width 13 height 13
click at [136, 220] on span "Select an option" at bounding box center [142, 219] width 13 height 13
click at [136, 220] on input "Select an option" at bounding box center [142, 219] width 13 height 13
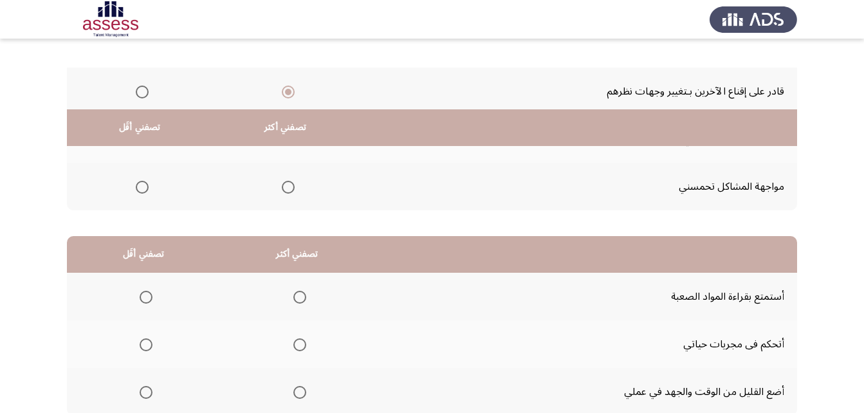
scroll to position [237, 0]
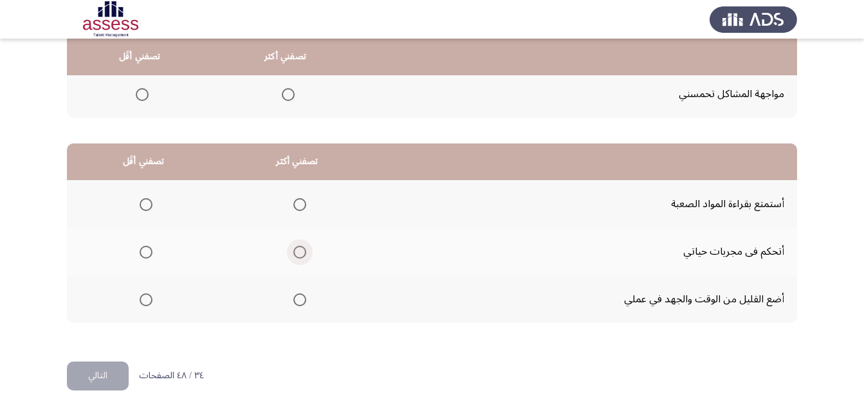
click at [304, 252] on span "Select an option" at bounding box center [299, 252] width 13 height 13
click at [304, 252] on input "Select an option" at bounding box center [299, 252] width 13 height 13
click at [145, 302] on span "Select an option" at bounding box center [146, 299] width 13 height 13
click at [145, 302] on input "Select an option" at bounding box center [146, 299] width 13 height 13
click at [111, 368] on button "التالي" at bounding box center [98, 375] width 62 height 29
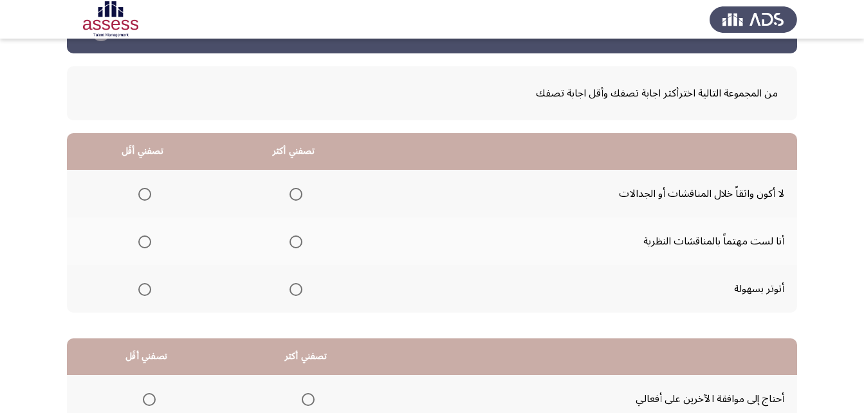
scroll to position [64, 0]
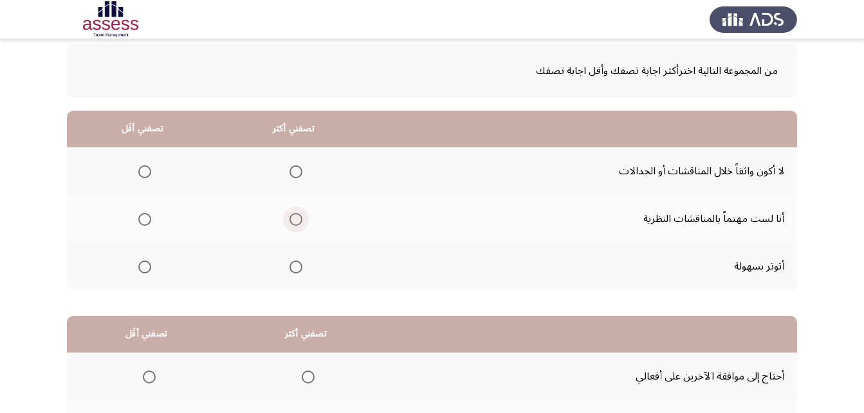
click at [295, 217] on span "Select an option" at bounding box center [295, 219] width 13 height 13
click at [295, 217] on input "Select an option" at bounding box center [295, 219] width 13 height 13
click at [148, 268] on span "Select an option" at bounding box center [144, 266] width 13 height 13
click at [148, 268] on input "Select an option" at bounding box center [144, 266] width 13 height 13
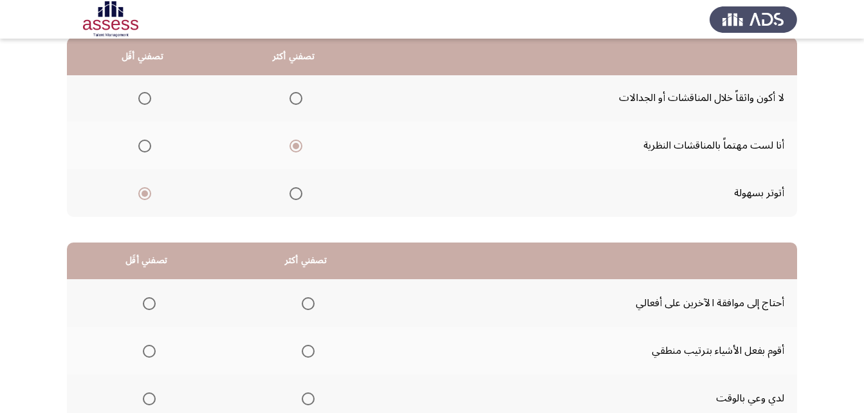
scroll to position [237, 0]
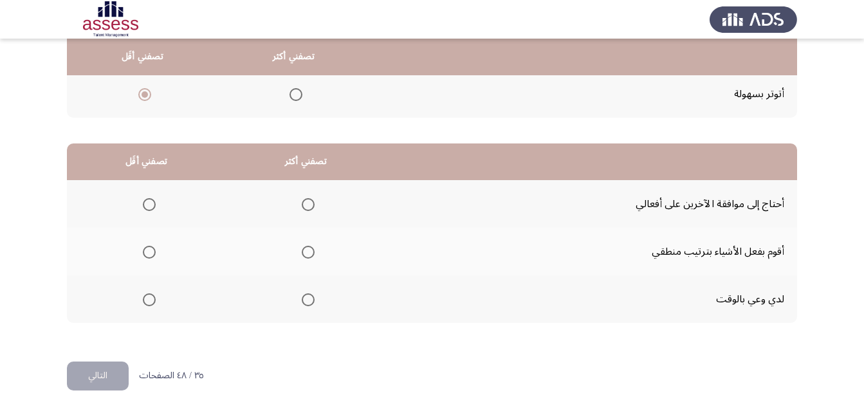
click at [305, 255] on span "Select an option" at bounding box center [308, 252] width 13 height 13
click at [305, 255] on input "Select an option" at bounding box center [308, 252] width 13 height 13
click at [161, 212] on th at bounding box center [146, 204] width 159 height 48
click at [150, 205] on span "Select an option" at bounding box center [149, 204] width 13 height 13
click at [150, 205] on input "Select an option" at bounding box center [149, 204] width 13 height 13
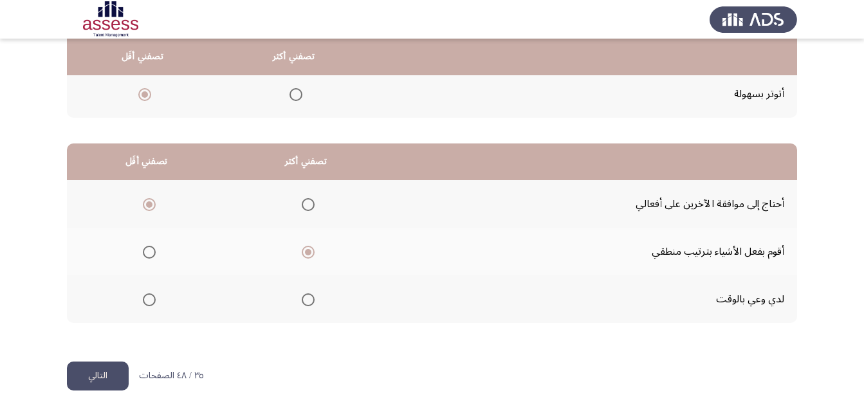
click at [104, 379] on button "التالي" at bounding box center [98, 375] width 62 height 29
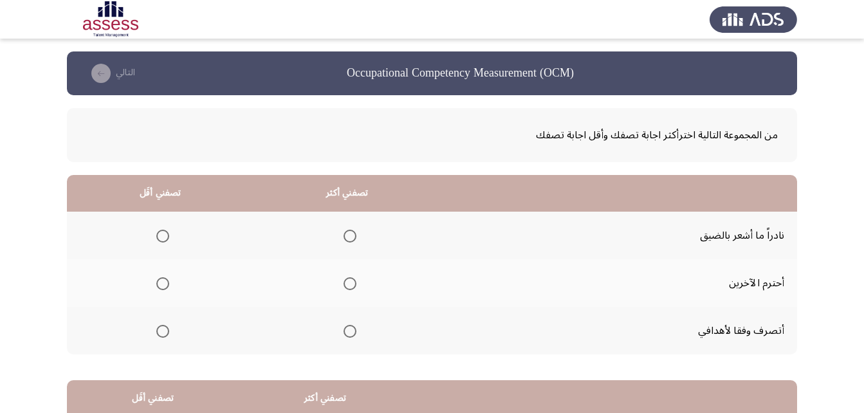
scroll to position [64, 0]
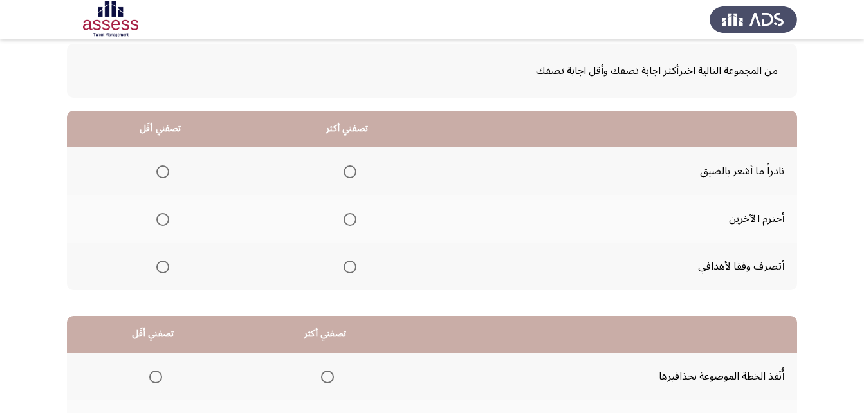
click at [344, 267] on span "Select an option" at bounding box center [349, 266] width 13 height 13
click at [344, 267] on input "Select an option" at bounding box center [349, 266] width 13 height 13
click at [163, 174] on span "Select an option" at bounding box center [162, 171] width 13 height 13
click at [163, 174] on input "Select an option" at bounding box center [162, 171] width 13 height 13
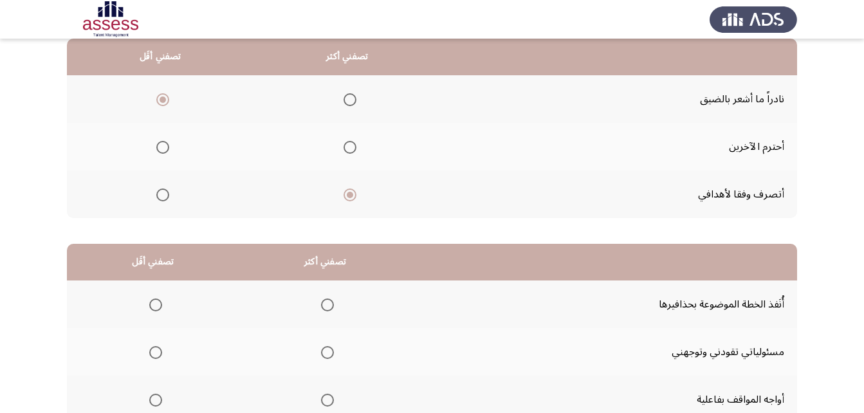
scroll to position [237, 0]
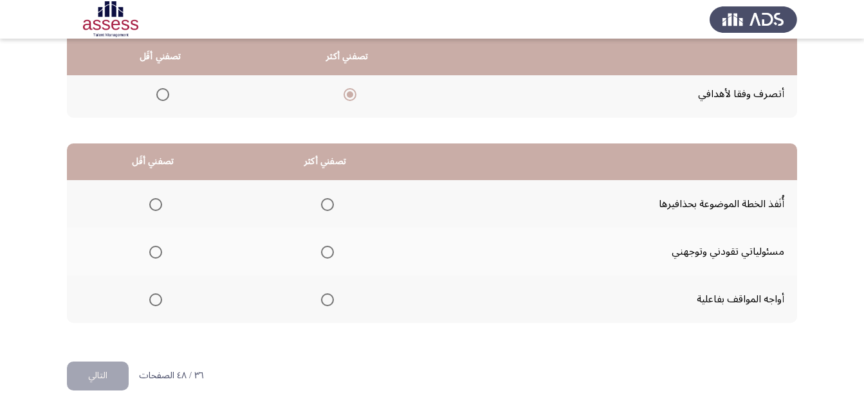
click at [324, 250] on span "Select an option" at bounding box center [327, 252] width 13 height 13
click at [324, 250] on input "Select an option" at bounding box center [327, 252] width 13 height 13
click at [156, 301] on span "Select an option" at bounding box center [155, 299] width 13 height 13
click at [156, 301] on input "Select an option" at bounding box center [155, 299] width 13 height 13
click at [103, 365] on button "التالي" at bounding box center [98, 375] width 62 height 29
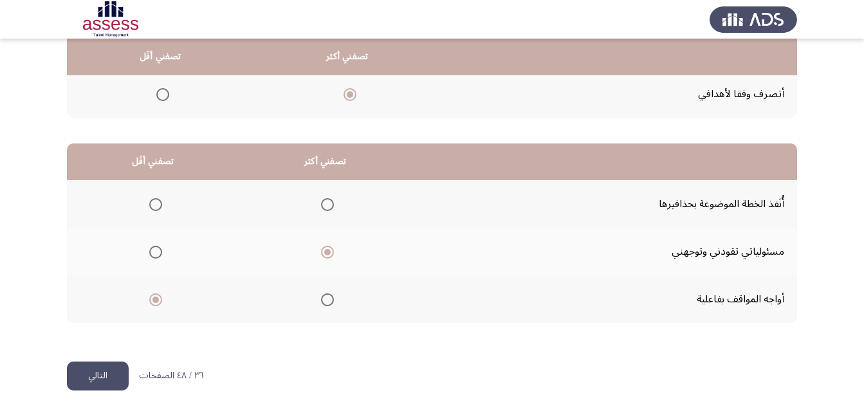
scroll to position [0, 0]
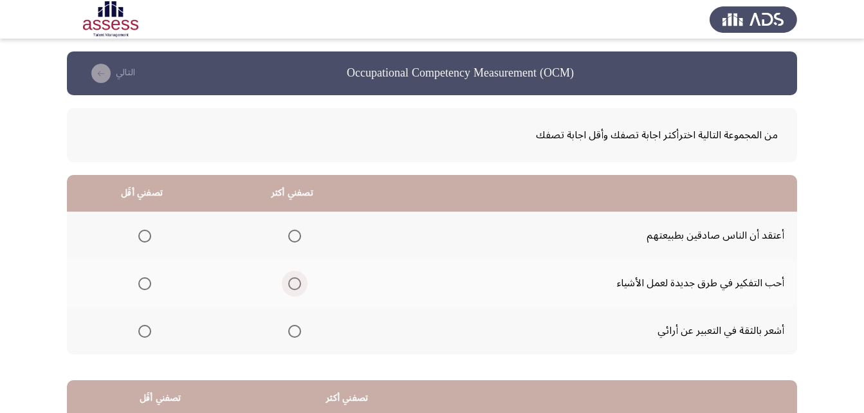
click at [291, 284] on span "Select an option" at bounding box center [294, 283] width 13 height 13
click at [291, 284] on input "Select an option" at bounding box center [294, 283] width 13 height 13
click at [143, 234] on span "Select an option" at bounding box center [144, 236] width 13 height 13
click at [143, 234] on input "Select an option" at bounding box center [144, 236] width 13 height 13
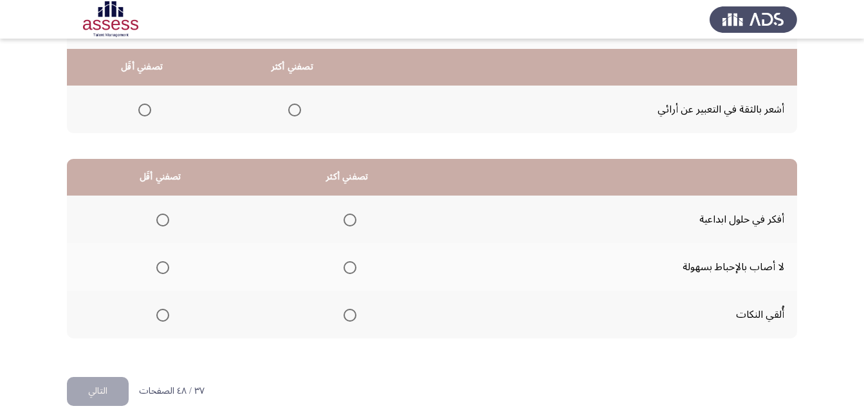
scroll to position [237, 0]
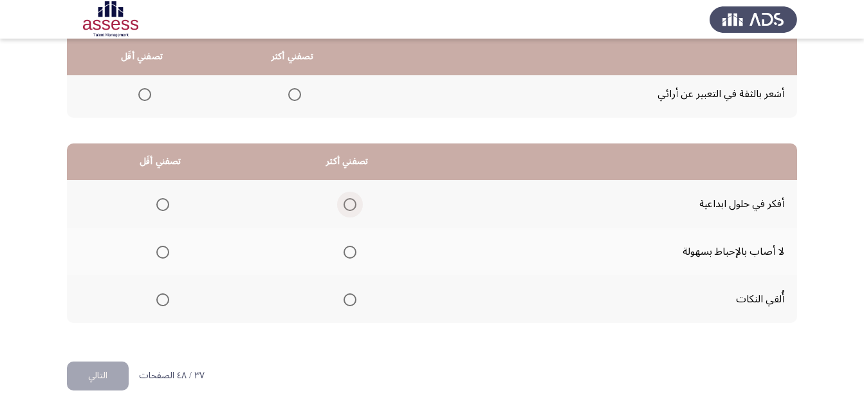
click at [348, 205] on span "Select an option" at bounding box center [349, 204] width 13 height 13
click at [348, 205] on input "Select an option" at bounding box center [349, 204] width 13 height 13
click at [162, 298] on span "Select an option" at bounding box center [162, 299] width 13 height 13
click at [162, 298] on input "Select an option" at bounding box center [162, 299] width 13 height 13
click at [109, 370] on button "التالي" at bounding box center [98, 375] width 62 height 29
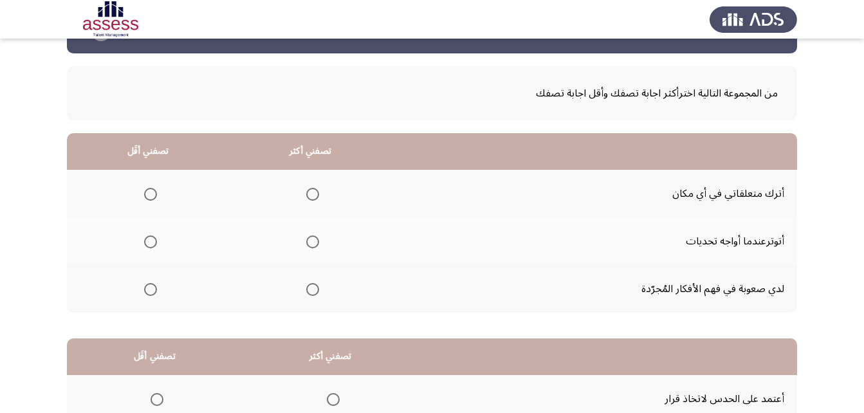
scroll to position [64, 0]
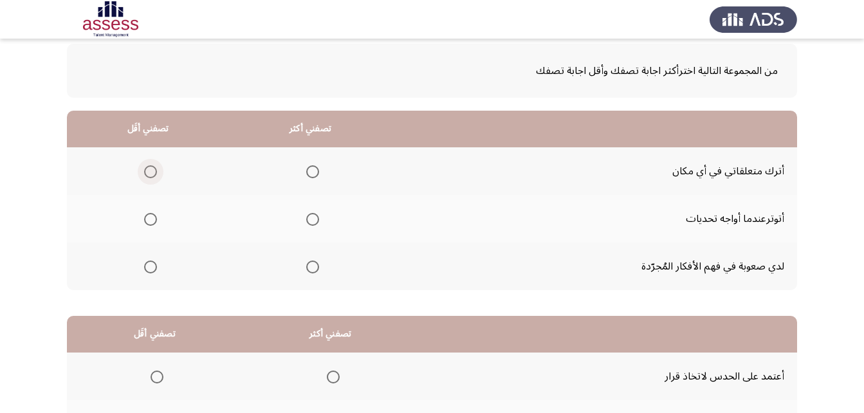
click at [156, 172] on span "Select an option" at bounding box center [150, 171] width 13 height 13
click at [156, 172] on input "Select an option" at bounding box center [150, 171] width 13 height 13
click at [313, 267] on span "Select an option" at bounding box center [313, 267] width 0 height 0
click at [312, 266] on input "Select an option" at bounding box center [312, 266] width 13 height 13
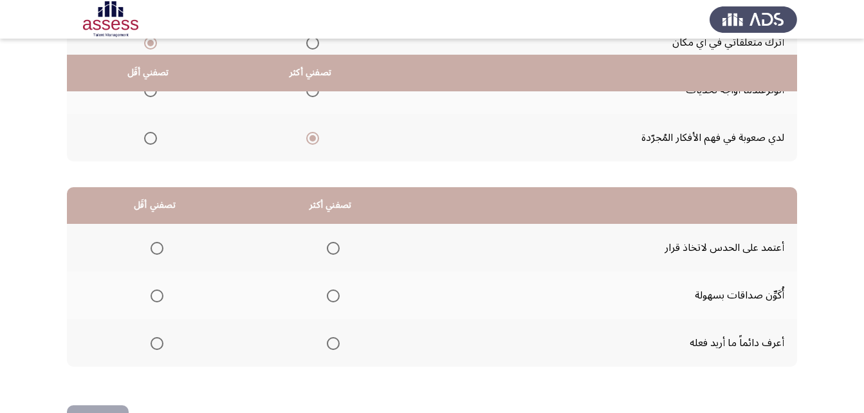
scroll to position [237, 0]
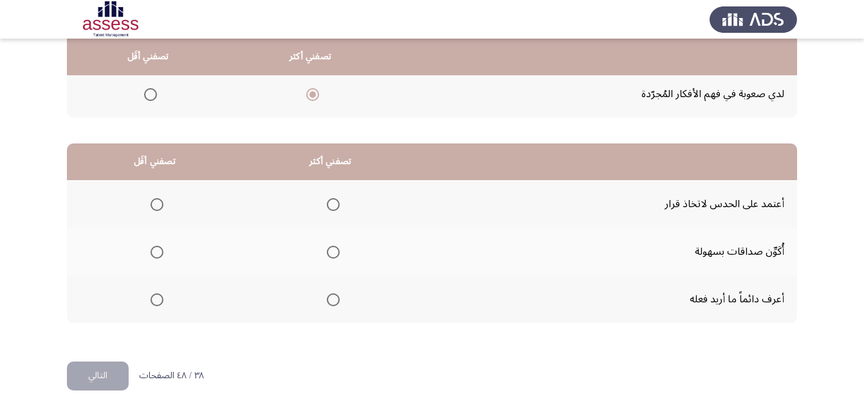
click at [335, 301] on span "Select an option" at bounding box center [333, 299] width 13 height 13
click at [335, 301] on input "Select an option" at bounding box center [333, 299] width 13 height 13
click at [150, 201] on label "Select an option" at bounding box center [154, 204] width 18 height 13
click at [150, 201] on input "Select an option" at bounding box center [156, 204] width 13 height 13
click at [97, 381] on button "التالي" at bounding box center [98, 375] width 62 height 29
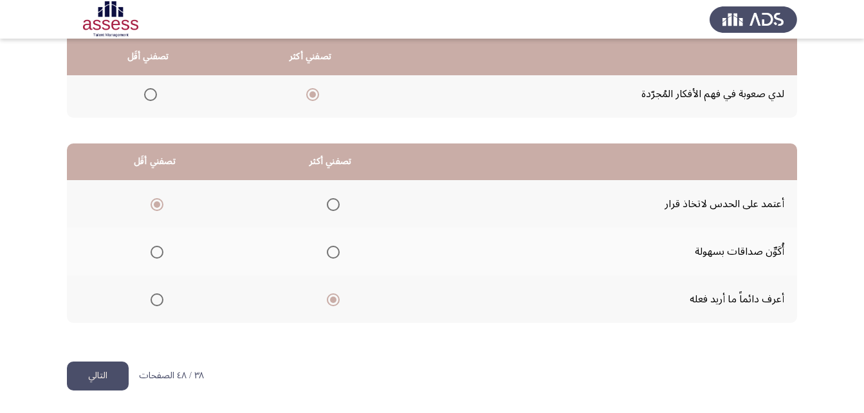
scroll to position [0, 0]
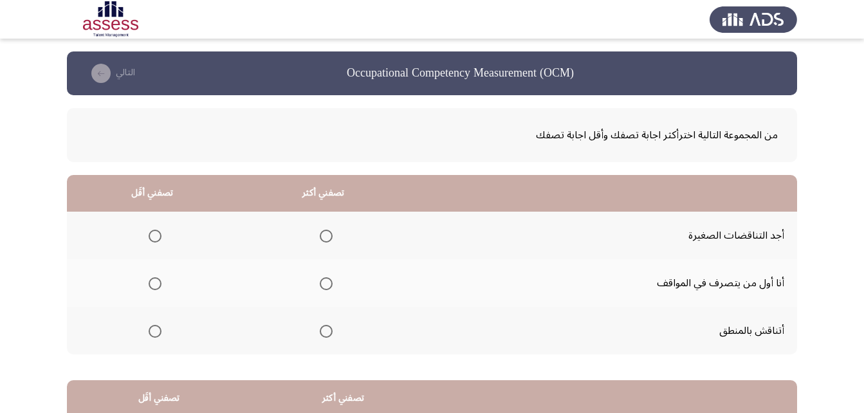
click at [326, 329] on span "Select an option" at bounding box center [326, 331] width 13 height 13
click at [326, 329] on input "Select an option" at bounding box center [326, 331] width 13 height 13
click at [158, 235] on span "Select an option" at bounding box center [155, 236] width 13 height 13
click at [158, 235] on input "Select an option" at bounding box center [155, 236] width 13 height 13
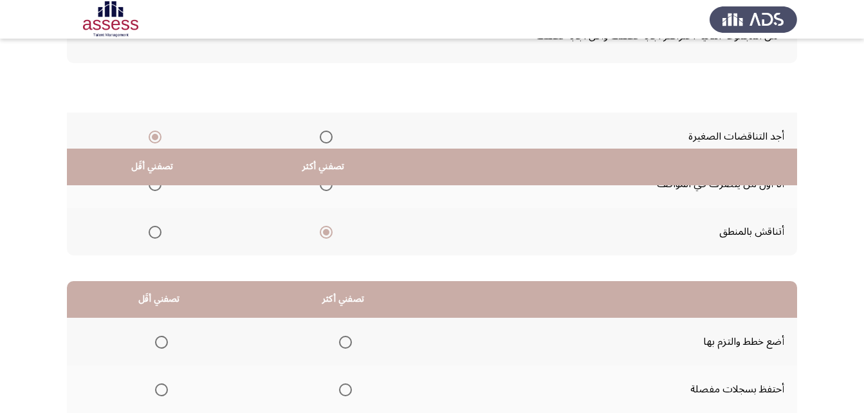
scroll to position [237, 0]
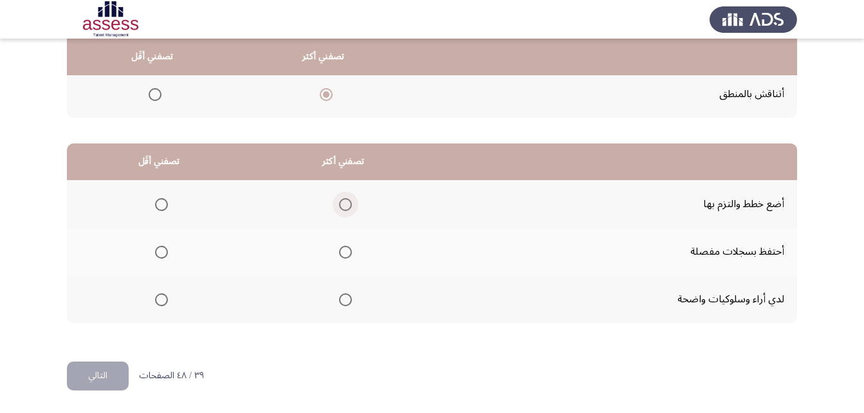
click at [347, 206] on span "Select an option" at bounding box center [345, 204] width 13 height 13
click at [347, 206] on input "Select an option" at bounding box center [345, 204] width 13 height 13
click at [167, 253] on span "Select an option" at bounding box center [161, 252] width 13 height 13
click at [167, 253] on input "Select an option" at bounding box center [161, 252] width 13 height 13
click at [107, 370] on button "التالي" at bounding box center [98, 375] width 62 height 29
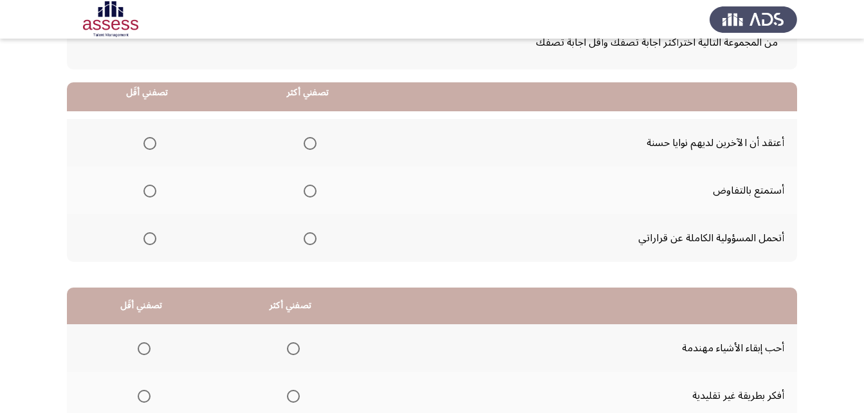
scroll to position [64, 0]
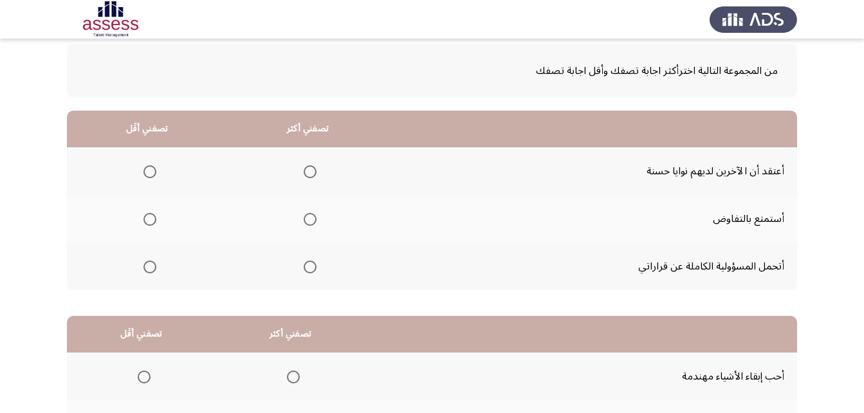
click at [153, 167] on span "Select an option" at bounding box center [149, 171] width 13 height 13
click at [153, 167] on input "Select an option" at bounding box center [149, 171] width 13 height 13
click at [304, 266] on span "Select an option" at bounding box center [310, 266] width 13 height 13
click at [304, 266] on input "Select an option" at bounding box center [310, 266] width 13 height 13
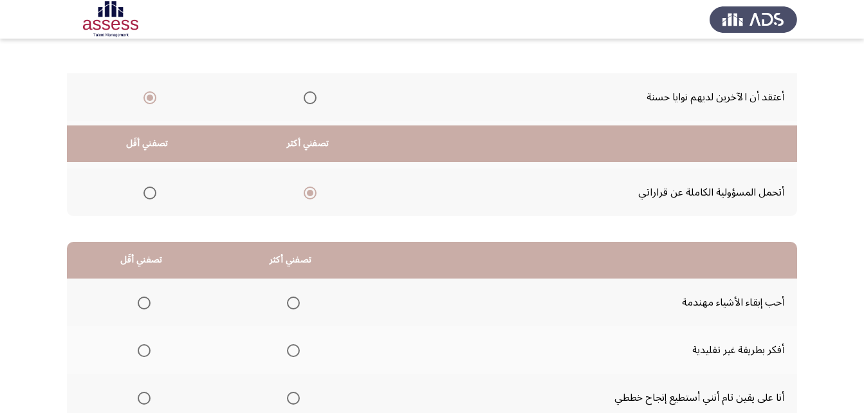
scroll to position [237, 0]
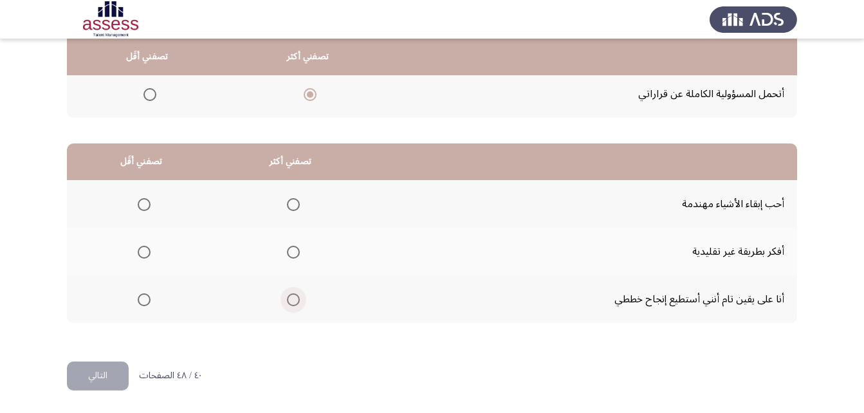
click at [287, 300] on span "Select an option" at bounding box center [293, 299] width 13 height 13
click at [287, 300] on input "Select an option" at bounding box center [293, 299] width 13 height 13
click at [140, 201] on span "Select an option" at bounding box center [144, 204] width 13 height 13
click at [140, 201] on input "Select an option" at bounding box center [144, 204] width 13 height 13
click at [141, 251] on span "Select an option" at bounding box center [144, 252] width 13 height 13
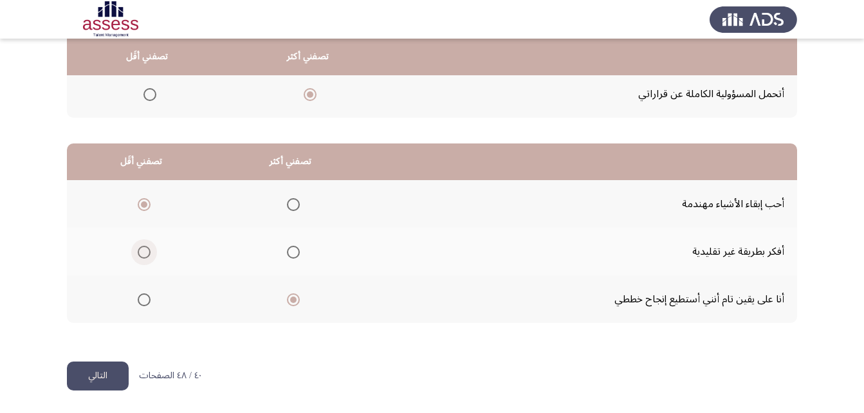
click at [141, 251] on input "Select an option" at bounding box center [144, 252] width 13 height 13
click at [97, 367] on button "التالي" at bounding box center [98, 375] width 62 height 29
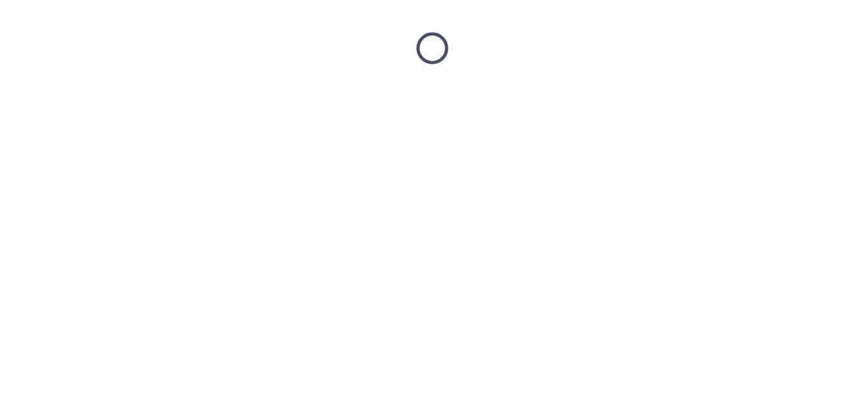
scroll to position [0, 0]
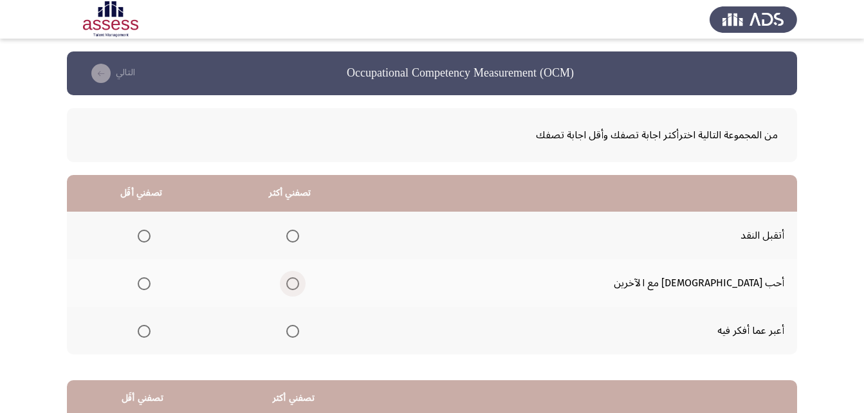
click at [299, 284] on span "Select an option" at bounding box center [292, 283] width 13 height 13
click at [299, 284] on input "Select an option" at bounding box center [292, 283] width 13 height 13
click at [299, 332] on span "Select an option" at bounding box center [292, 331] width 13 height 13
click at [299, 332] on input "Select an option" at bounding box center [292, 331] width 13 height 13
click at [150, 280] on span "Select an option" at bounding box center [144, 283] width 13 height 13
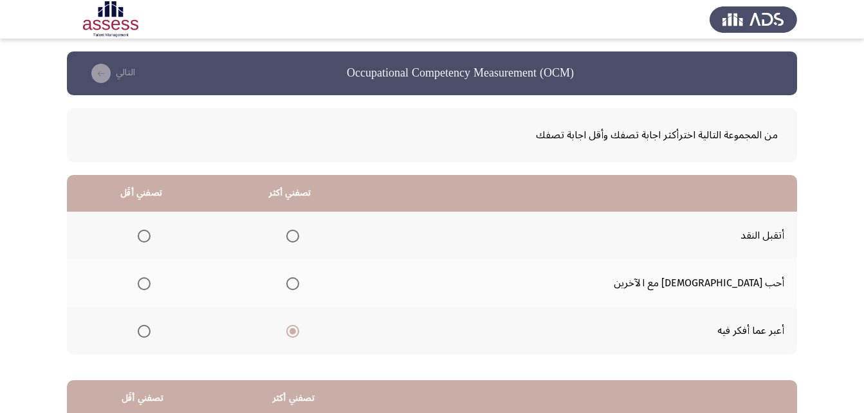
click at [150, 280] on input "Select an option" at bounding box center [144, 283] width 13 height 13
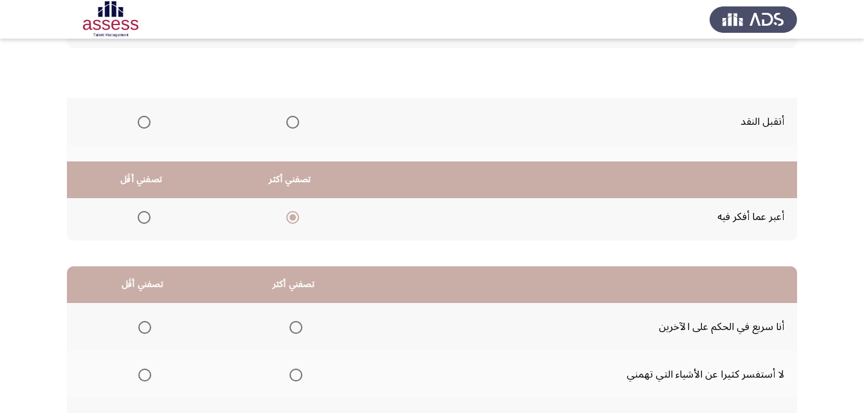
scroll to position [237, 0]
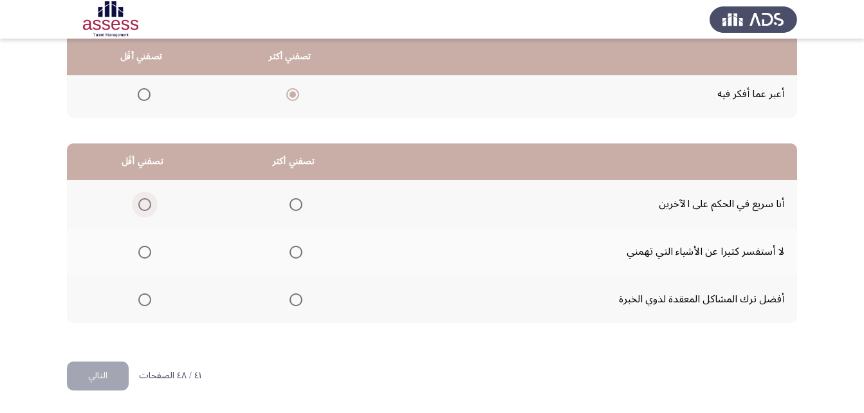
click at [145, 204] on span "Select an option" at bounding box center [145, 204] width 0 height 0
click at [144, 204] on input "Select an option" at bounding box center [144, 204] width 13 height 13
click at [296, 300] on span "Select an option" at bounding box center [295, 299] width 13 height 13
click at [296, 300] on input "Select an option" at bounding box center [295, 299] width 13 height 13
click at [96, 379] on button "التالي" at bounding box center [98, 375] width 62 height 29
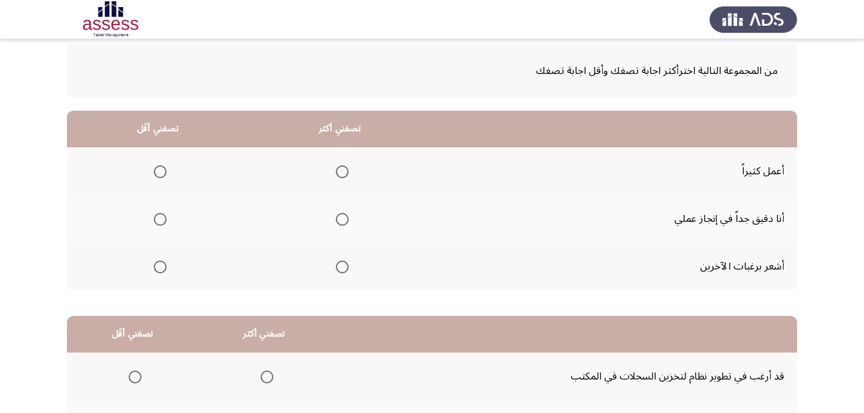
scroll to position [0, 0]
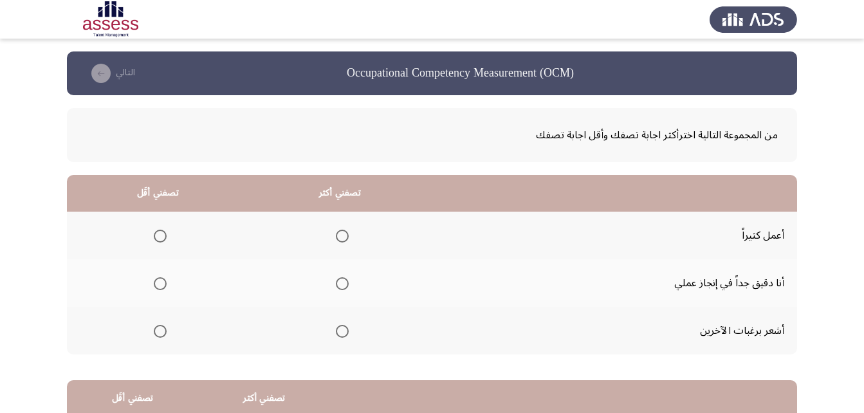
click at [337, 282] on span "Select an option" at bounding box center [342, 283] width 13 height 13
click at [337, 282] on input "Select an option" at bounding box center [342, 283] width 13 height 13
click at [154, 329] on span "Select an option" at bounding box center [160, 331] width 13 height 13
click at [154, 329] on input "Select an option" at bounding box center [160, 331] width 13 height 13
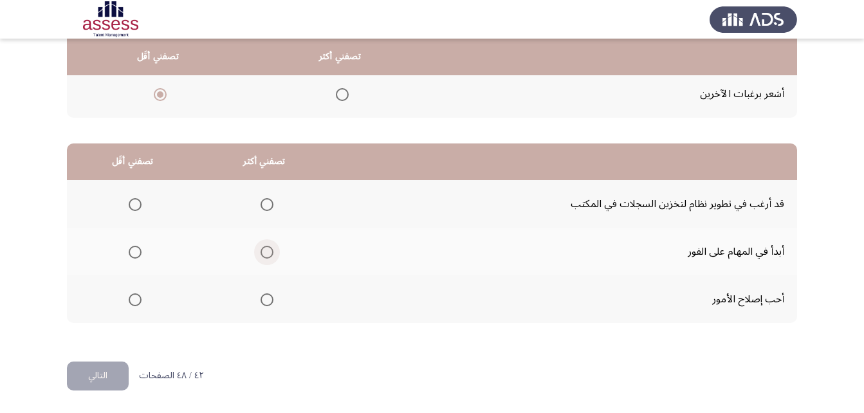
click at [264, 255] on span "Select an option" at bounding box center [266, 252] width 13 height 13
click at [264, 255] on input "Select an option" at bounding box center [266, 252] width 13 height 13
click at [129, 300] on span "Select an option" at bounding box center [135, 299] width 13 height 13
click at [129, 300] on input "Select an option" at bounding box center [135, 299] width 13 height 13
click at [97, 362] on button "التالي" at bounding box center [98, 375] width 62 height 29
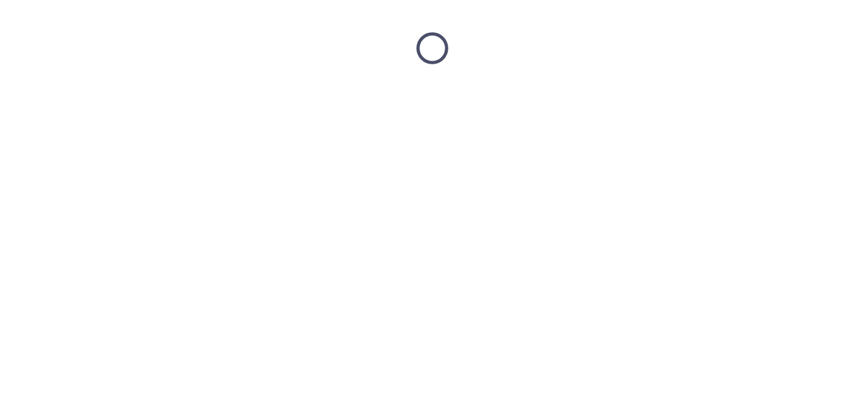
scroll to position [0, 0]
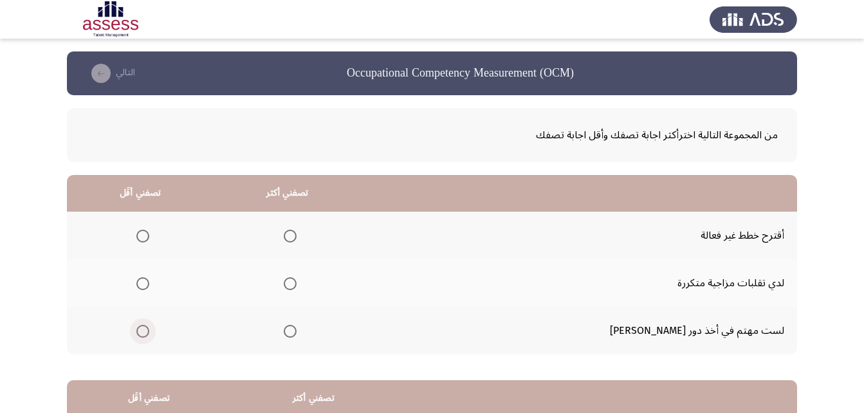
click at [149, 329] on span "Select an option" at bounding box center [142, 331] width 13 height 13
click at [149, 329] on input "Select an option" at bounding box center [142, 331] width 13 height 13
drag, startPoint x: 329, startPoint y: 274, endPoint x: 325, endPoint y: 285, distance: 11.6
click at [296, 282] on mat-radio-group "Select an option" at bounding box center [287, 283] width 18 height 22
click at [296, 285] on span "Select an option" at bounding box center [290, 283] width 13 height 13
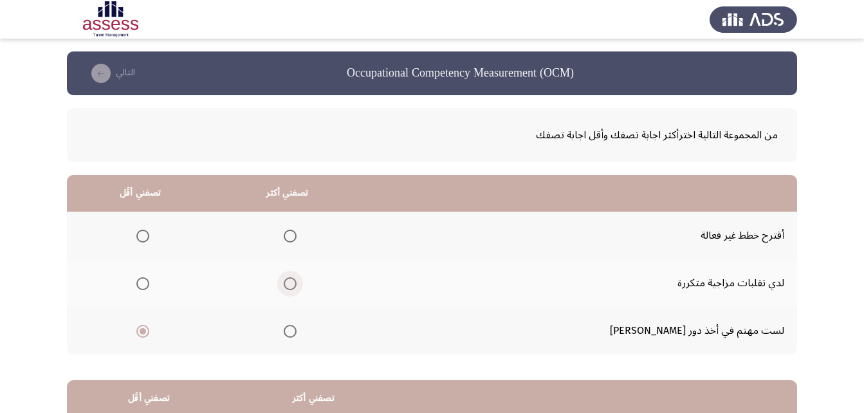
click at [296, 285] on input "Select an option" at bounding box center [290, 283] width 13 height 13
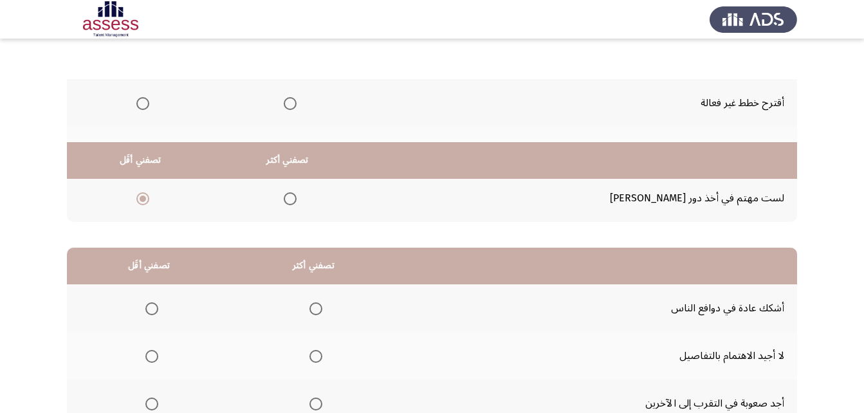
scroll to position [237, 0]
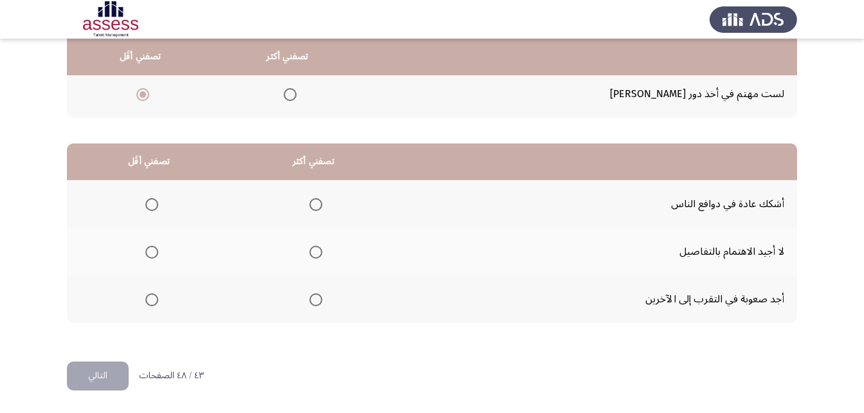
click at [150, 247] on span "Select an option" at bounding box center [151, 252] width 13 height 13
click at [150, 247] on input "Select an option" at bounding box center [151, 252] width 13 height 13
click at [310, 204] on span "Select an option" at bounding box center [315, 204] width 13 height 13
click at [310, 204] on input "Select an option" at bounding box center [315, 204] width 13 height 13
click at [102, 371] on button "التالي" at bounding box center [98, 375] width 62 height 29
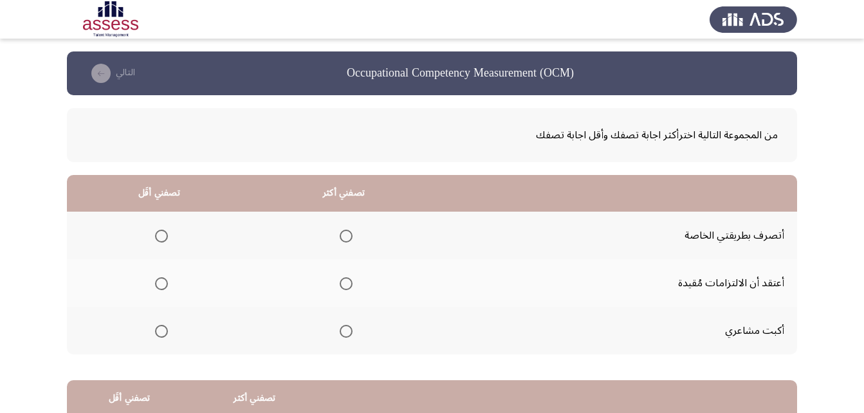
scroll to position [64, 0]
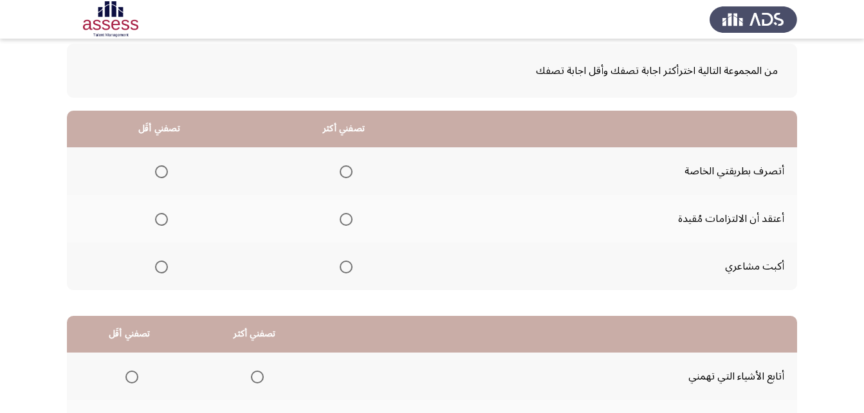
click at [346, 172] on span "Select an option" at bounding box center [346, 172] width 0 height 0
click at [346, 171] on input "Select an option" at bounding box center [346, 171] width 13 height 13
click at [163, 269] on span "Select an option" at bounding box center [161, 266] width 13 height 13
click at [163, 269] on input "Select an option" at bounding box center [161, 266] width 13 height 13
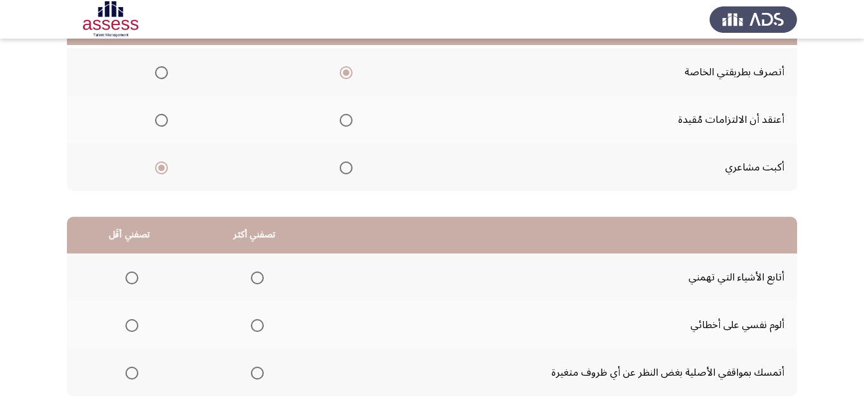
scroll to position [0, 0]
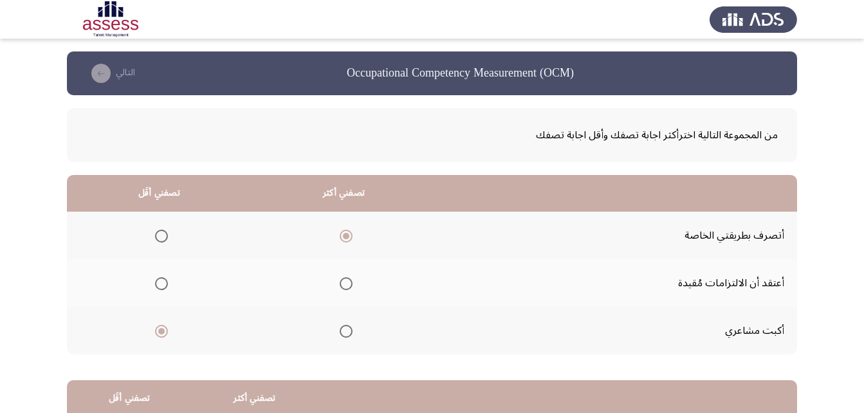
click at [161, 285] on span "Select an option" at bounding box center [161, 283] width 13 height 13
click at [161, 285] on input "Select an option" at bounding box center [161, 283] width 13 height 13
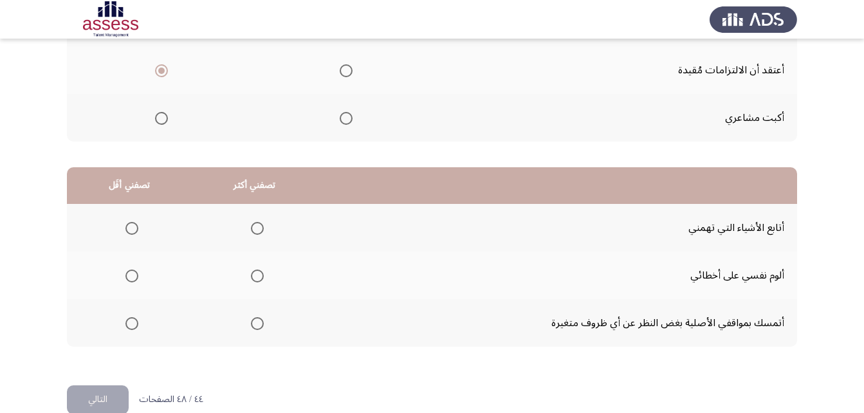
scroll to position [237, 0]
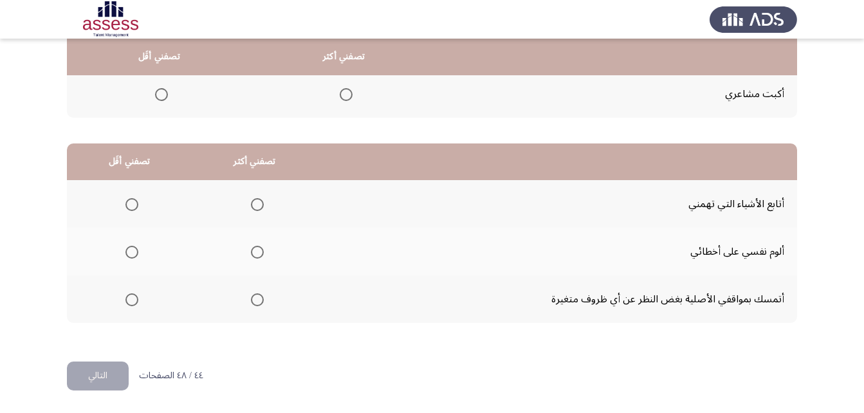
click at [133, 302] on span "Select an option" at bounding box center [131, 299] width 13 height 13
click at [133, 302] on input "Select an option" at bounding box center [131, 299] width 13 height 13
click at [257, 251] on span "Select an option" at bounding box center [257, 252] width 13 height 13
click at [257, 251] on input "Select an option" at bounding box center [257, 252] width 13 height 13
click at [114, 372] on button "التالي" at bounding box center [98, 375] width 62 height 29
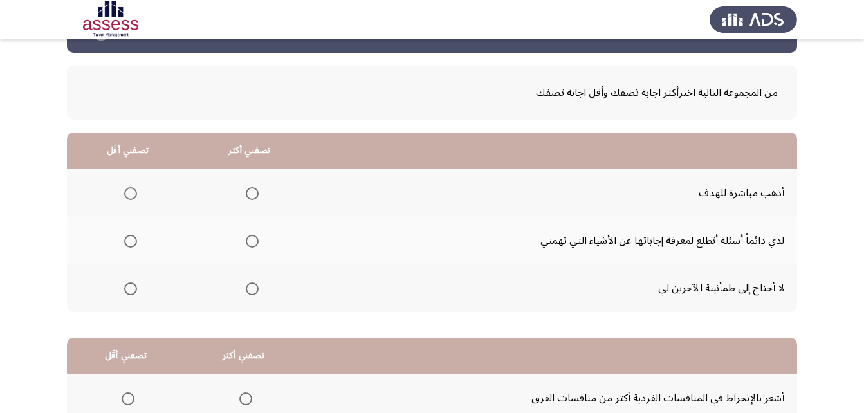
scroll to position [64, 0]
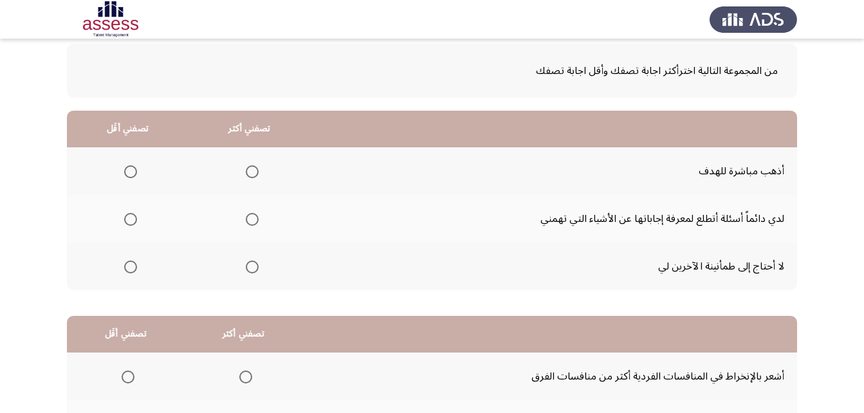
click at [133, 267] on span "Select an option" at bounding box center [130, 266] width 13 height 13
click at [133, 267] on input "Select an option" at bounding box center [130, 266] width 13 height 13
click at [252, 174] on span "Select an option" at bounding box center [252, 171] width 13 height 13
click at [252, 174] on input "Select an option" at bounding box center [252, 171] width 13 height 13
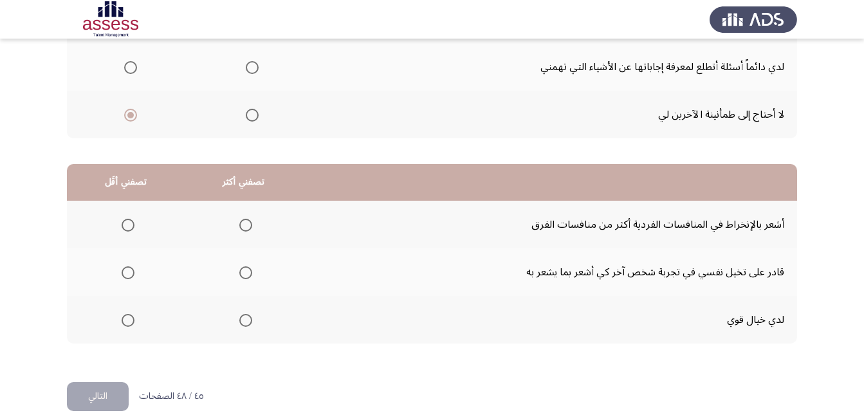
scroll to position [237, 0]
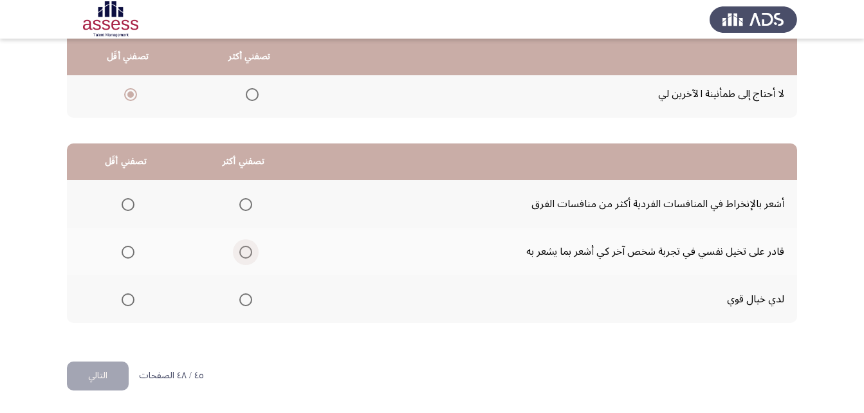
click at [246, 256] on span "Select an option" at bounding box center [245, 252] width 13 height 13
click at [246, 256] on input "Select an option" at bounding box center [245, 252] width 13 height 13
click at [124, 302] on span "Select an option" at bounding box center [128, 299] width 13 height 13
click at [124, 302] on input "Select an option" at bounding box center [128, 299] width 13 height 13
click at [95, 378] on button "التالي" at bounding box center [98, 375] width 62 height 29
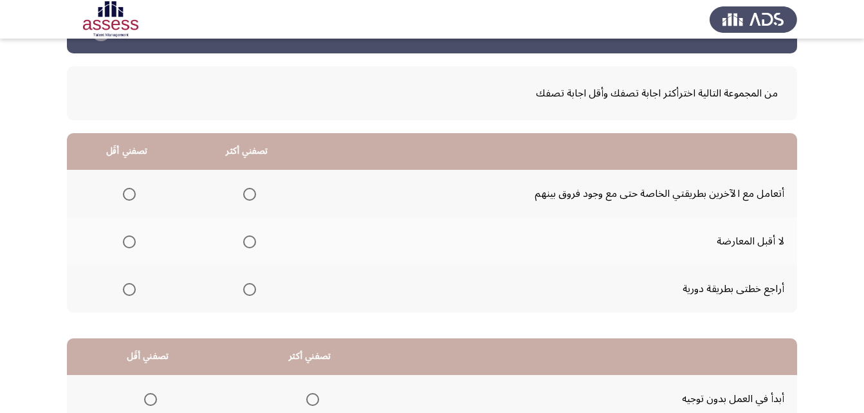
scroll to position [64, 0]
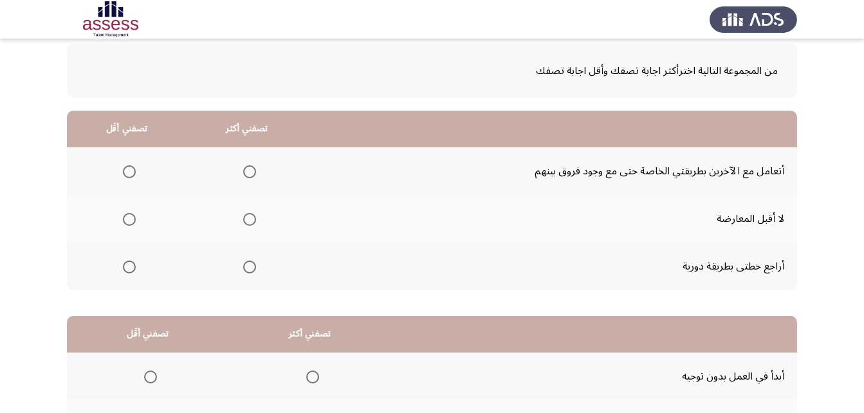
click at [253, 267] on span "Select an option" at bounding box center [249, 266] width 13 height 13
click at [253, 267] on input "Select an option" at bounding box center [249, 266] width 13 height 13
click at [125, 174] on span "Select an option" at bounding box center [129, 171] width 13 height 13
click at [125, 174] on input "Select an option" at bounding box center [129, 171] width 13 height 13
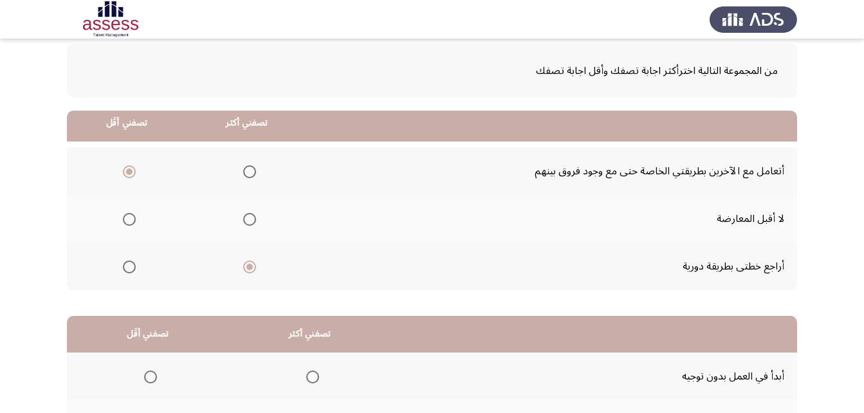
scroll to position [237, 0]
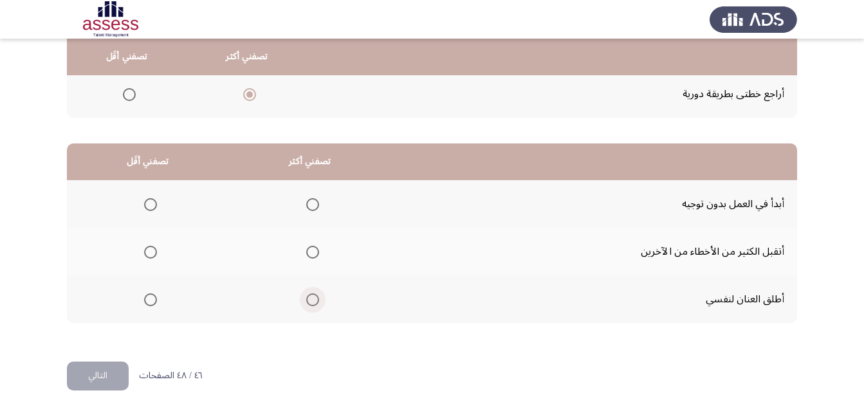
click at [307, 300] on span "Select an option" at bounding box center [312, 299] width 13 height 13
click at [307, 300] on input "Select an option" at bounding box center [312, 299] width 13 height 13
click at [144, 252] on span "Select an option" at bounding box center [150, 252] width 13 height 13
click at [144, 252] on input "Select an option" at bounding box center [150, 252] width 13 height 13
click at [104, 371] on button "التالي" at bounding box center [98, 375] width 62 height 29
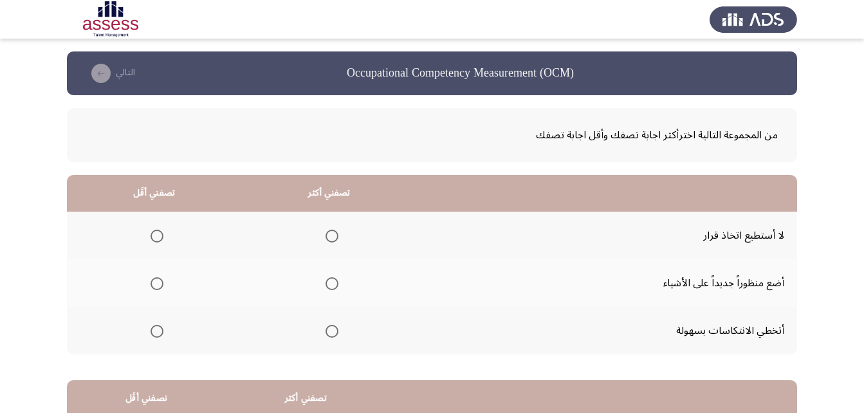
scroll to position [64, 0]
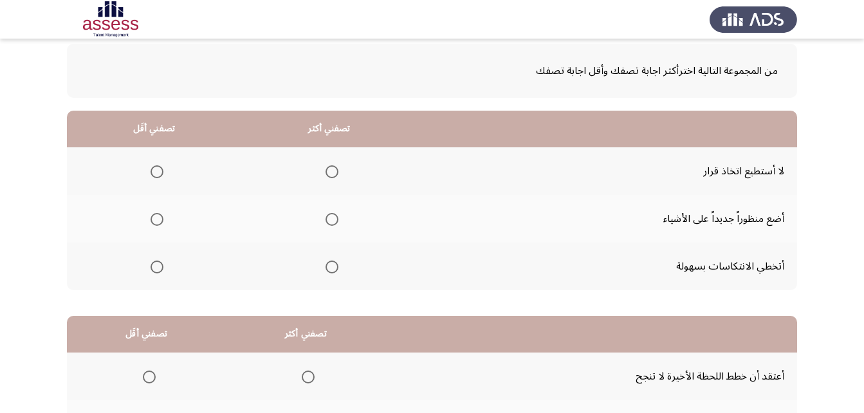
click at [333, 215] on span "Select an option" at bounding box center [331, 219] width 13 height 13
click at [333, 215] on input "Select an option" at bounding box center [331, 219] width 13 height 13
click at [153, 269] on span "Select an option" at bounding box center [156, 266] width 13 height 13
click at [153, 269] on input "Select an option" at bounding box center [156, 266] width 13 height 13
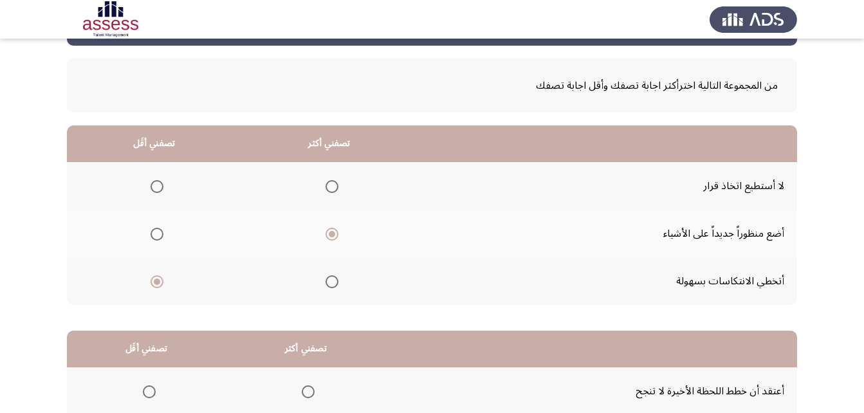
scroll to position [44, 0]
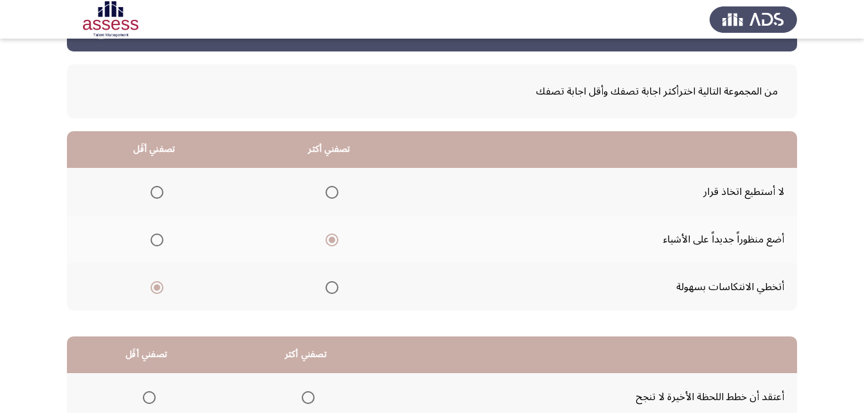
click at [325, 286] on span "Select an option" at bounding box center [331, 287] width 13 height 13
click at [325, 286] on input "Select an option" at bounding box center [331, 287] width 13 height 13
click at [145, 239] on label "Select an option" at bounding box center [154, 239] width 18 height 13
click at [150, 239] on input "Select an option" at bounding box center [156, 239] width 13 height 13
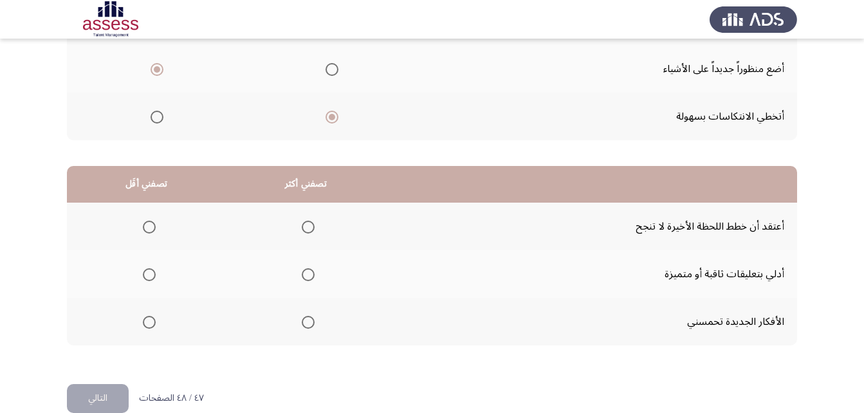
scroll to position [237, 0]
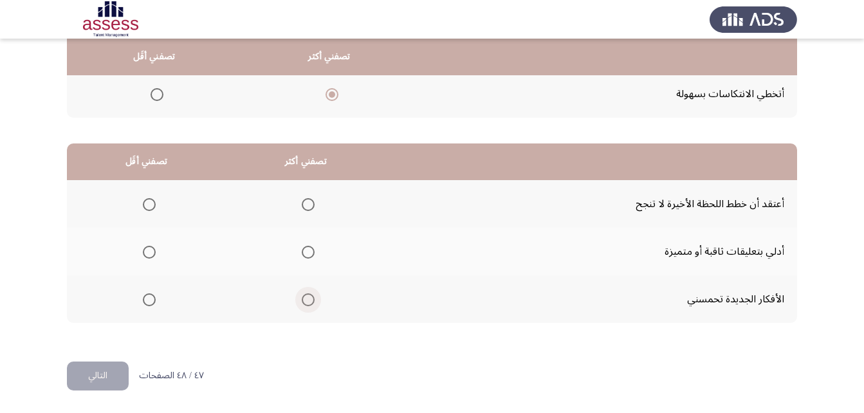
click at [309, 301] on span "Select an option" at bounding box center [308, 299] width 13 height 13
click at [309, 301] on input "Select an option" at bounding box center [308, 299] width 13 height 13
click at [149, 201] on span "Select an option" at bounding box center [149, 204] width 13 height 13
click at [149, 201] on input "Select an option" at bounding box center [149, 204] width 13 height 13
click at [88, 379] on button "التالي" at bounding box center [98, 375] width 62 height 29
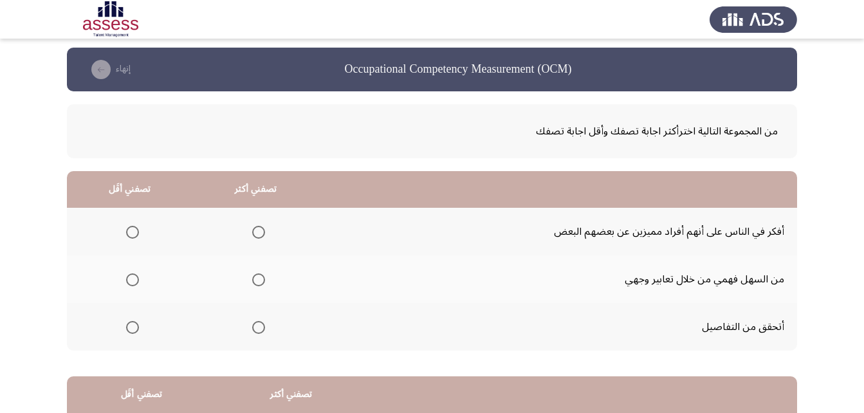
scroll to position [0, 0]
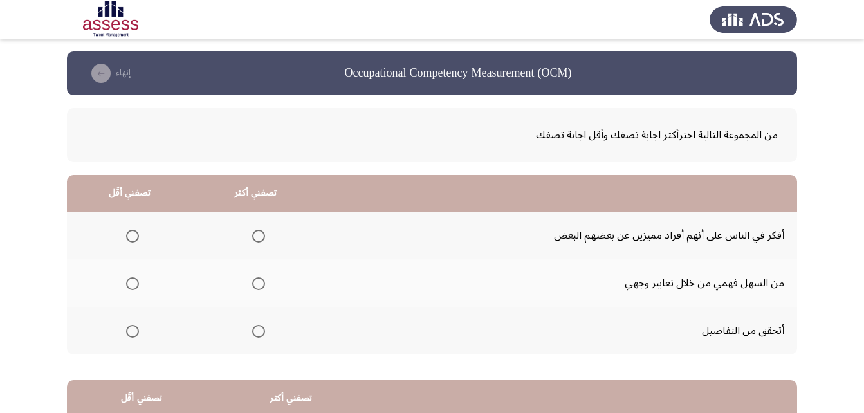
click at [264, 239] on span "Select an option" at bounding box center [258, 236] width 13 height 13
click at [264, 239] on input "Select an option" at bounding box center [258, 236] width 13 height 13
click at [132, 285] on span "Select an option" at bounding box center [132, 283] width 13 height 13
click at [132, 285] on input "Select an option" at bounding box center [132, 283] width 13 height 13
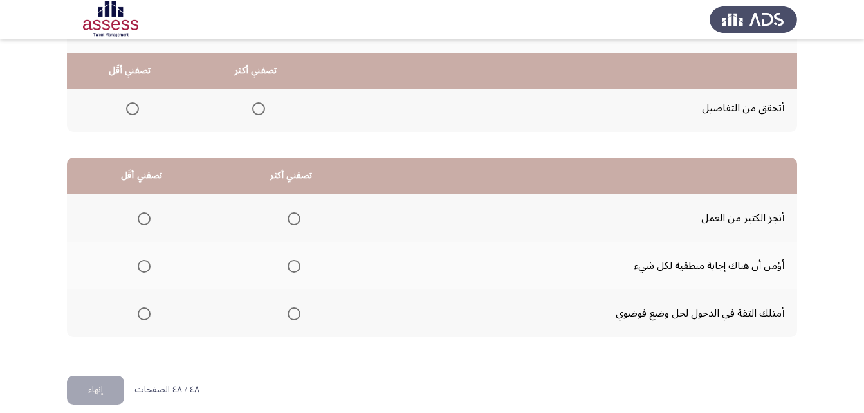
scroll to position [237, 0]
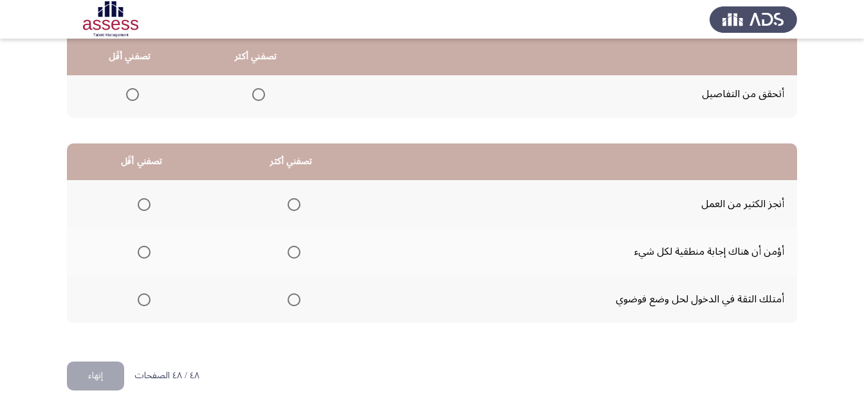
click at [293, 204] on span "Select an option" at bounding box center [293, 204] width 13 height 13
click at [293, 204] on input "Select an option" at bounding box center [293, 204] width 13 height 13
click at [149, 254] on span "Select an option" at bounding box center [144, 252] width 13 height 13
click at [149, 254] on input "Select an option" at bounding box center [144, 252] width 13 height 13
click at [89, 374] on button "إنهاء" at bounding box center [95, 375] width 57 height 29
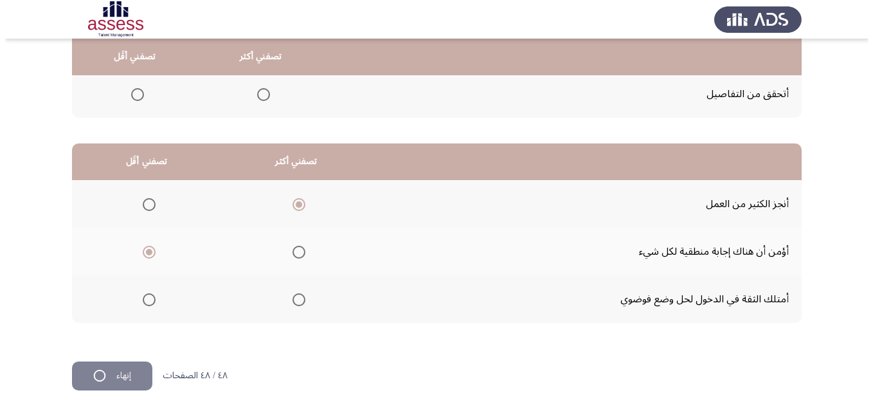
scroll to position [0, 0]
